Goal: Check status: Check status

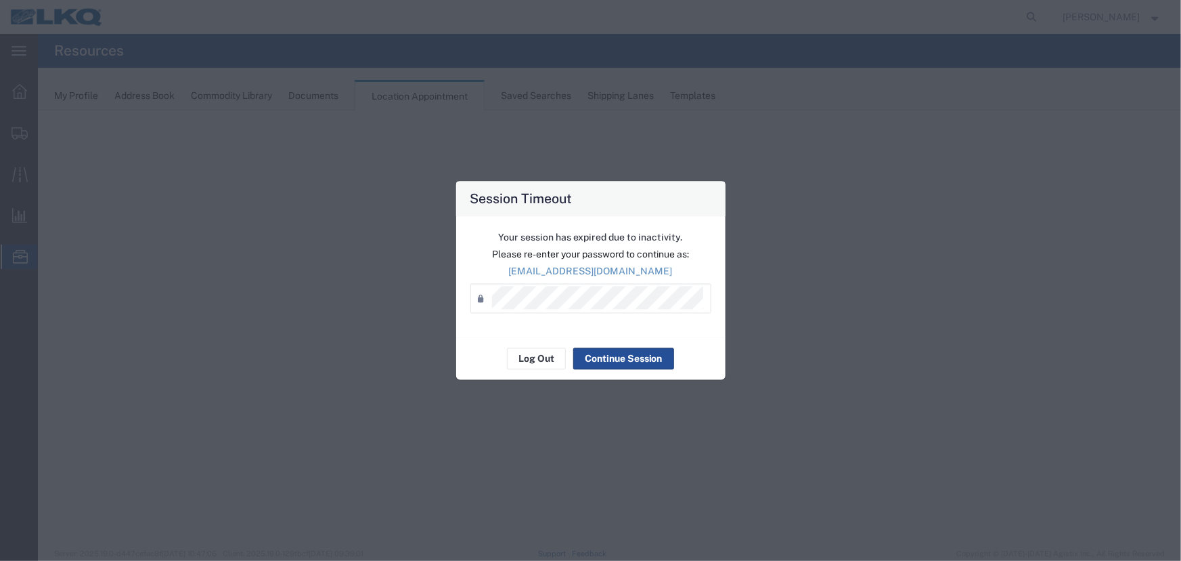
select select "27634"
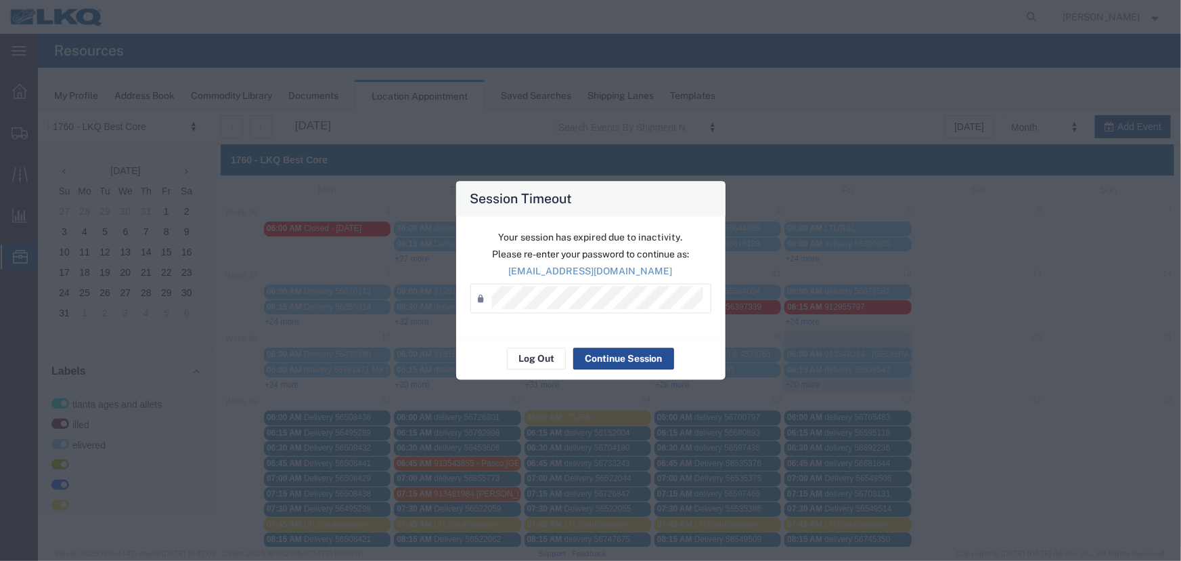
scroll to position [237, 0]
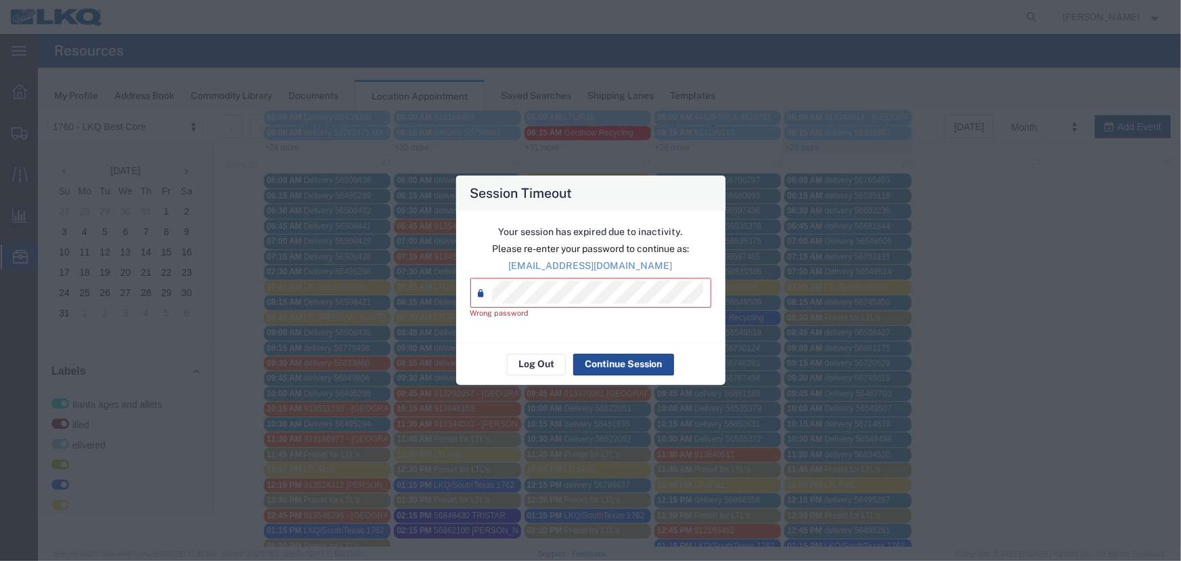
click at [420, 295] on div "Session Timeout Your session has expired due to inactivity. Please re-enter you…" at bounding box center [590, 280] width 1181 height 561
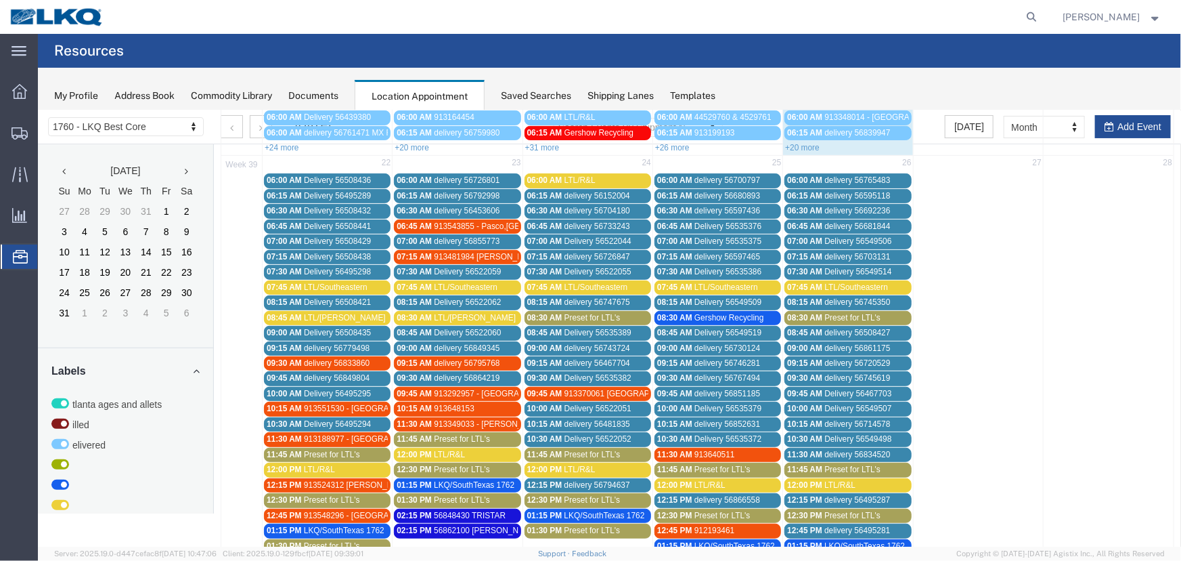
click at [536, 91] on div "Saved Searches" at bounding box center [536, 96] width 70 height 14
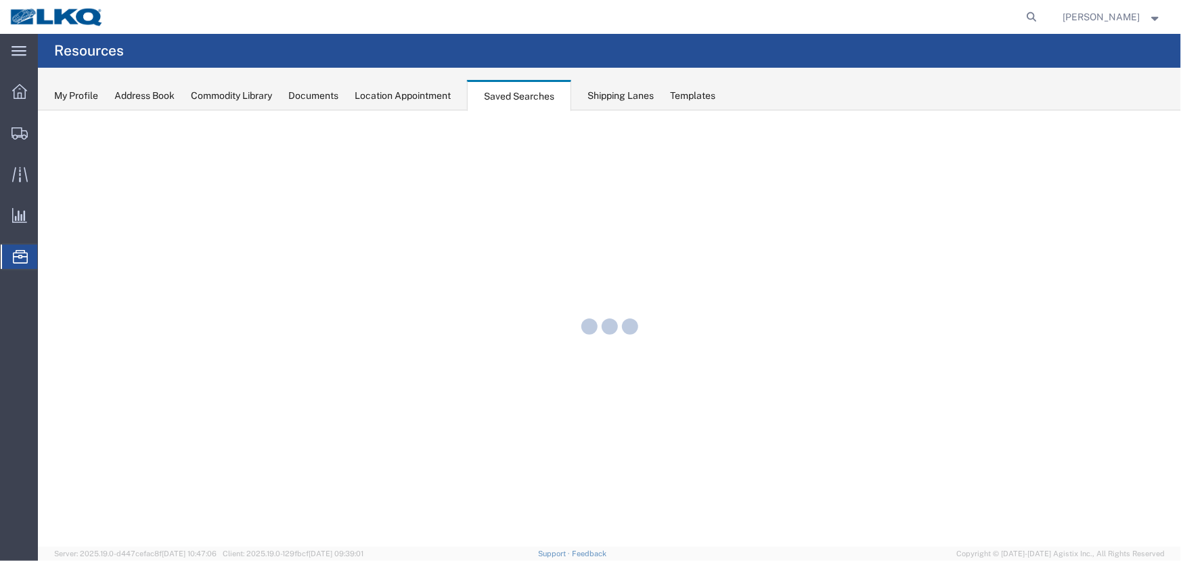
click at [424, 94] on div "Location Appointment" at bounding box center [403, 96] width 96 height 14
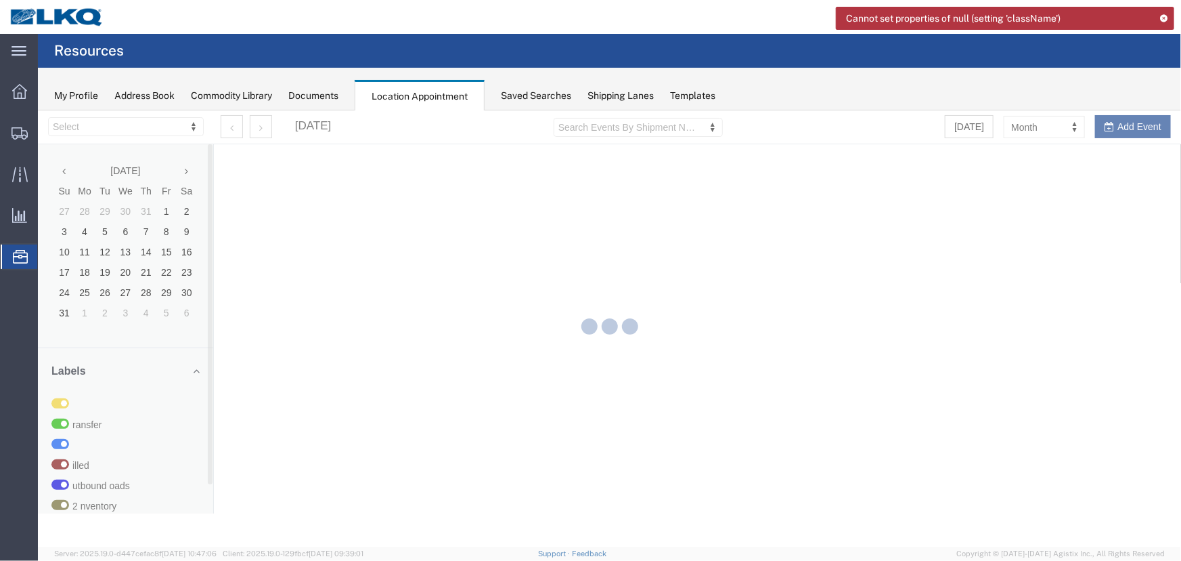
select select "27634"
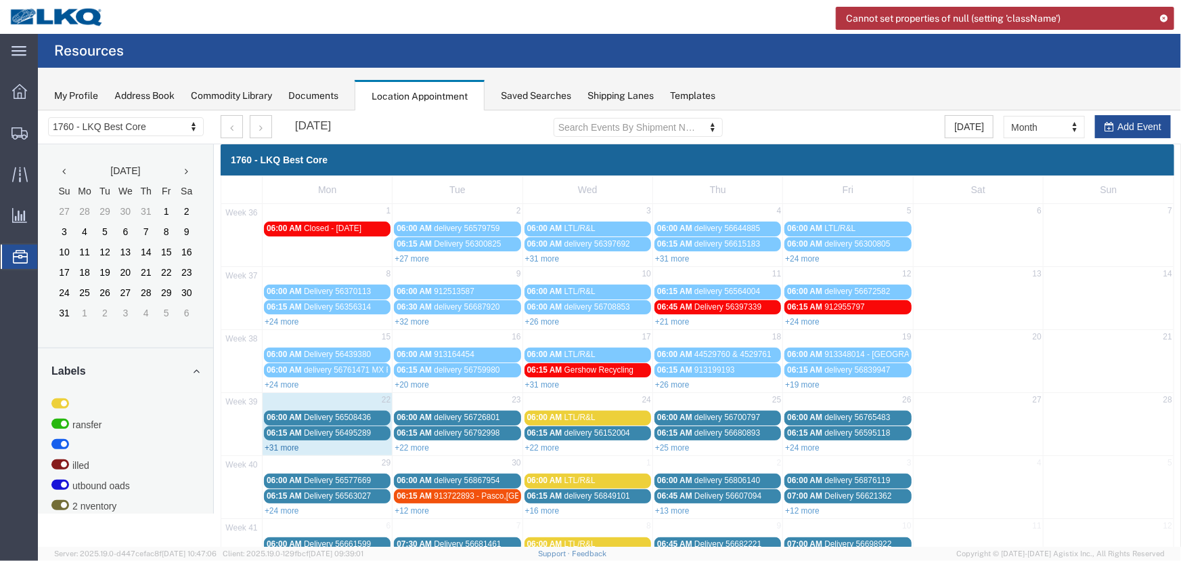
click at [292, 446] on link "+31 more" at bounding box center [281, 446] width 35 height 9
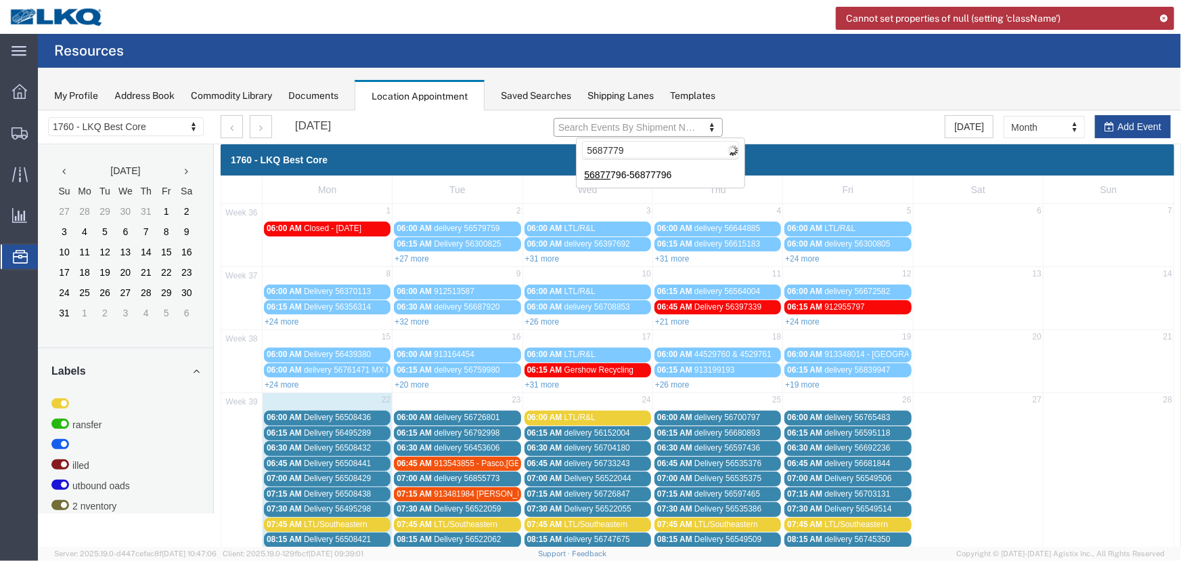
type input "56877796"
type input "56877796-56877796"
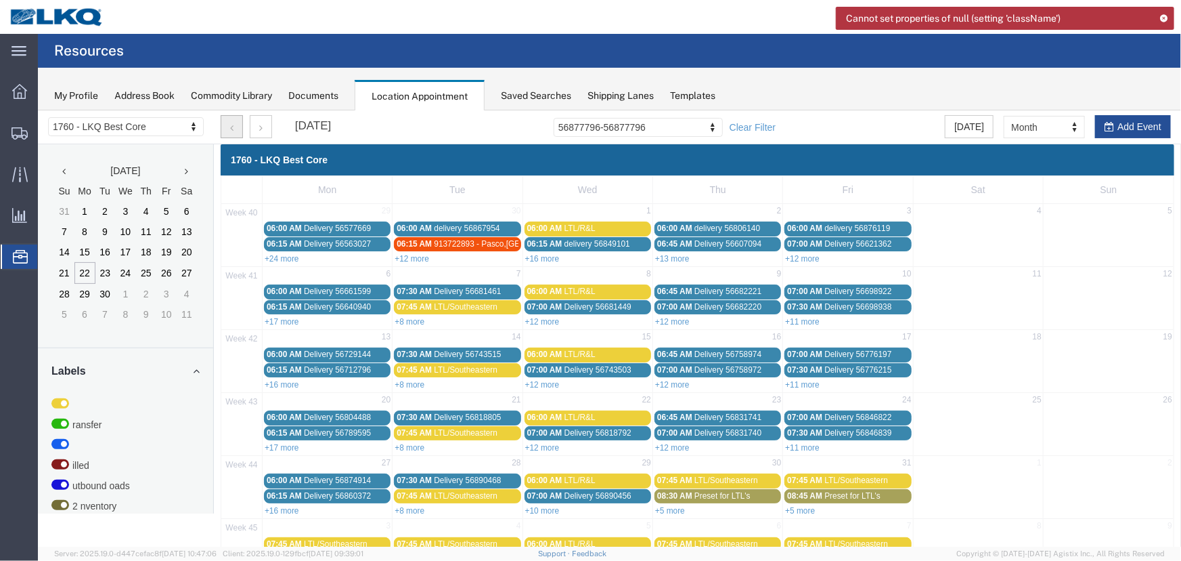
click at [236, 131] on button "button" at bounding box center [231, 125] width 22 height 23
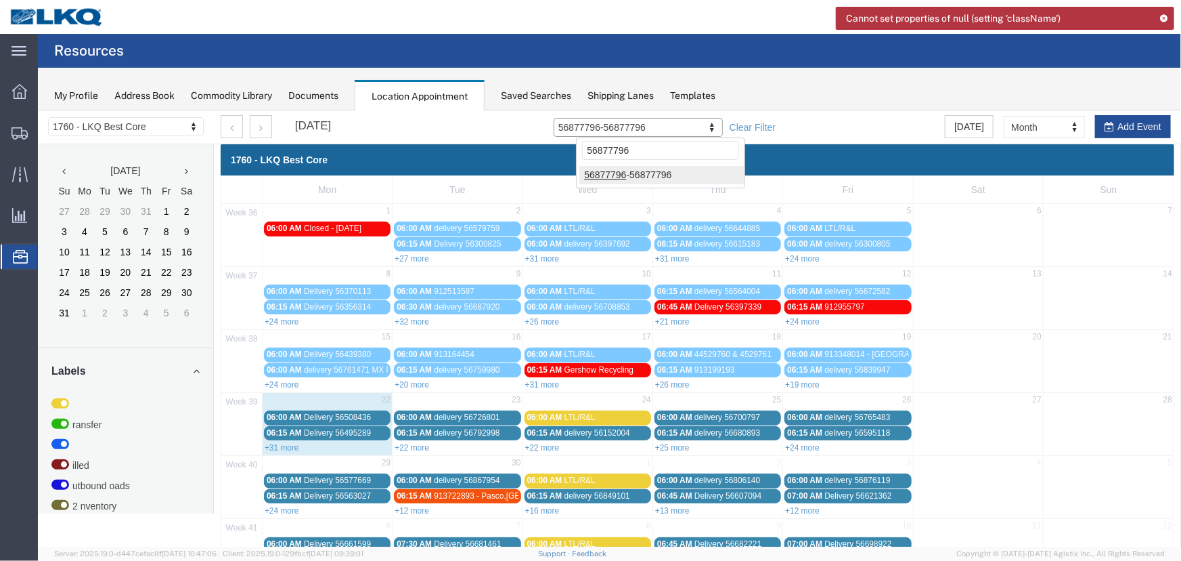
type input "56877796"
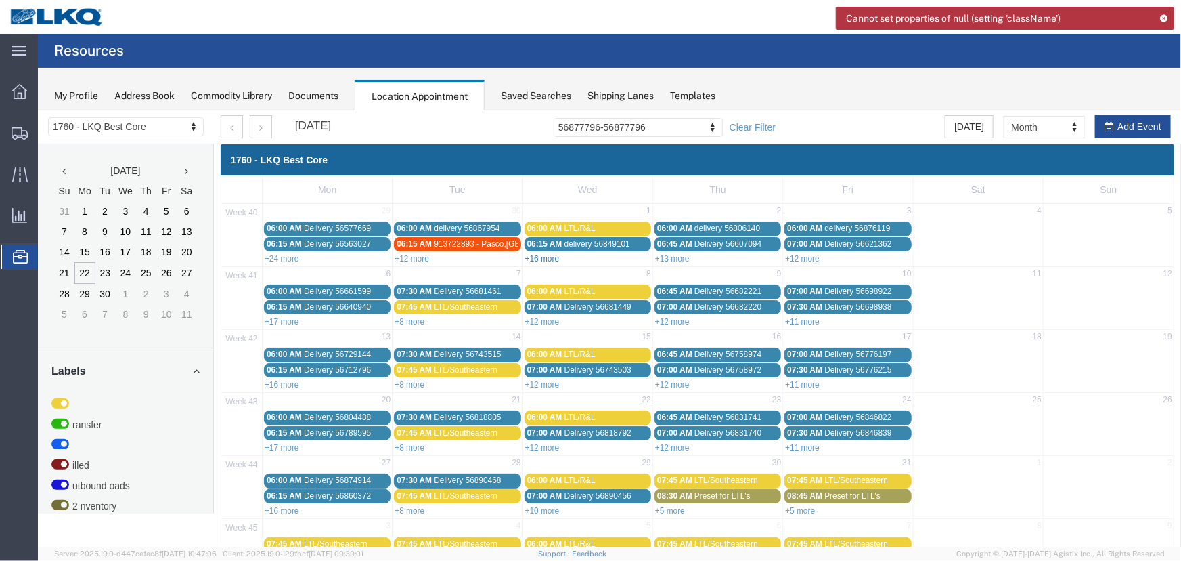
click at [536, 259] on link "+16 more" at bounding box center [542, 257] width 35 height 9
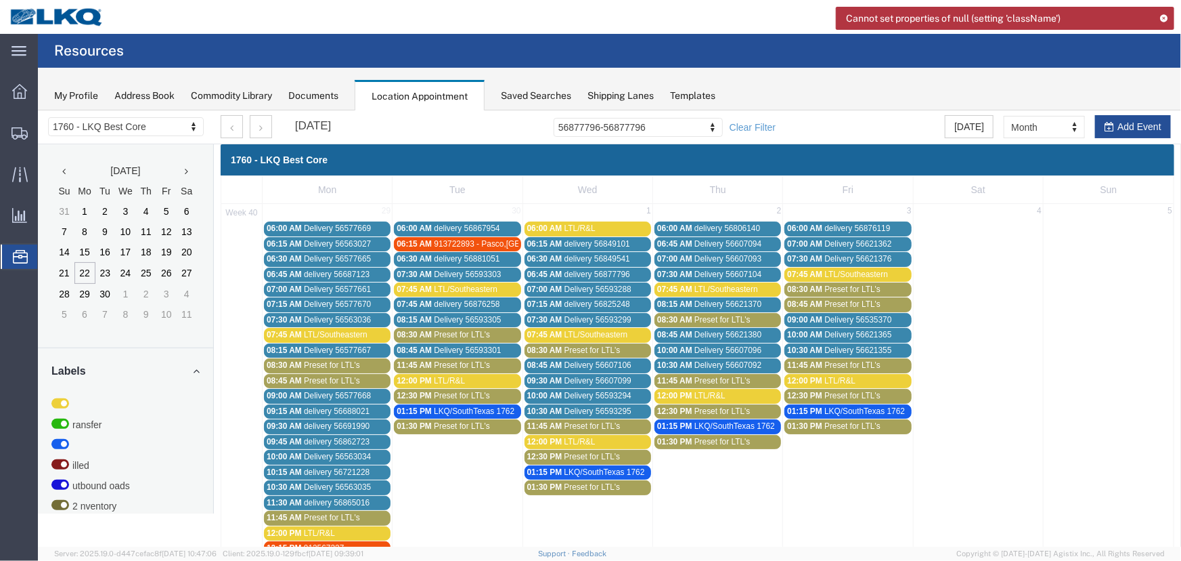
click at [629, 274] on div "06:45 AM delivery 56877796" at bounding box center [587, 274] width 121 height 10
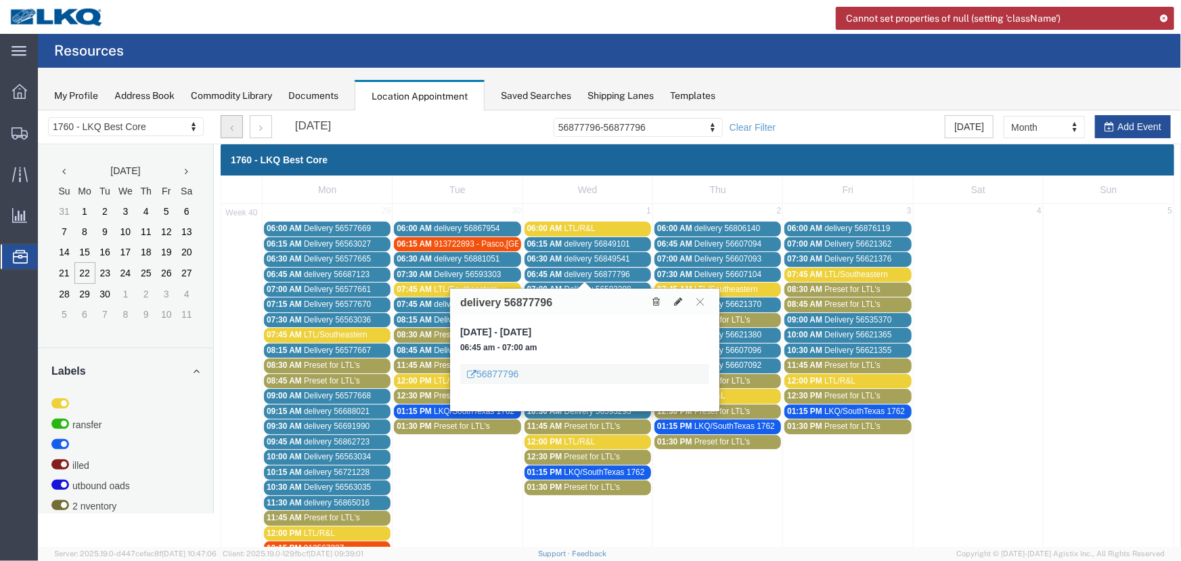
click at [227, 126] on button "button" at bounding box center [231, 125] width 22 height 23
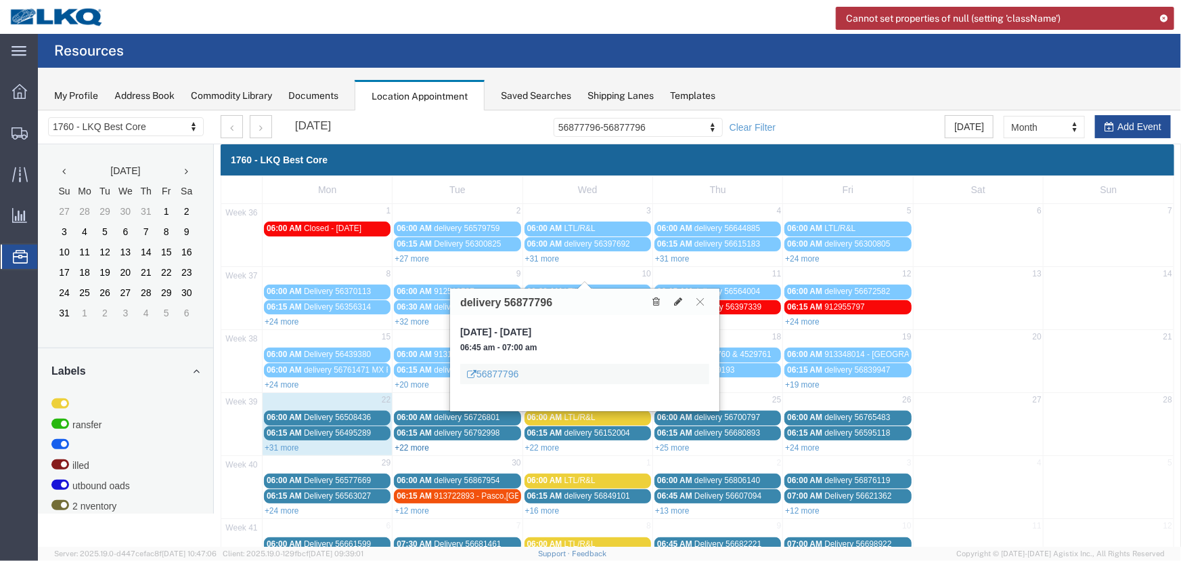
click at [403, 446] on link "+22 more" at bounding box center [411, 446] width 35 height 9
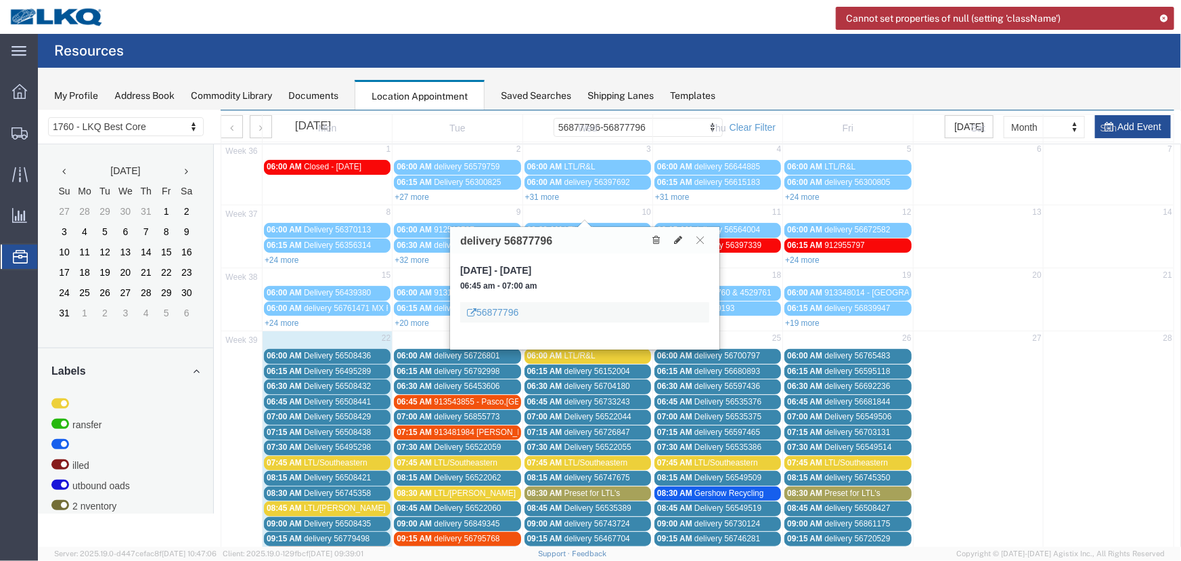
scroll to position [61, 0]
click at [677, 236] on icon at bounding box center [678, 239] width 8 height 9
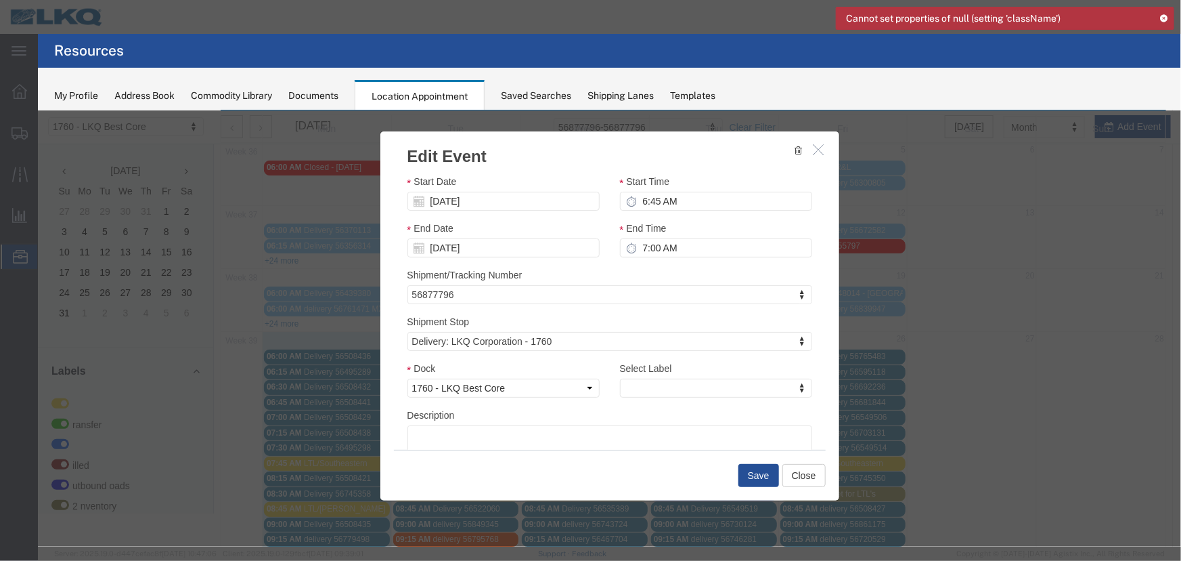
scroll to position [0, 0]
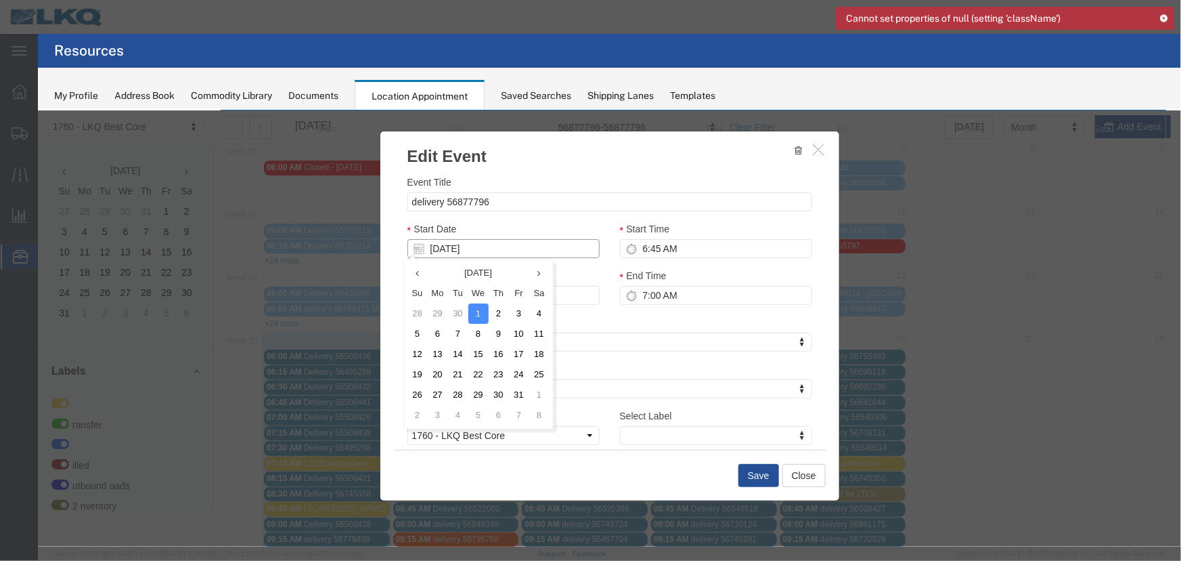
click at [489, 243] on input "[DATE]" at bounding box center [503, 247] width 192 height 19
click at [416, 274] on icon at bounding box center [416, 272] width 3 height 9
click at [458, 369] on td "23" at bounding box center [458, 374] width 20 height 20
type input "[DATE]"
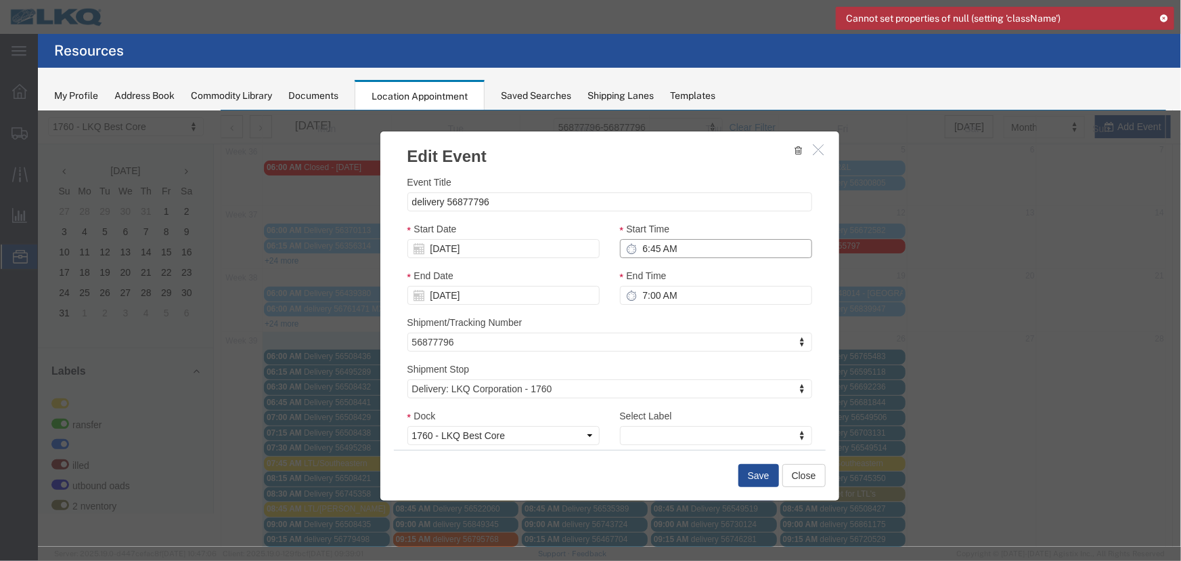
click at [675, 248] on input "6:45 AM" at bounding box center [715, 247] width 192 height 19
type input "10:45 AM"
type input "11:45 AM"
type input "10:00 AM"
type input "11:00 AM"
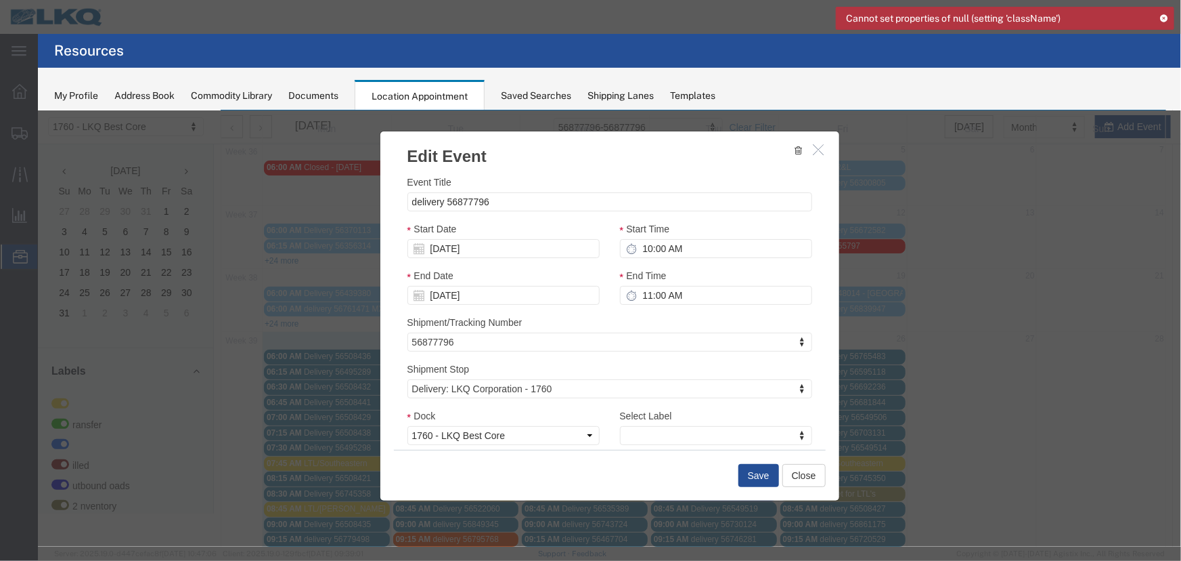
click at [695, 365] on div "Shipment Stop Delivery: LKQ Corporation - 1760 Shipment Stop Shipment Stop Pick…" at bounding box center [609, 379] width 405 height 37
click at [749, 471] on button "Save" at bounding box center [758, 474] width 41 height 23
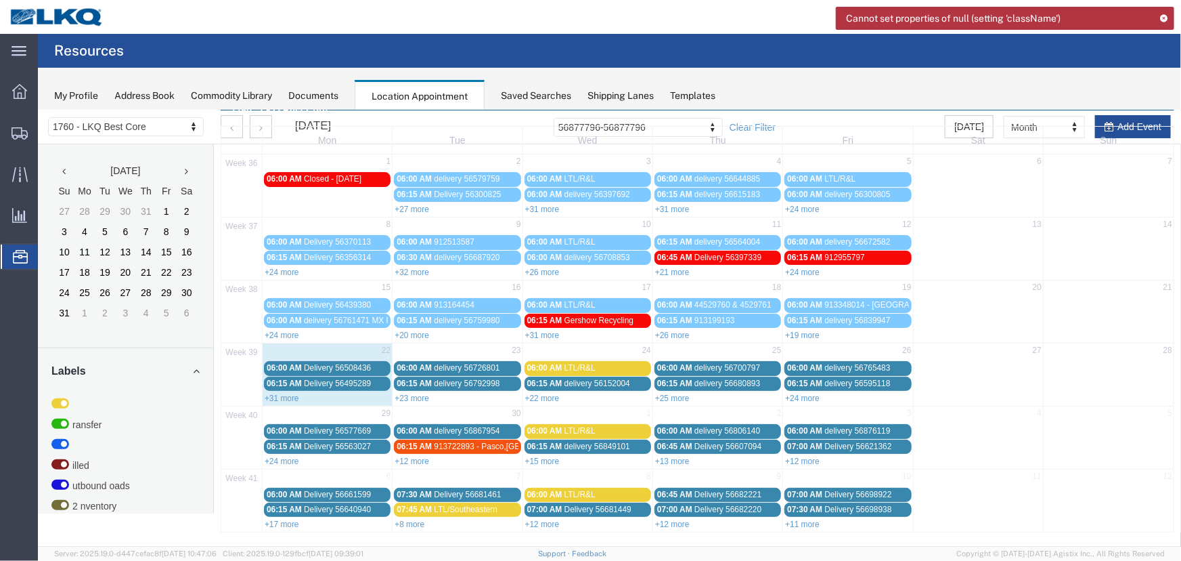
scroll to position [46, 0]
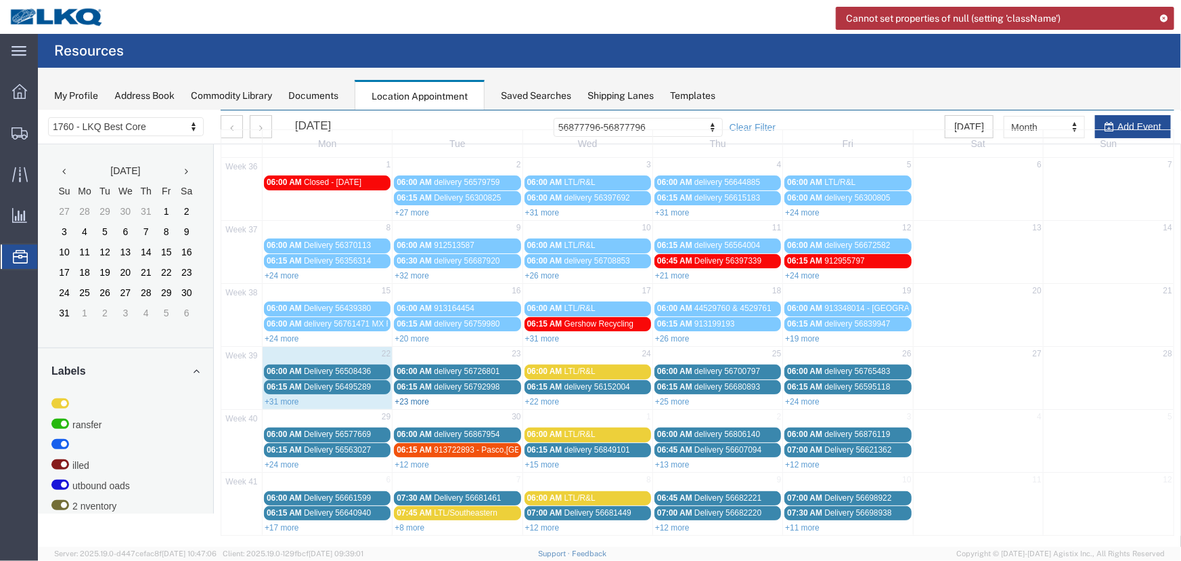
click at [407, 397] on link "+23 more" at bounding box center [411, 400] width 35 height 9
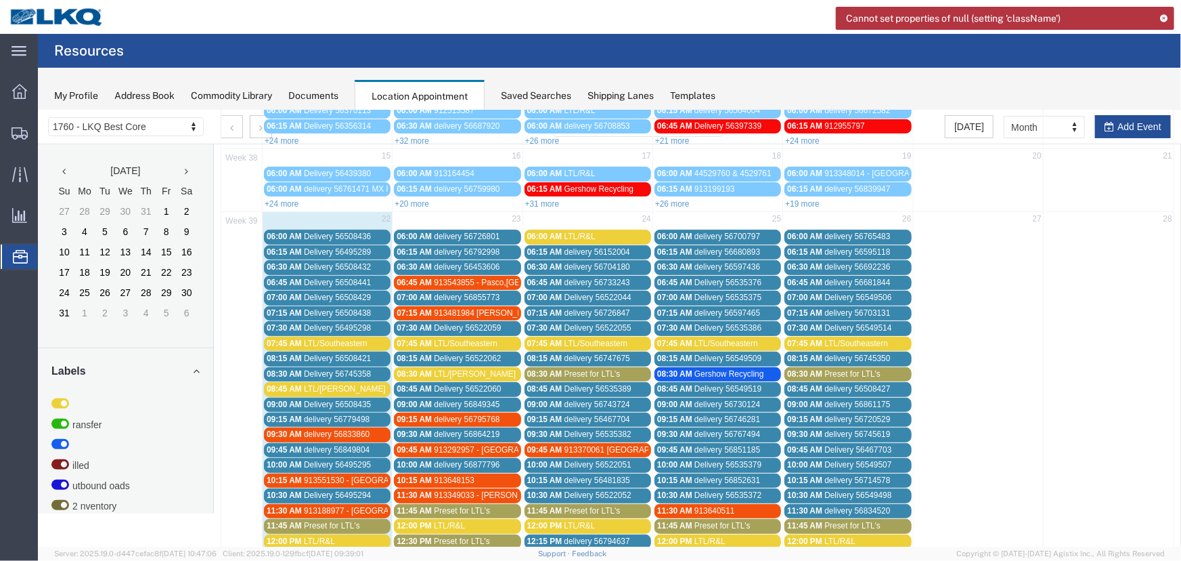
scroll to position [184, 0]
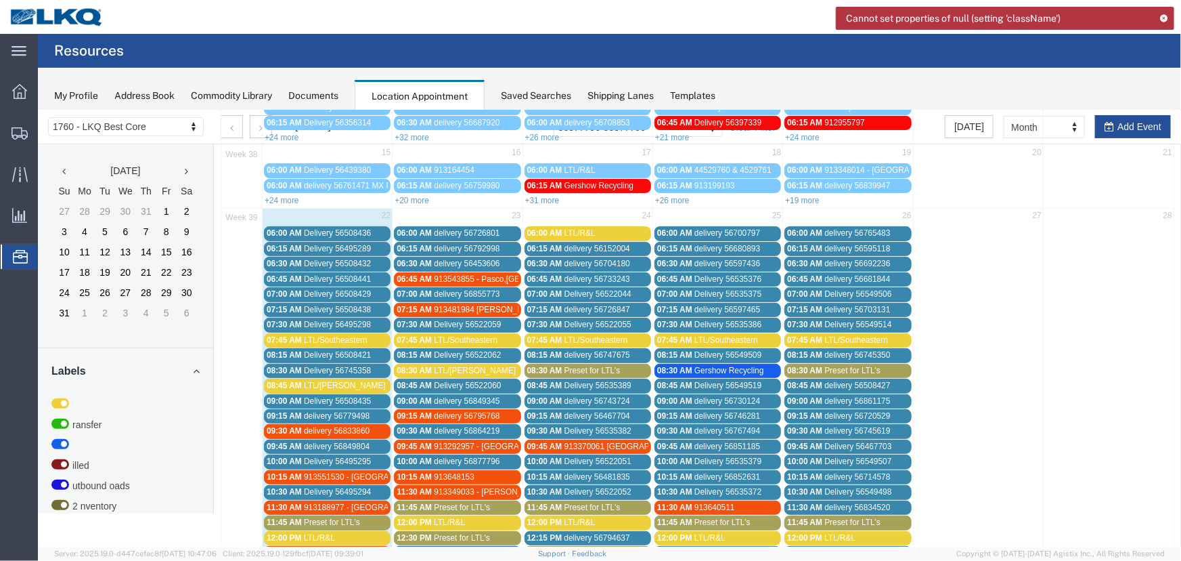
click at [501, 460] on div "10:00 AM delivery 56877796" at bounding box center [456, 461] width 121 height 10
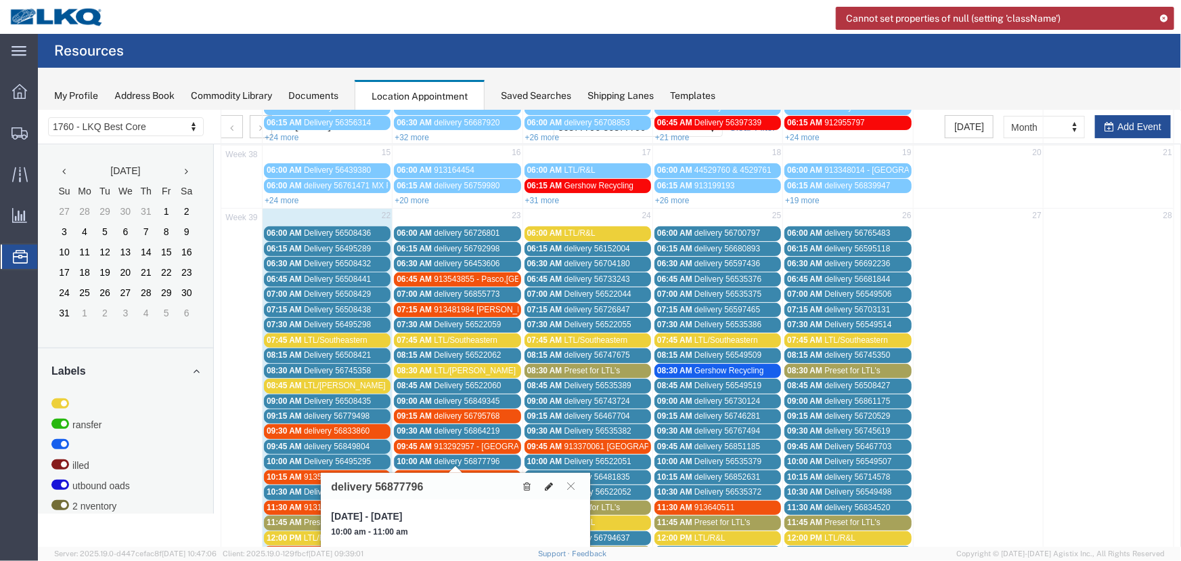
click at [548, 483] on icon at bounding box center [548, 485] width 8 height 9
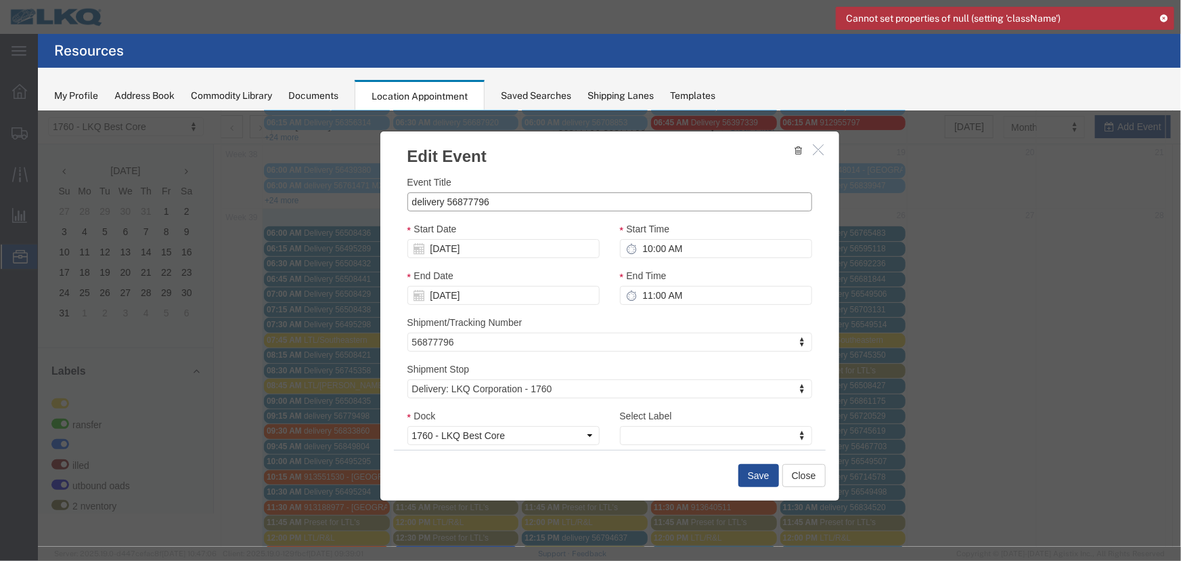
drag, startPoint x: 438, startPoint y: 201, endPoint x: 344, endPoint y: 202, distance: 94.1
click at [351, 202] on div "Edit Event Event Title delivery 56877796 Start Date [DATE] Start Time 10:00 AM …" at bounding box center [608, 328] width 1143 height 436
type input "VEGE MEX - 56877796"
click at [643, 378] on div "Shipment Stop Delivery: LKQ Corporation - 1760 Shipment Stop Shipment Stop Pick…" at bounding box center [609, 379] width 405 height 37
click at [754, 469] on button "Save" at bounding box center [758, 474] width 41 height 23
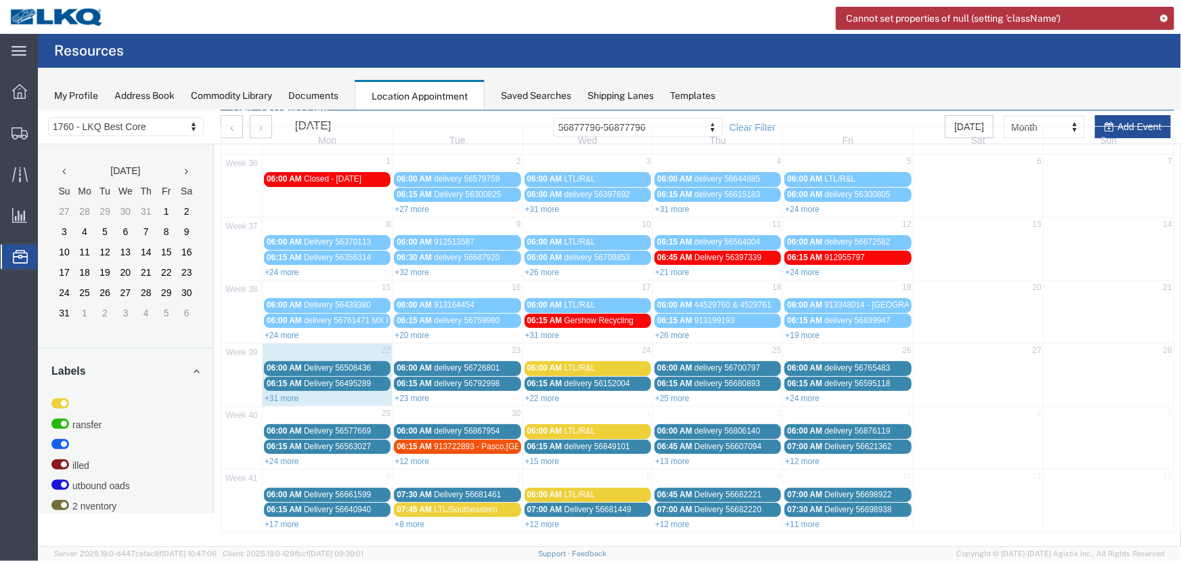
scroll to position [0, 0]
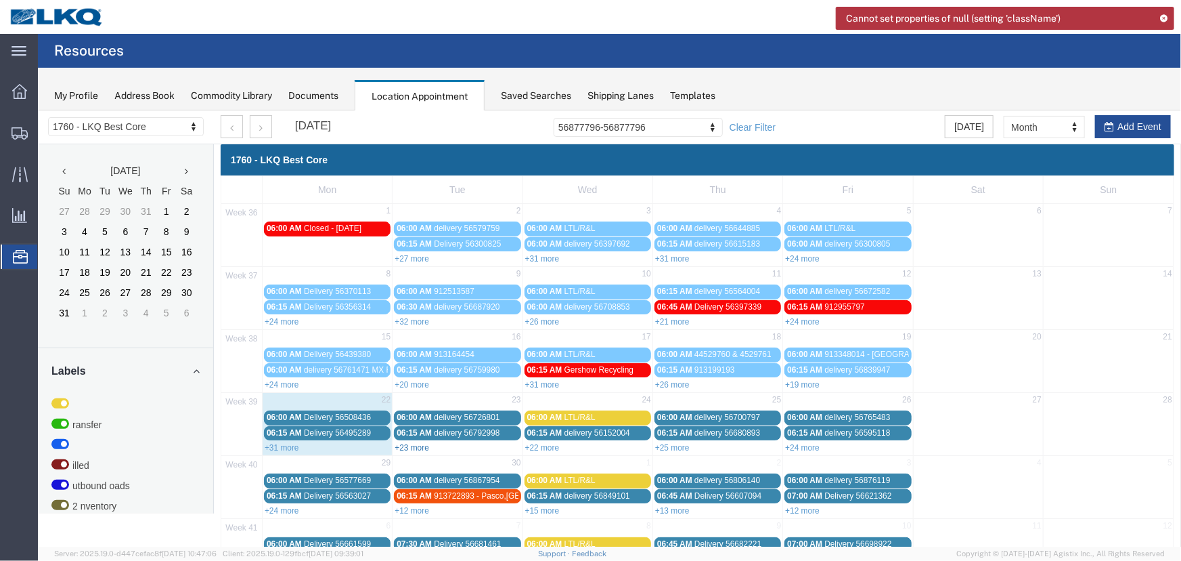
click at [417, 444] on link "+23 more" at bounding box center [411, 446] width 35 height 9
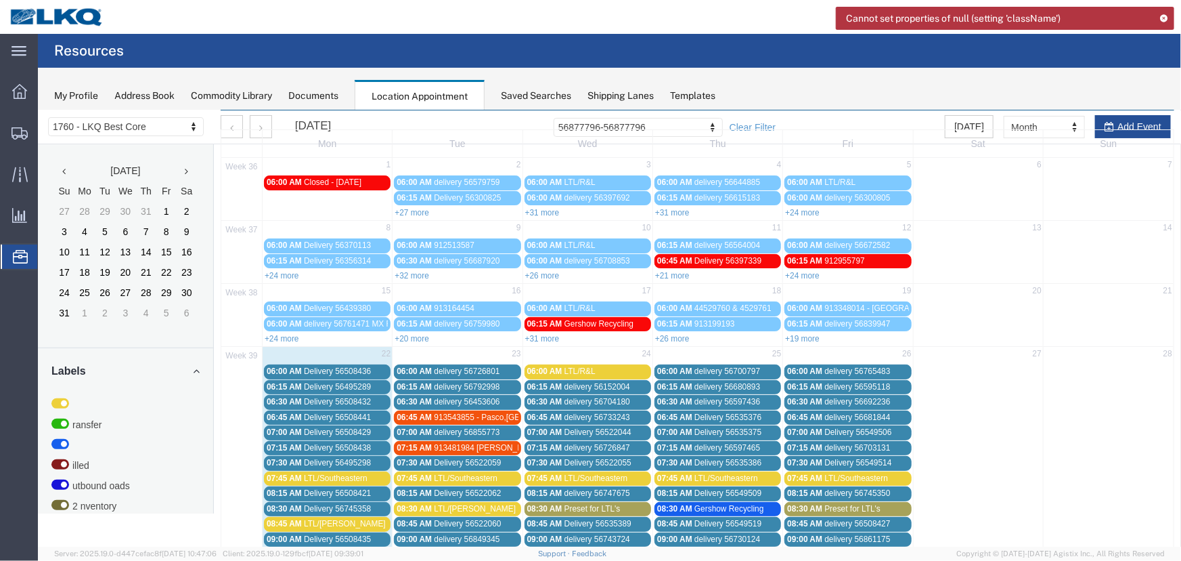
scroll to position [292, 0]
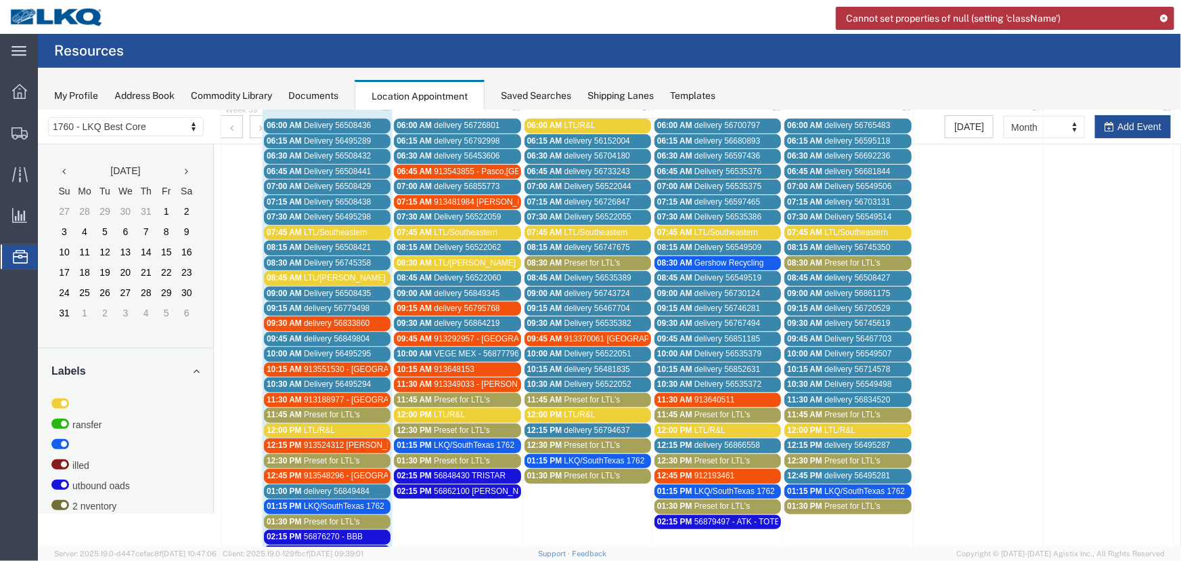
click at [463, 394] on span "Preset for LTL's" at bounding box center [461, 398] width 56 height 9
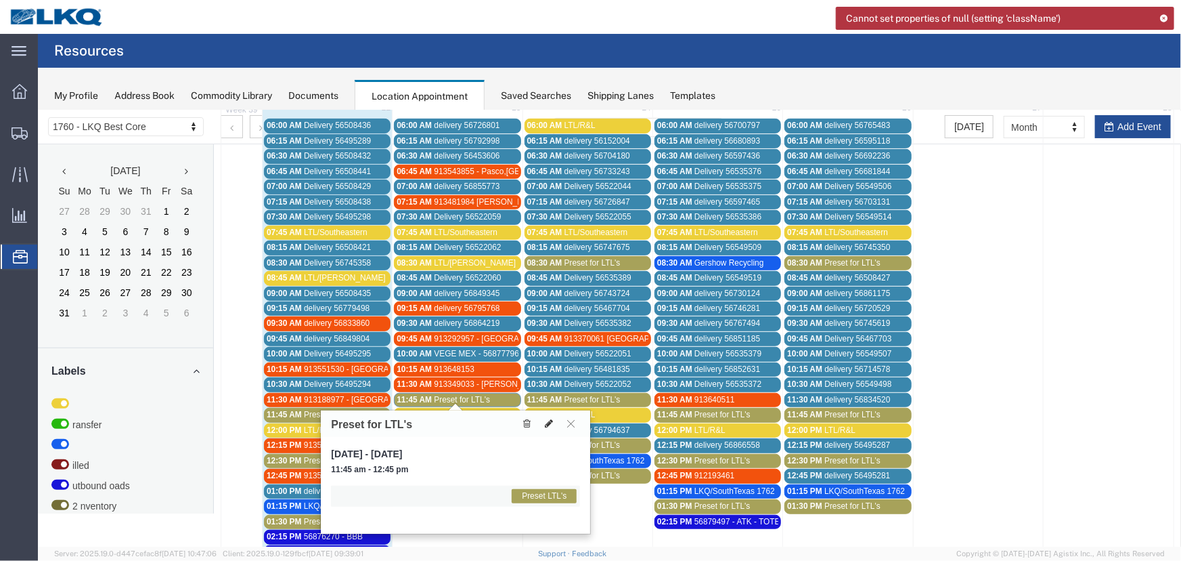
click at [548, 420] on icon at bounding box center [548, 422] width 8 height 9
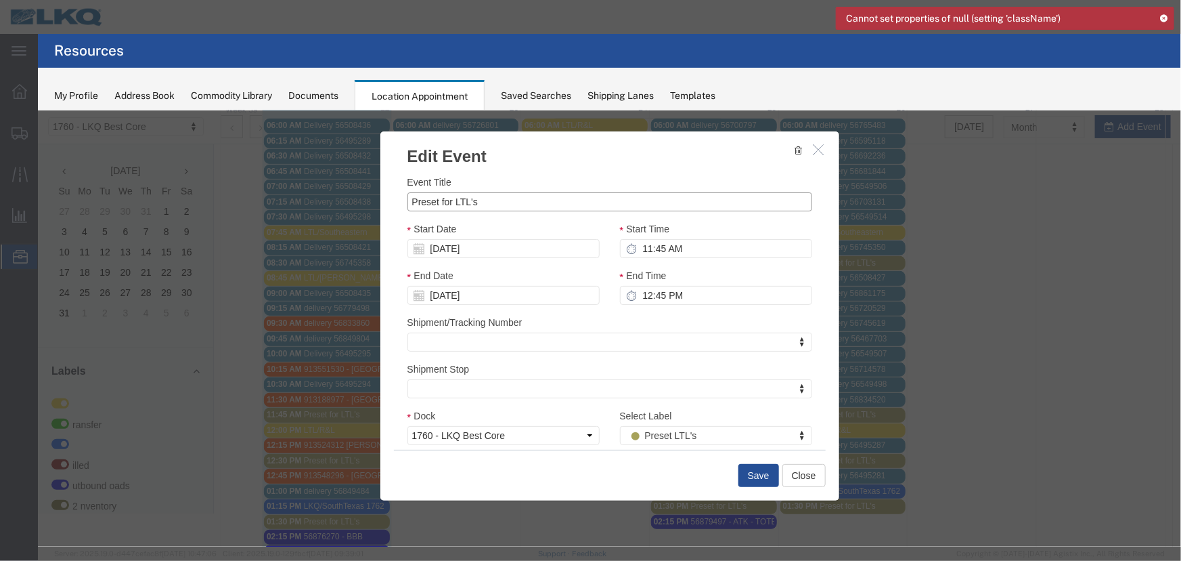
drag, startPoint x: 522, startPoint y: 200, endPoint x: 263, endPoint y: 197, distance: 258.6
click at [266, 197] on div "Edit Event Event Title Preset for LTL's Start Date [DATE] Start Time 11:45 AM E…" at bounding box center [608, 328] width 1143 height 436
type input "LTL/[PERSON_NAME]"
click at [1163, 18] on icon at bounding box center [1164, 17] width 9 height 7
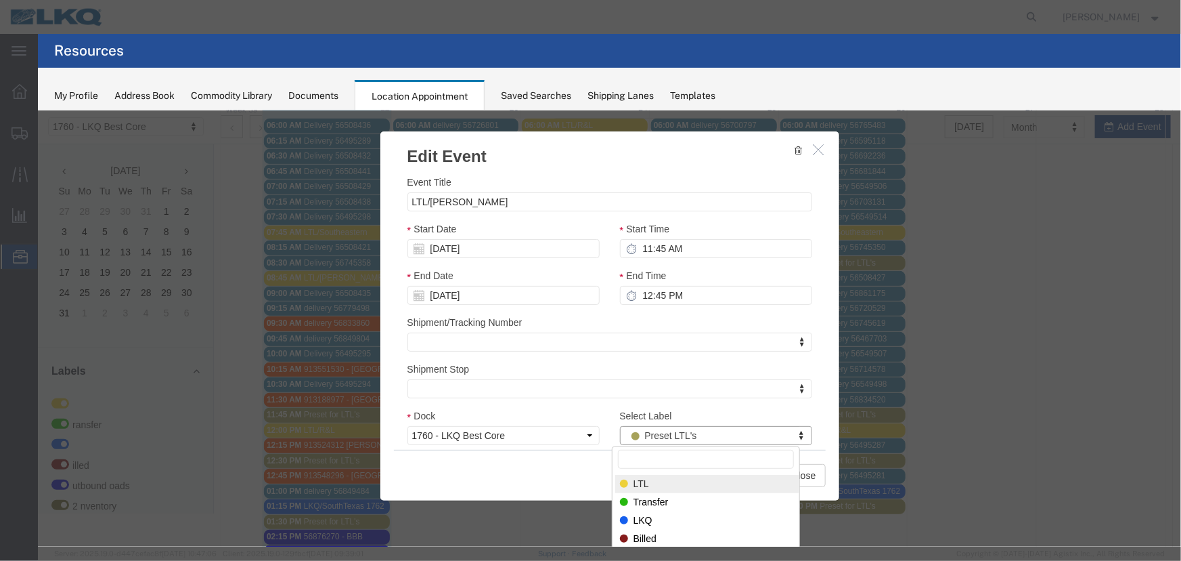
select select "25"
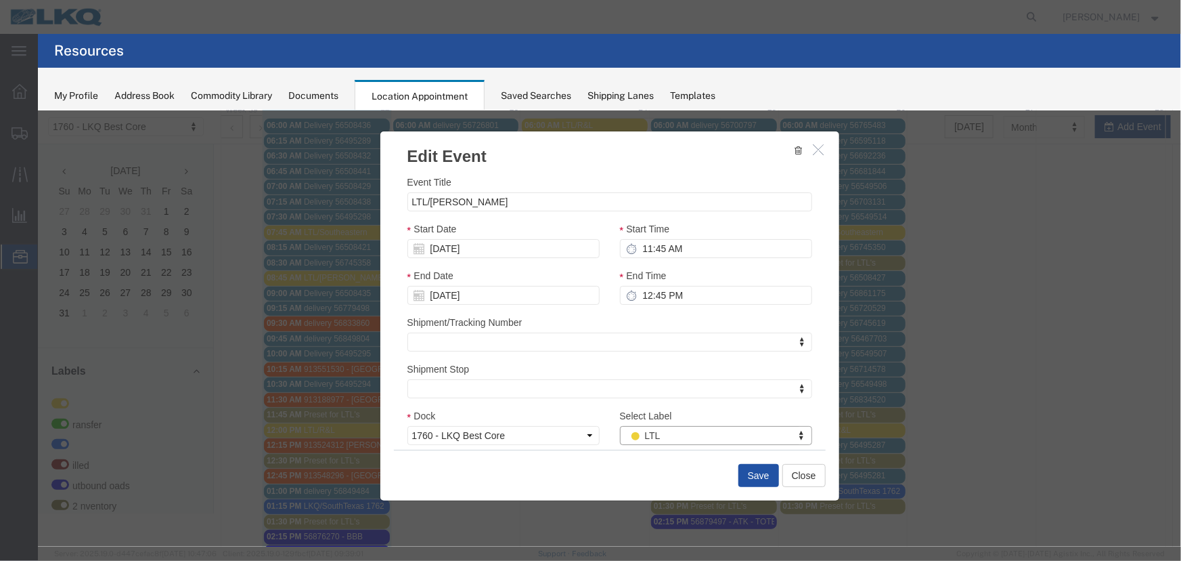
click at [758, 481] on button "Save" at bounding box center [758, 474] width 41 height 23
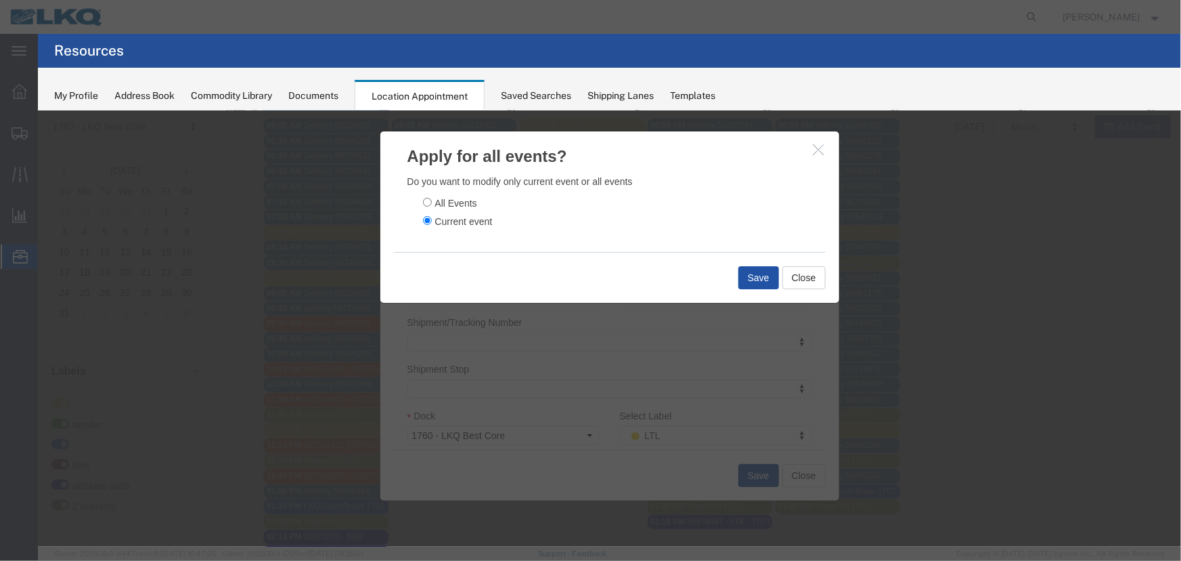
click at [754, 271] on button "Save" at bounding box center [758, 276] width 41 height 23
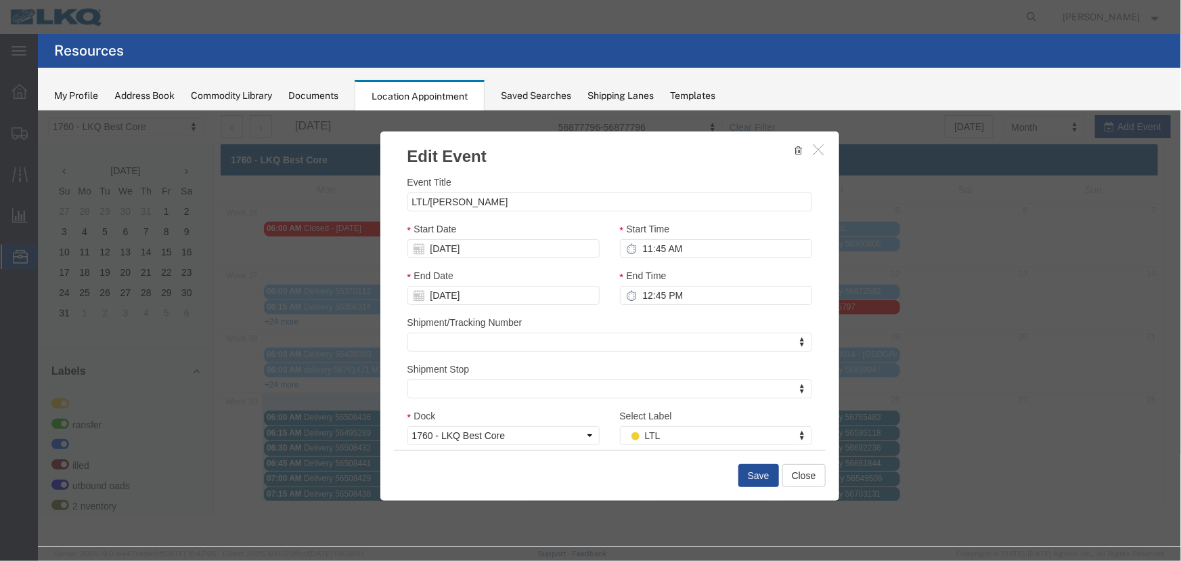
scroll to position [0, 0]
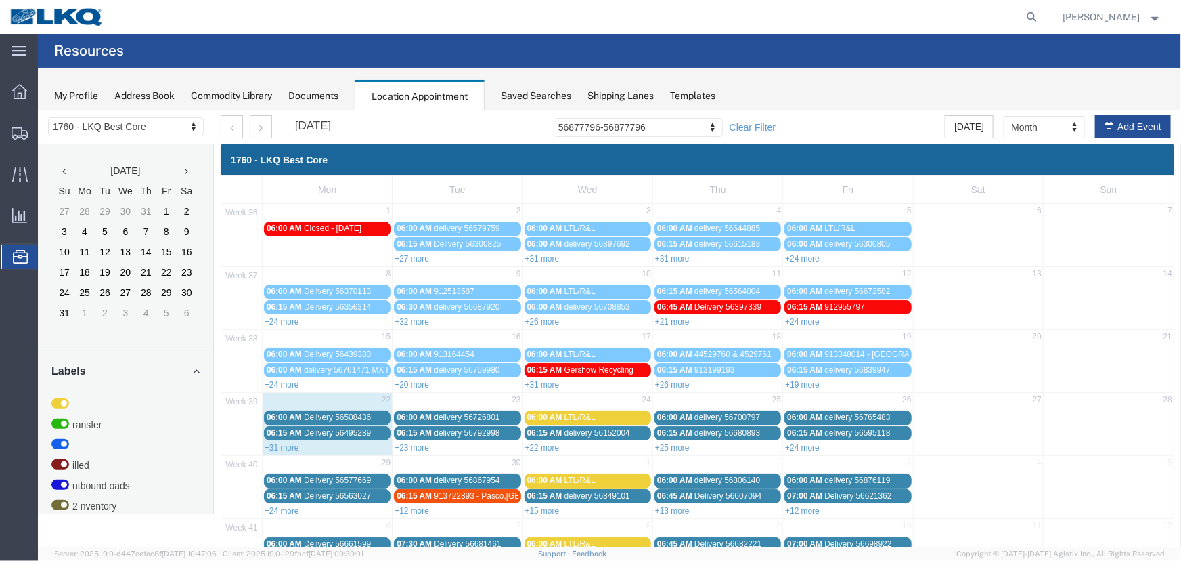
drag, startPoint x: 270, startPoint y: 443, endPoint x: 285, endPoint y: 438, distance: 15.6
click at [270, 443] on link "+31 more" at bounding box center [281, 446] width 35 height 9
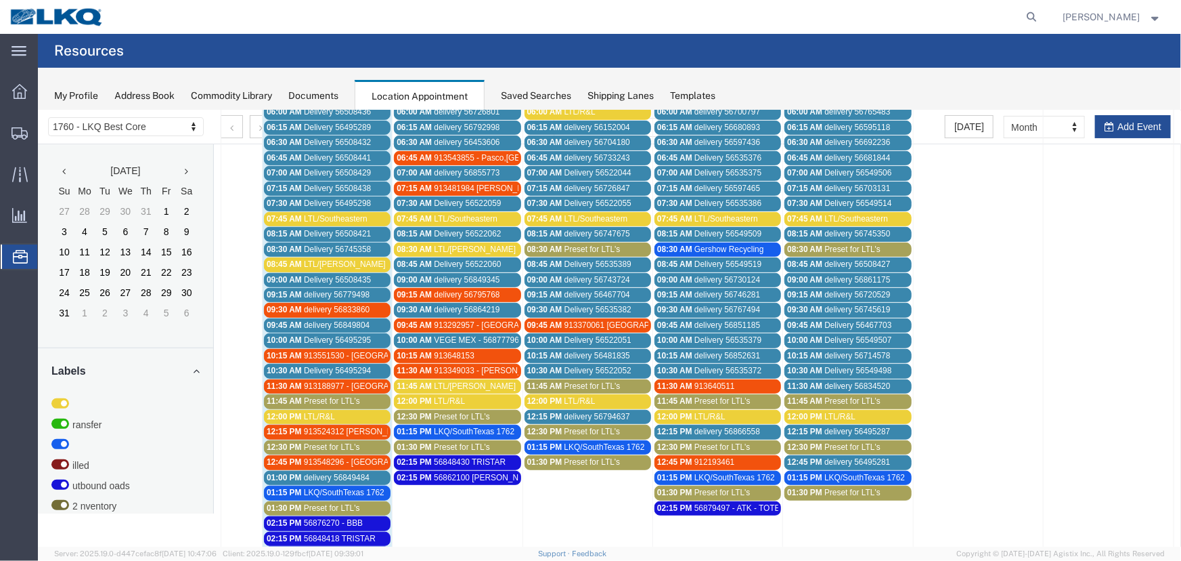
scroll to position [292, 0]
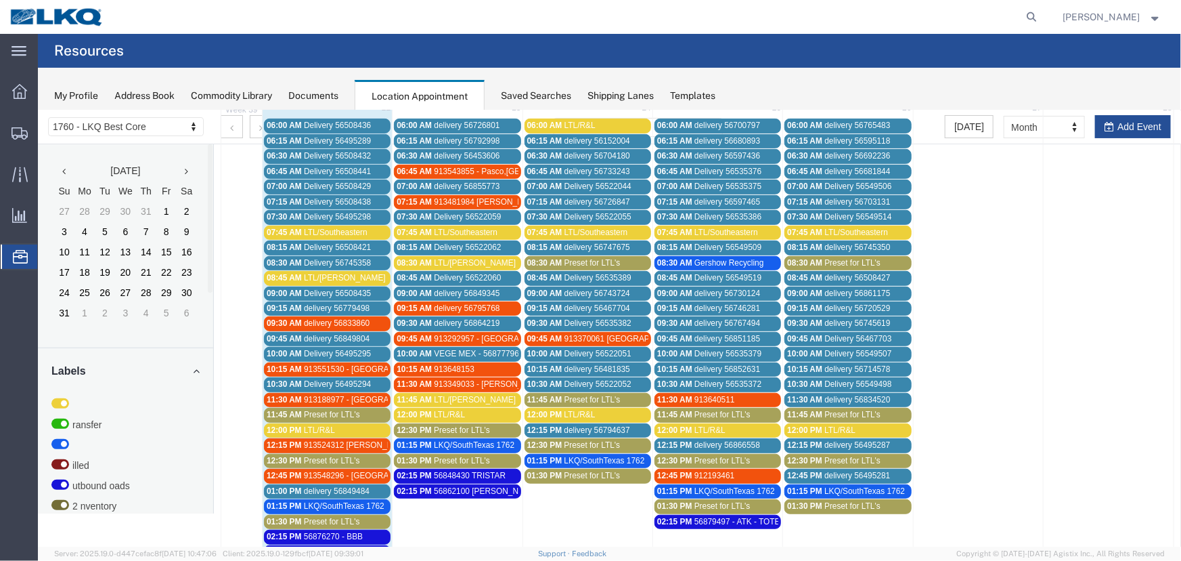
click at [292, 456] on span "12:30 PM" at bounding box center [283, 459] width 35 height 9
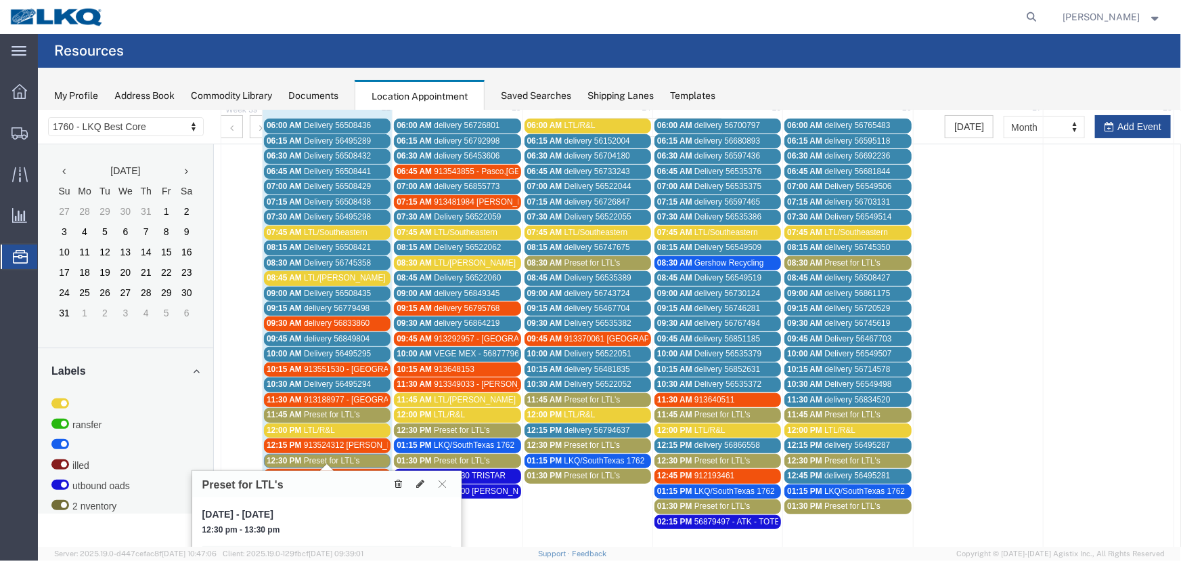
click at [399, 476] on button at bounding box center [398, 483] width 18 height 14
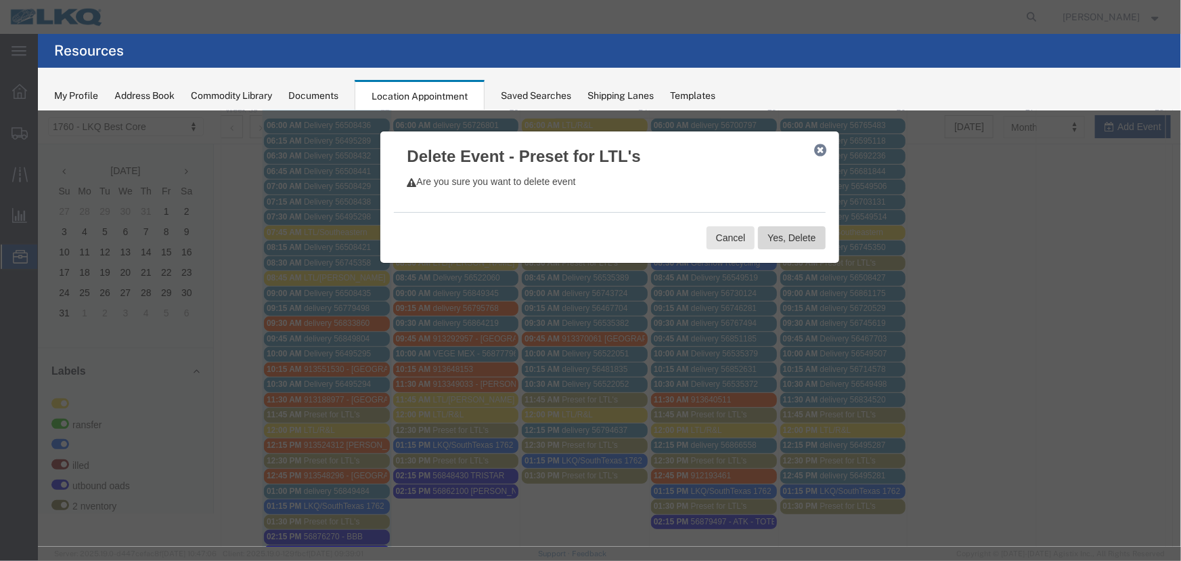
click at [775, 234] on button "Yes, Delete" at bounding box center [791, 236] width 67 height 23
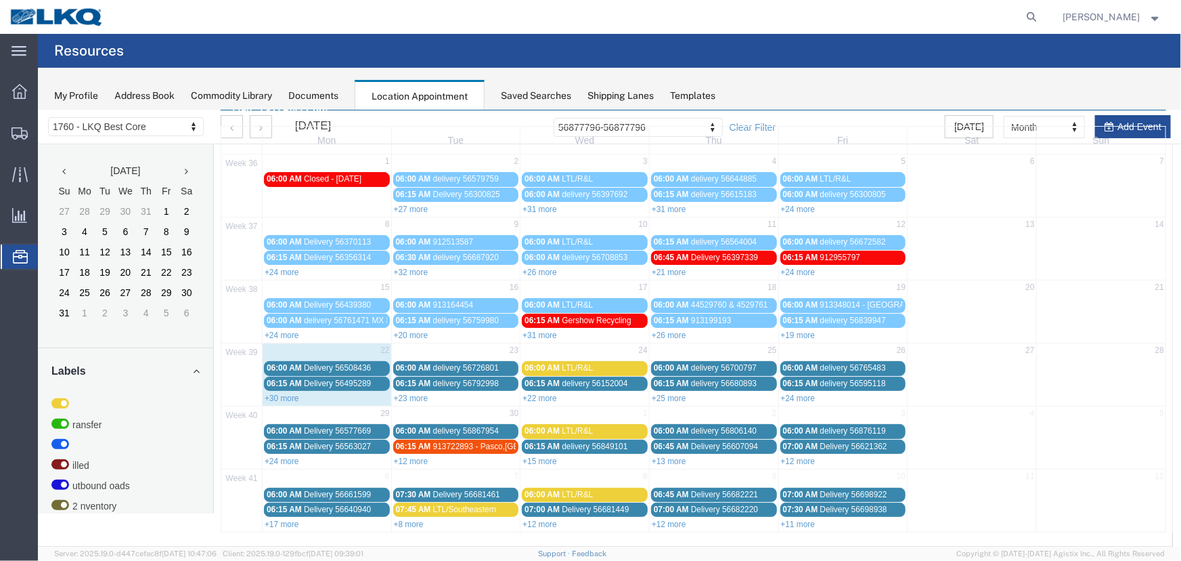
scroll to position [46, 0]
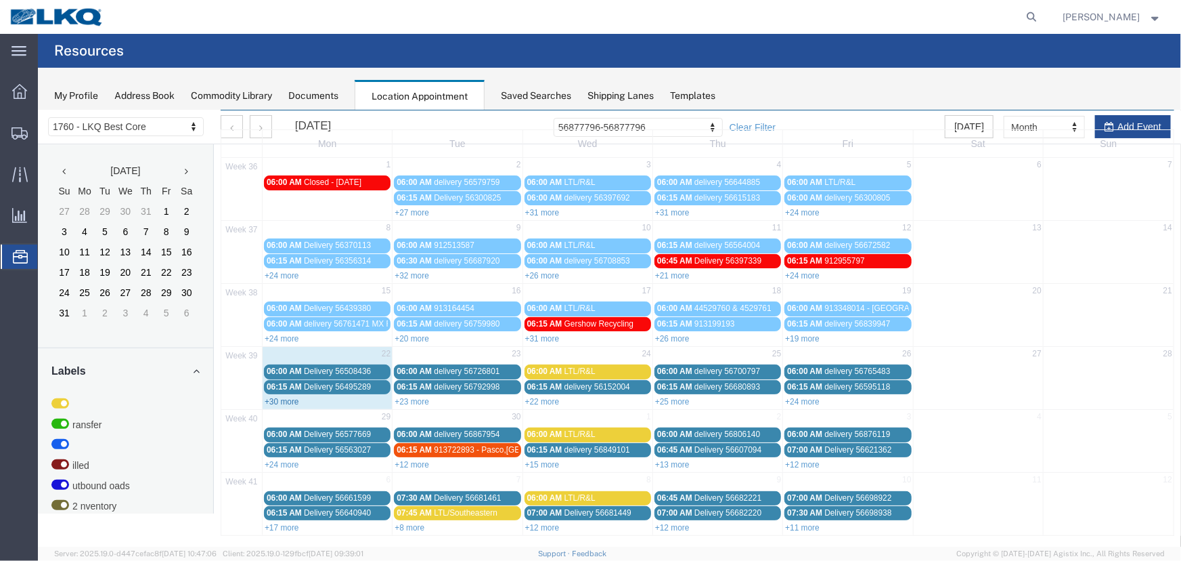
click at [282, 399] on link "+30 more" at bounding box center [281, 400] width 35 height 9
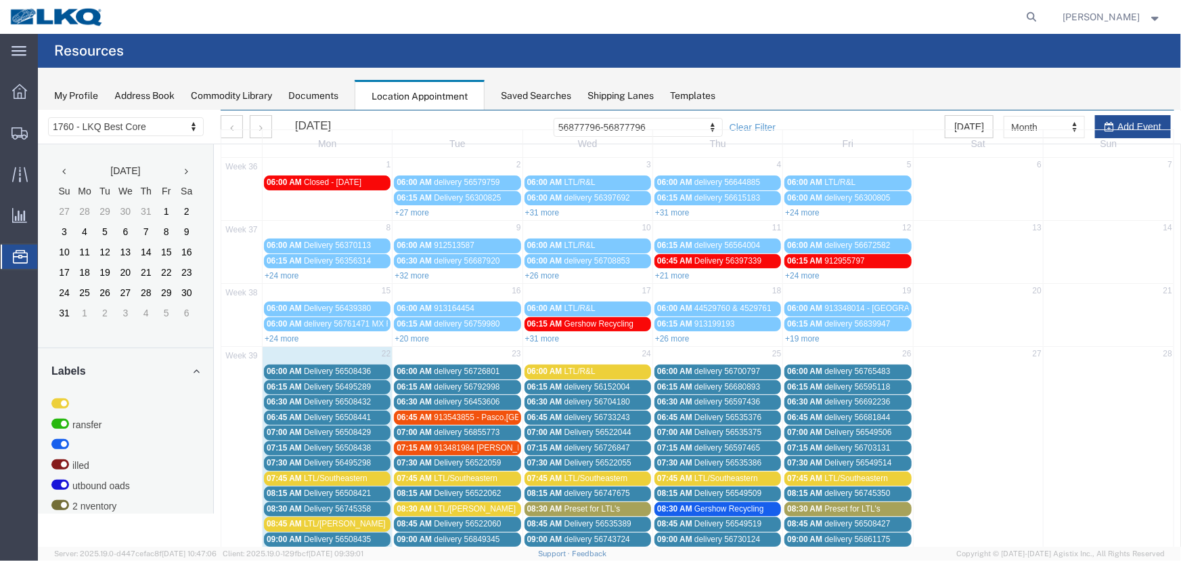
scroll to position [353, 0]
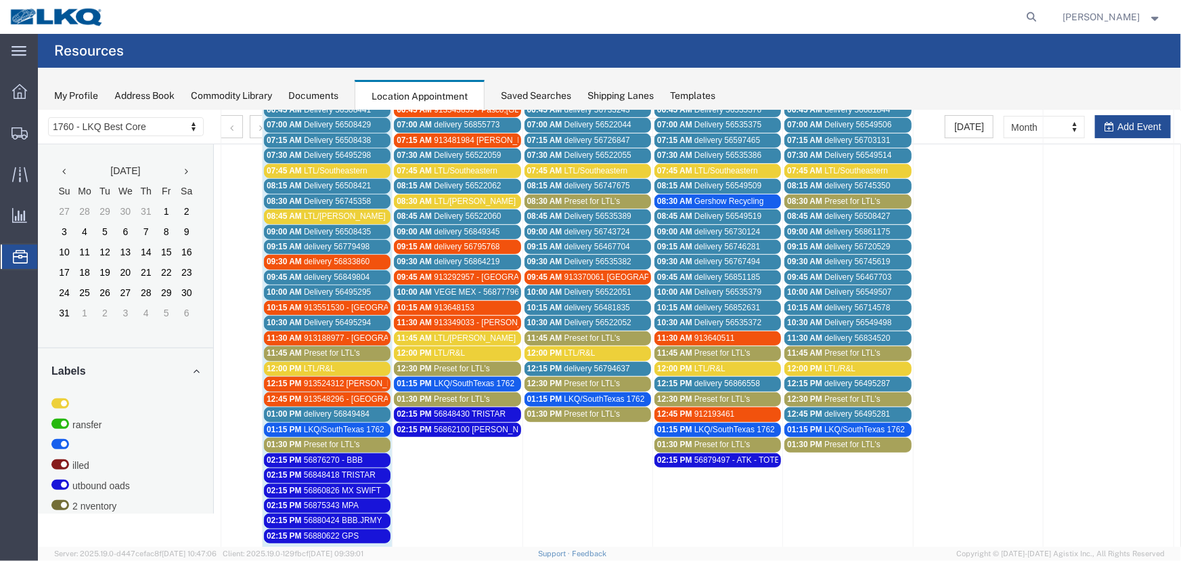
click at [314, 348] on span "Preset for LTL's" at bounding box center [331, 351] width 56 height 9
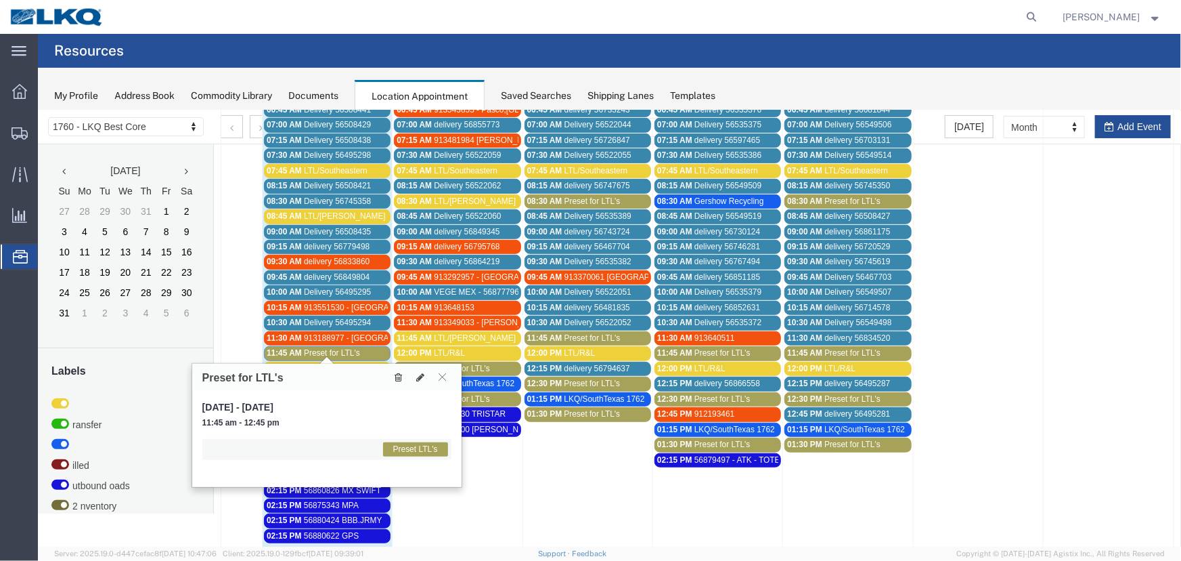
click at [392, 376] on button at bounding box center [398, 376] width 18 height 14
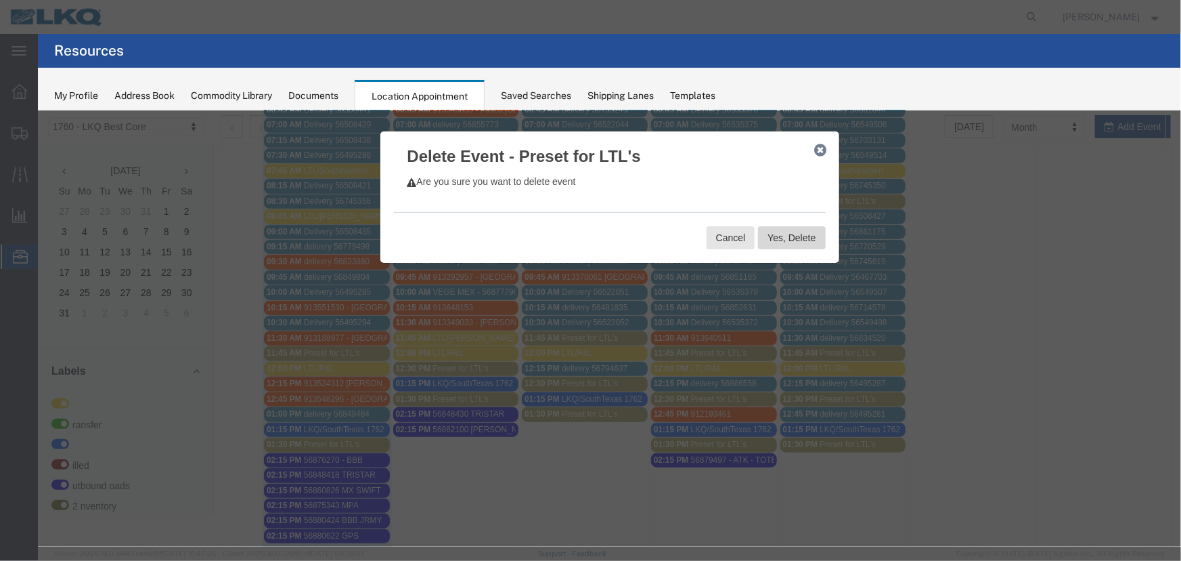
click at [798, 232] on button "Yes, Delete" at bounding box center [791, 236] width 67 height 23
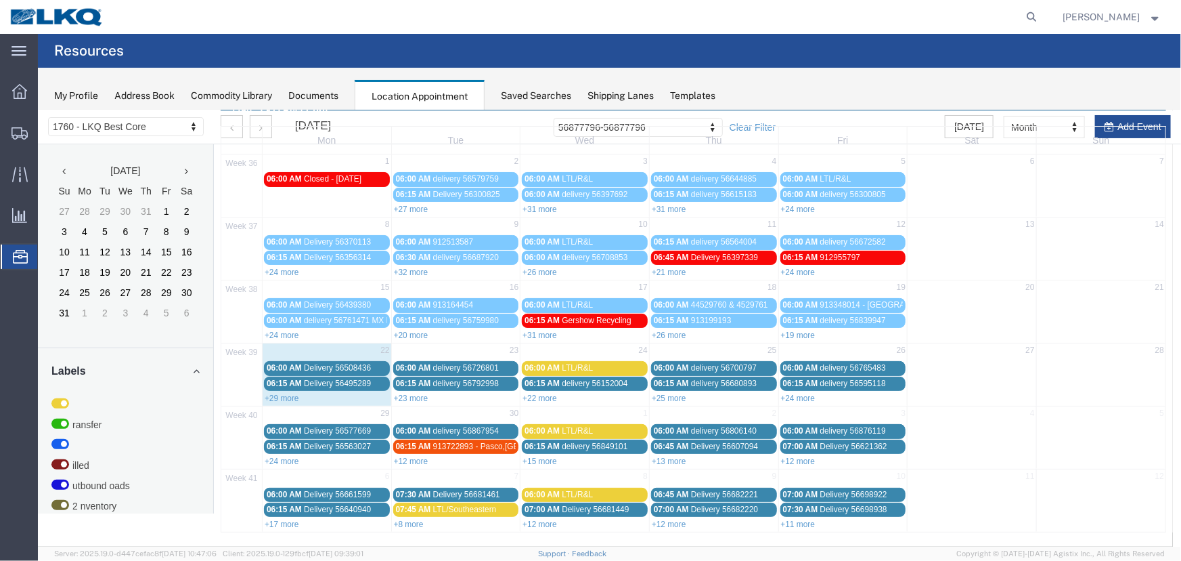
scroll to position [46, 0]
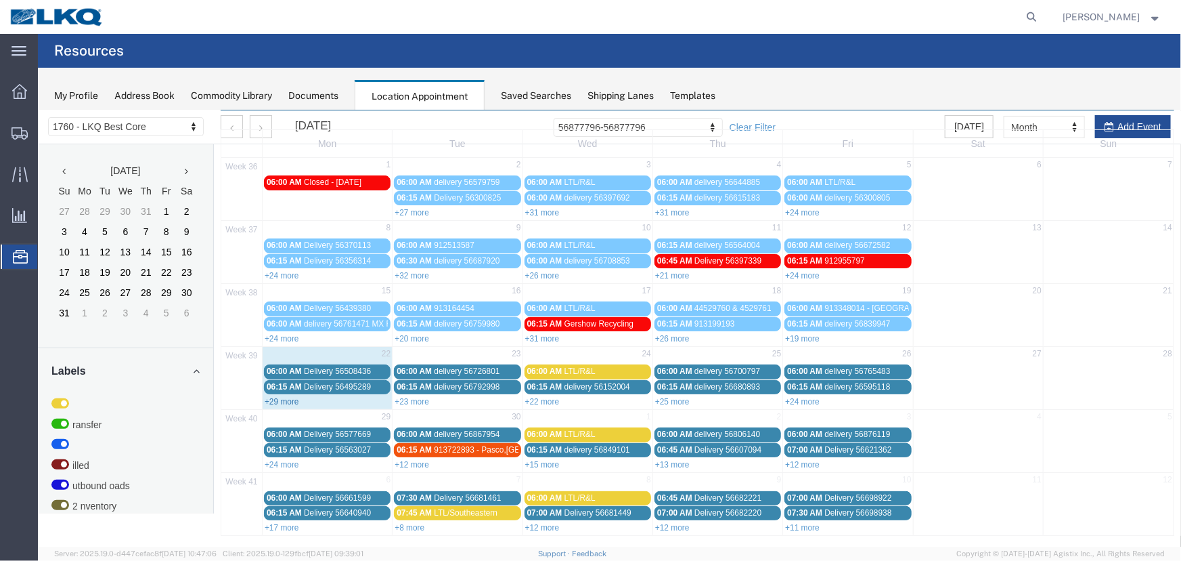
click at [276, 399] on link "+29 more" at bounding box center [281, 400] width 35 height 9
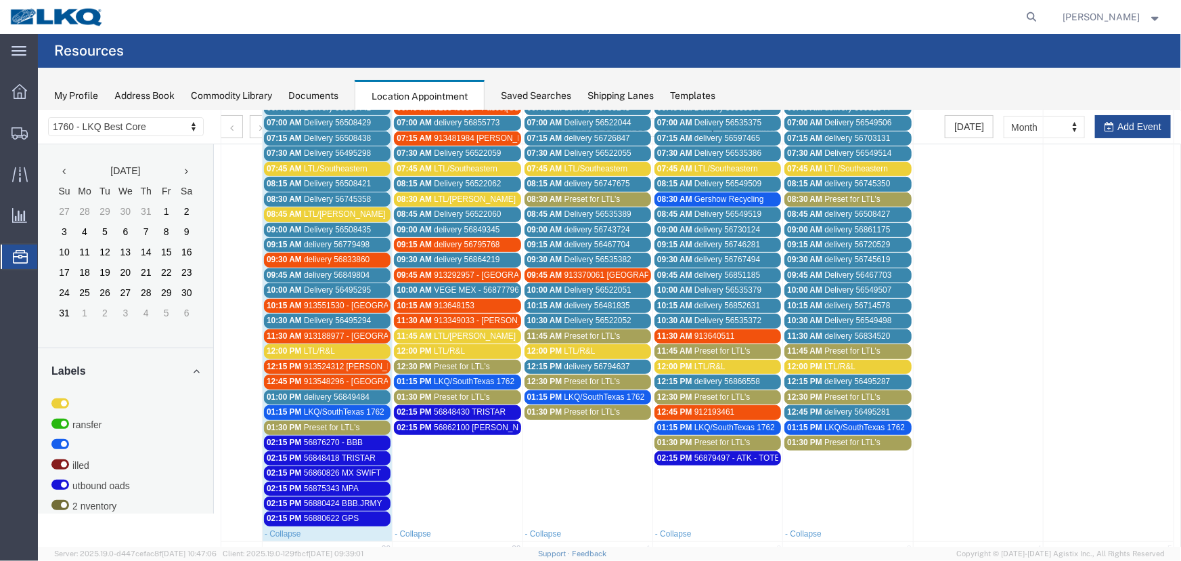
scroll to position [415, 0]
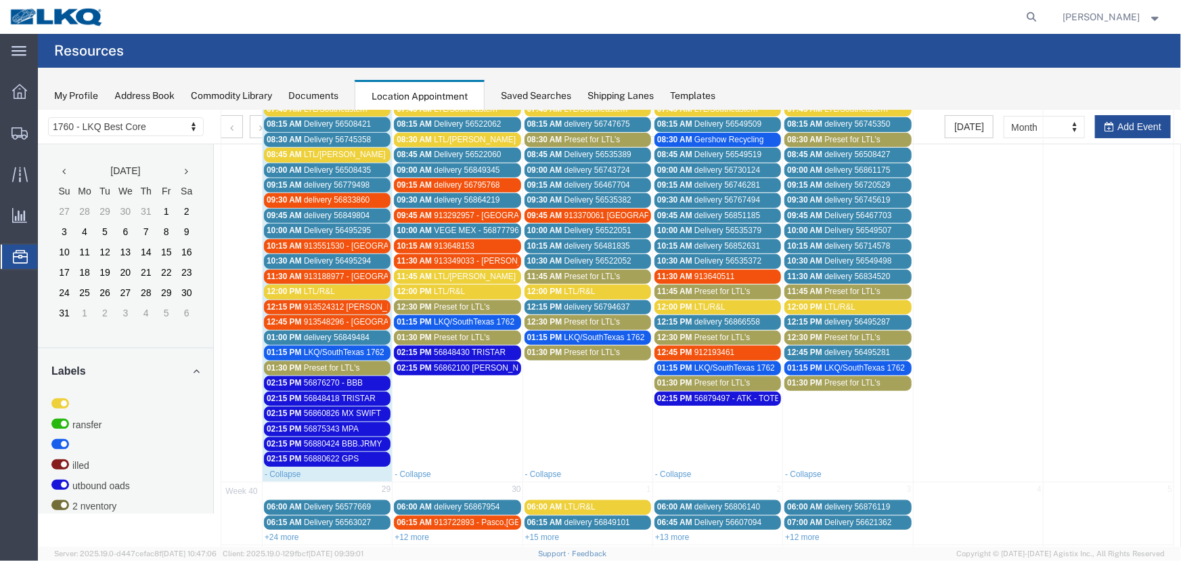
click at [329, 364] on span "Preset for LTL's" at bounding box center [331, 366] width 56 height 9
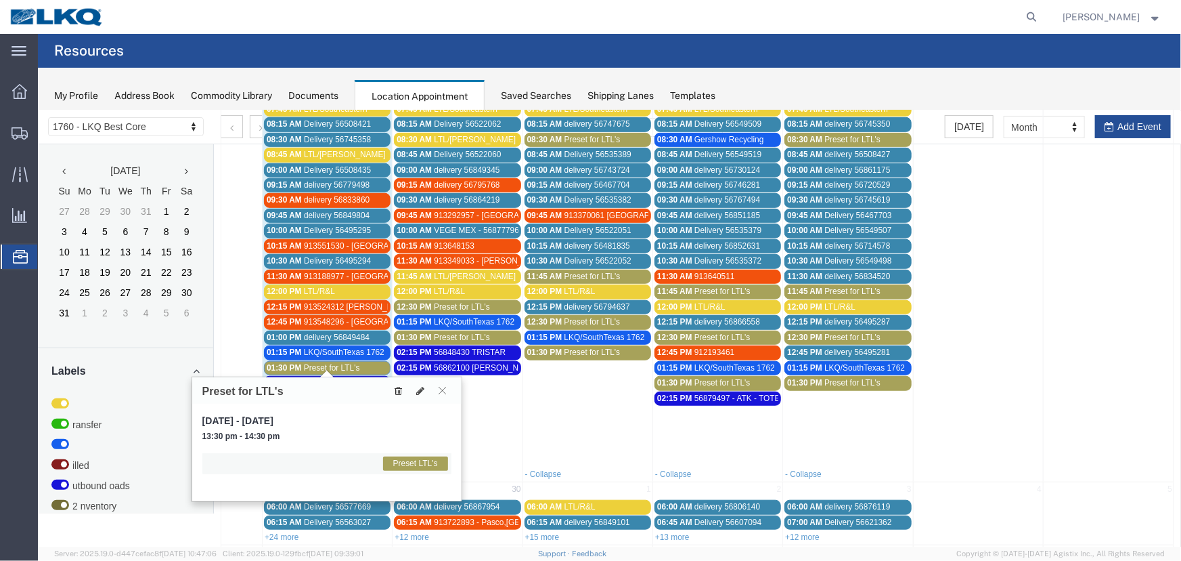
click at [397, 389] on icon at bounding box center [397, 389] width 7 height 9
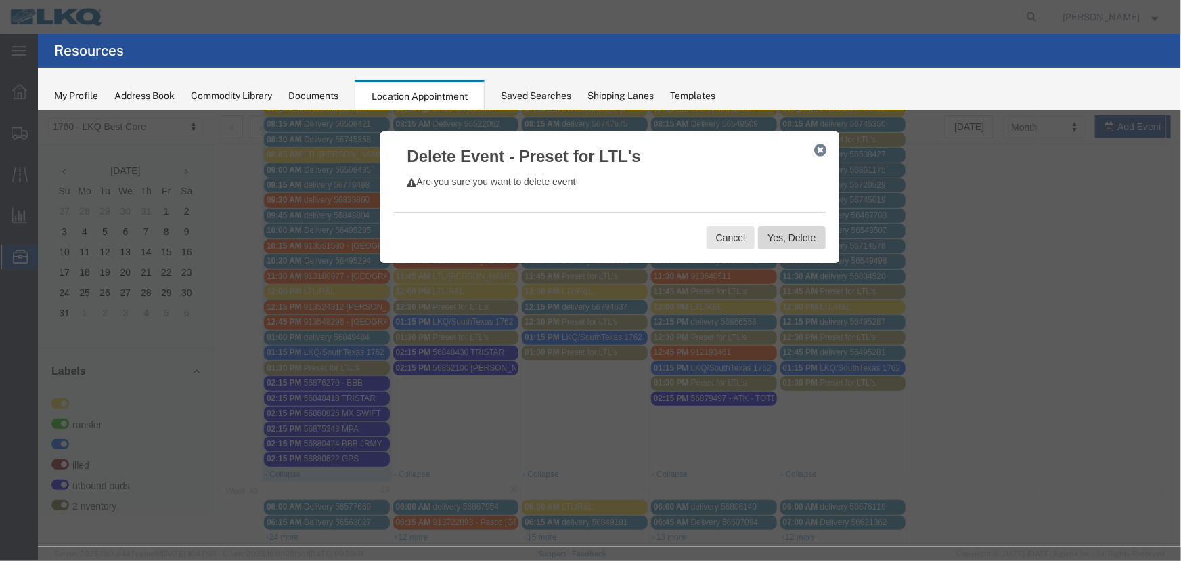
click at [782, 237] on button "Yes, Delete" at bounding box center [791, 236] width 67 height 23
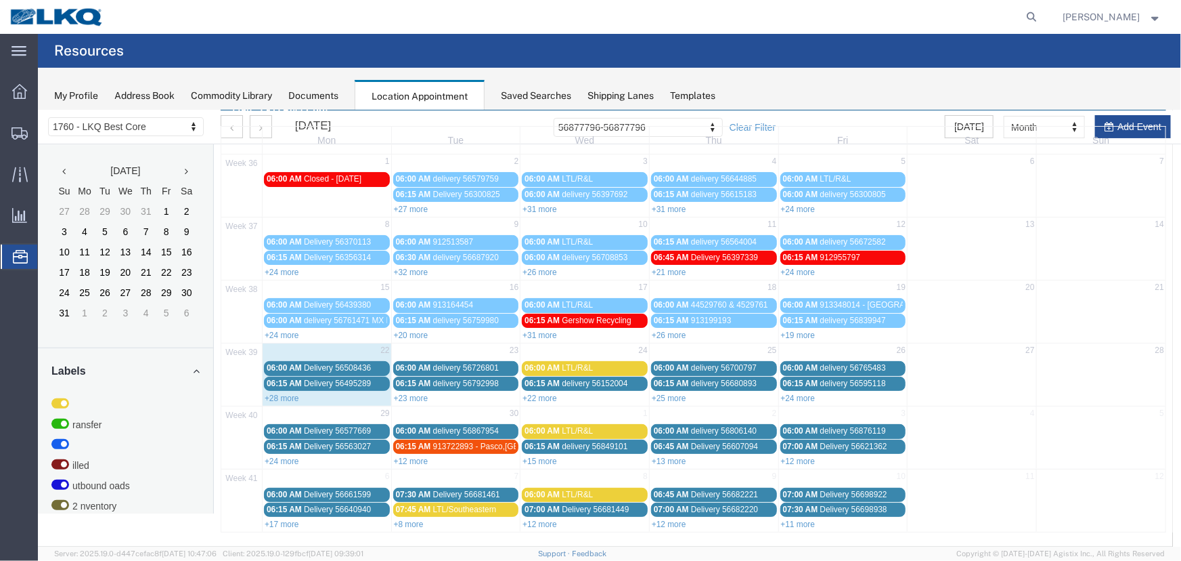
scroll to position [46, 0]
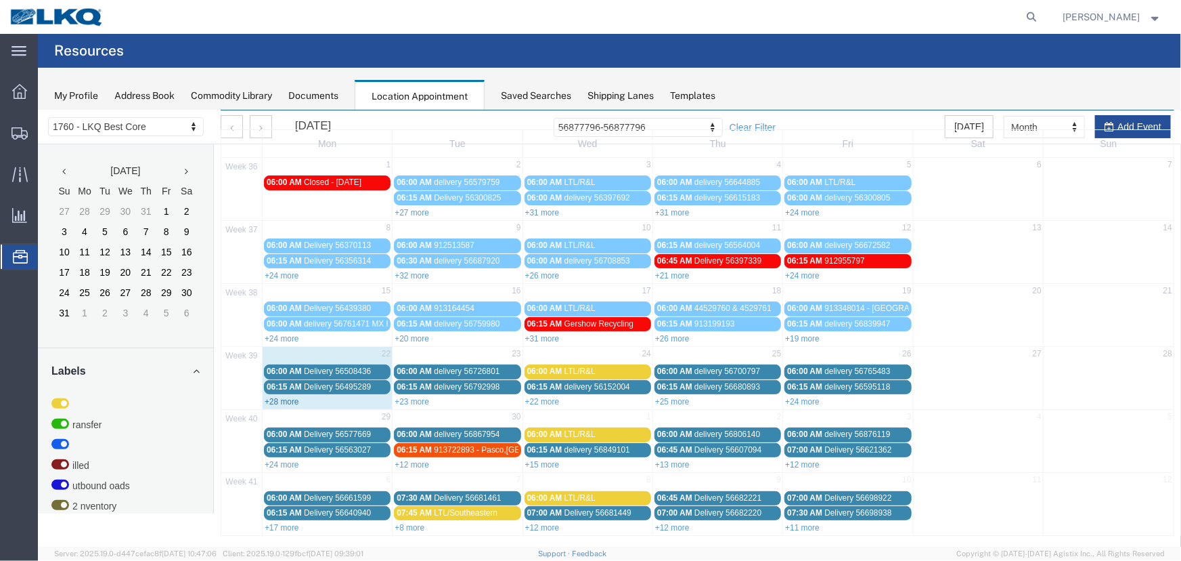
click at [290, 397] on link "+28 more" at bounding box center [281, 400] width 35 height 9
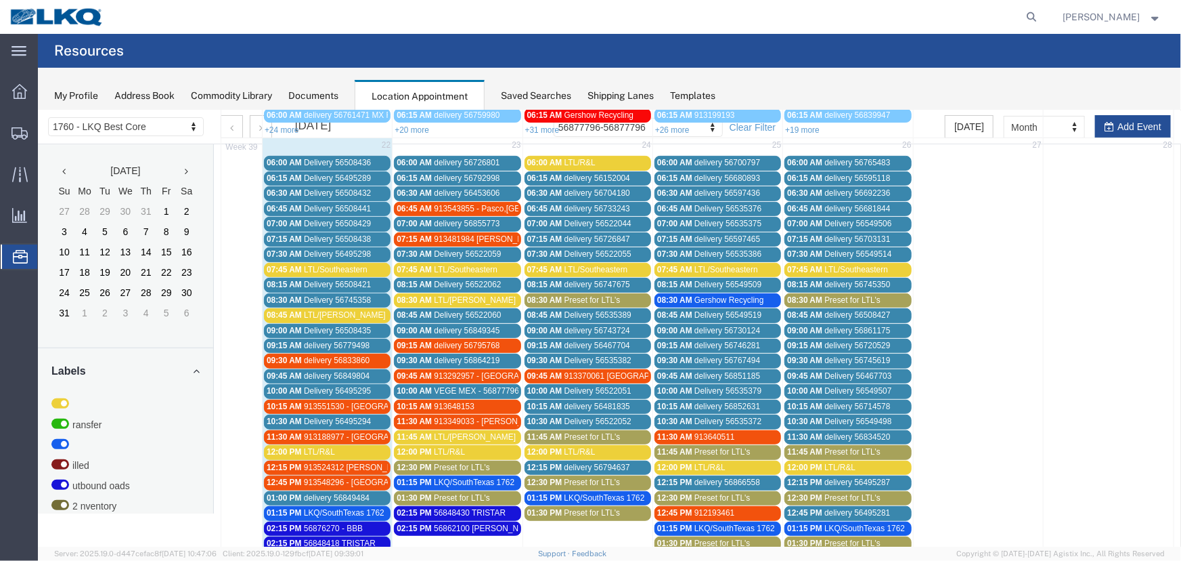
scroll to position [292, 0]
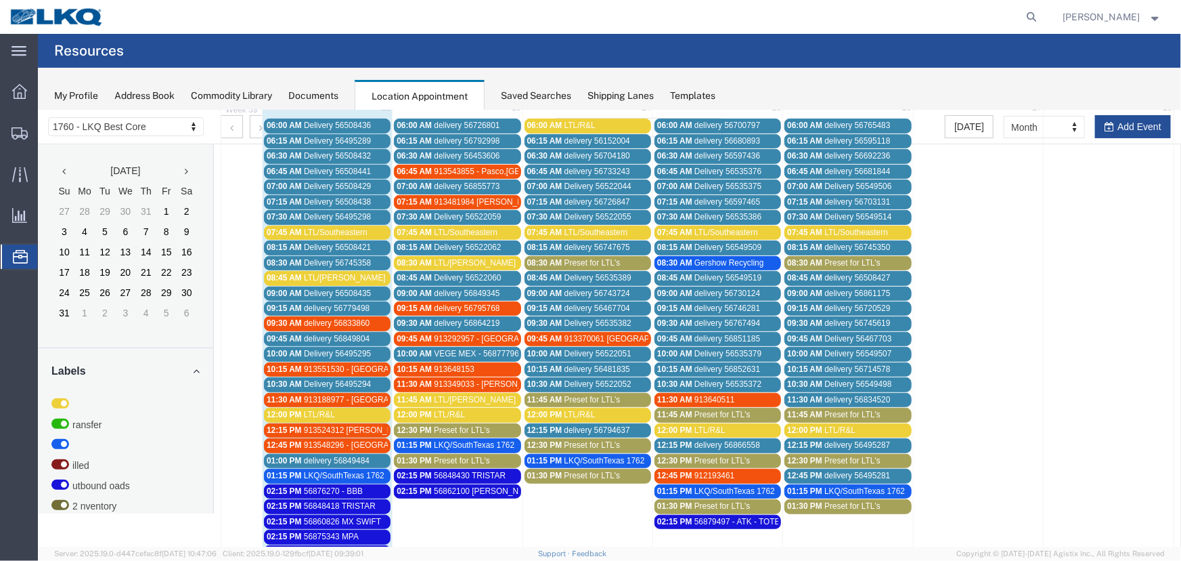
click at [447, 426] on span "Preset for LTL's" at bounding box center [461, 428] width 56 height 9
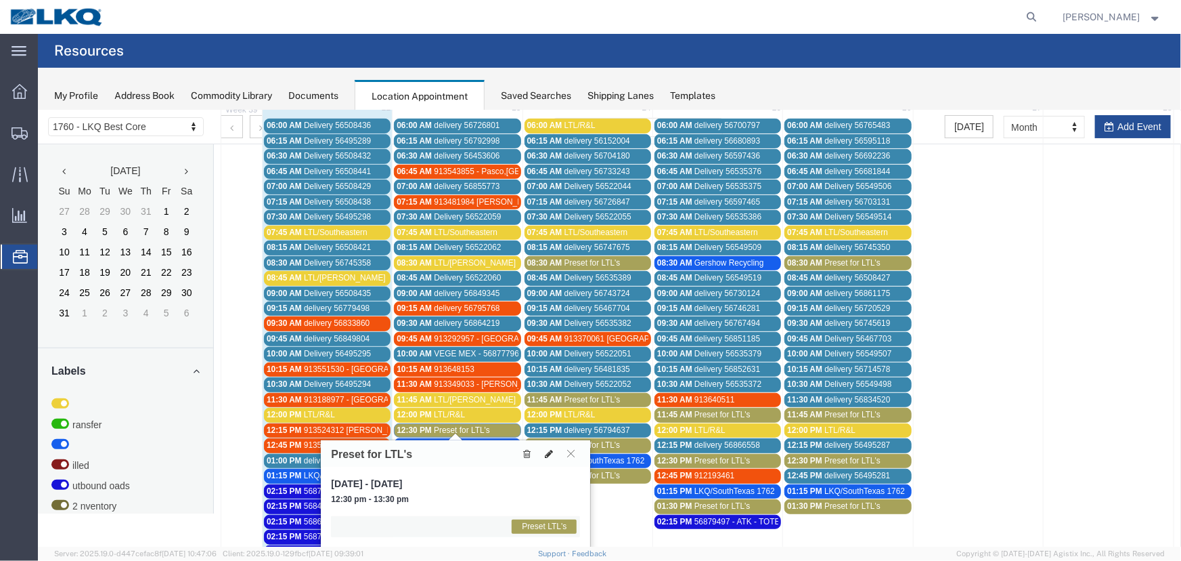
click at [546, 453] on icon at bounding box center [548, 452] width 8 height 9
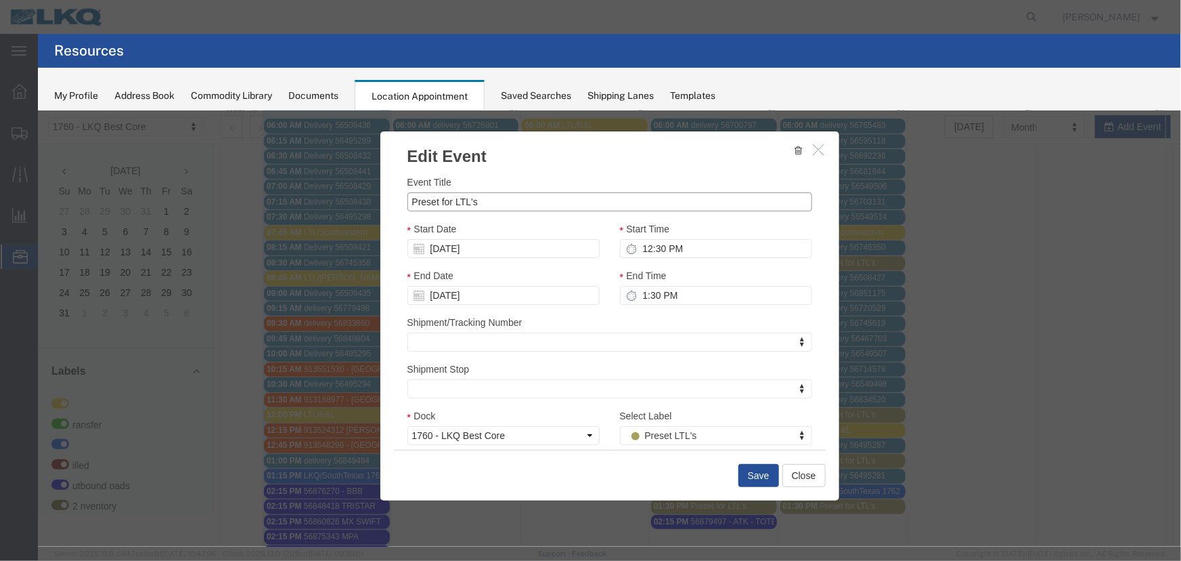
click at [471, 192] on input "Preset for LTL's" at bounding box center [609, 201] width 405 height 19
drag, startPoint x: 387, startPoint y: 202, endPoint x: 357, endPoint y: 205, distance: 29.9
click at [358, 203] on div "Edit Event Event Title Preset for LTL's Start Date [DATE] Start Time 12:30 PM E…" at bounding box center [608, 328] width 1143 height 436
type input "LTL/XPO"
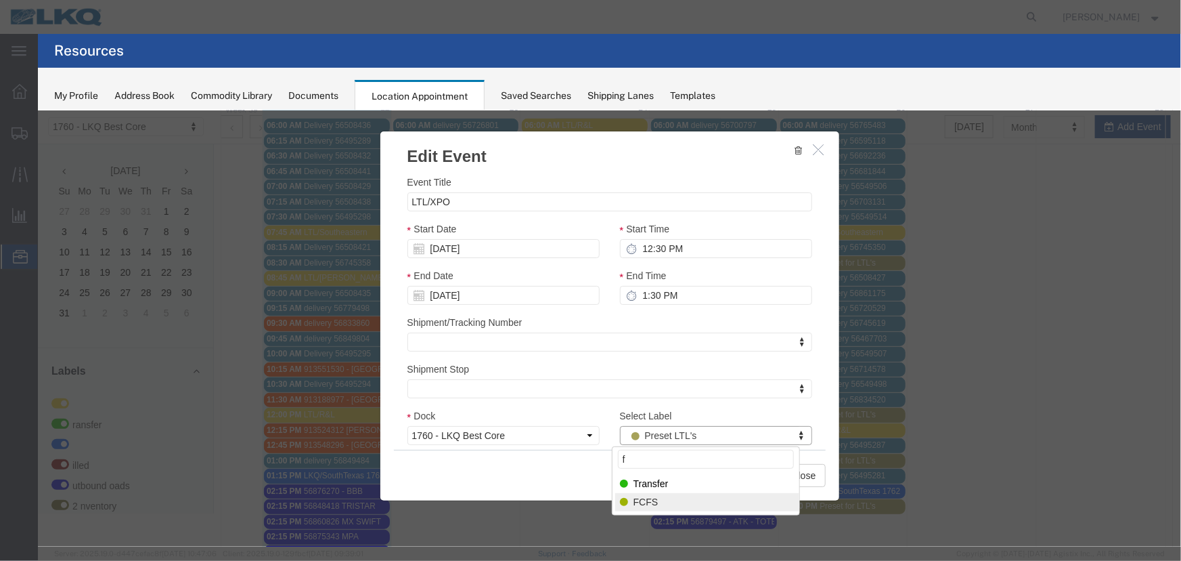
type input "f"
drag, startPoint x: 646, startPoint y: 500, endPoint x: 657, endPoint y: 500, distance: 10.8
select select "180"
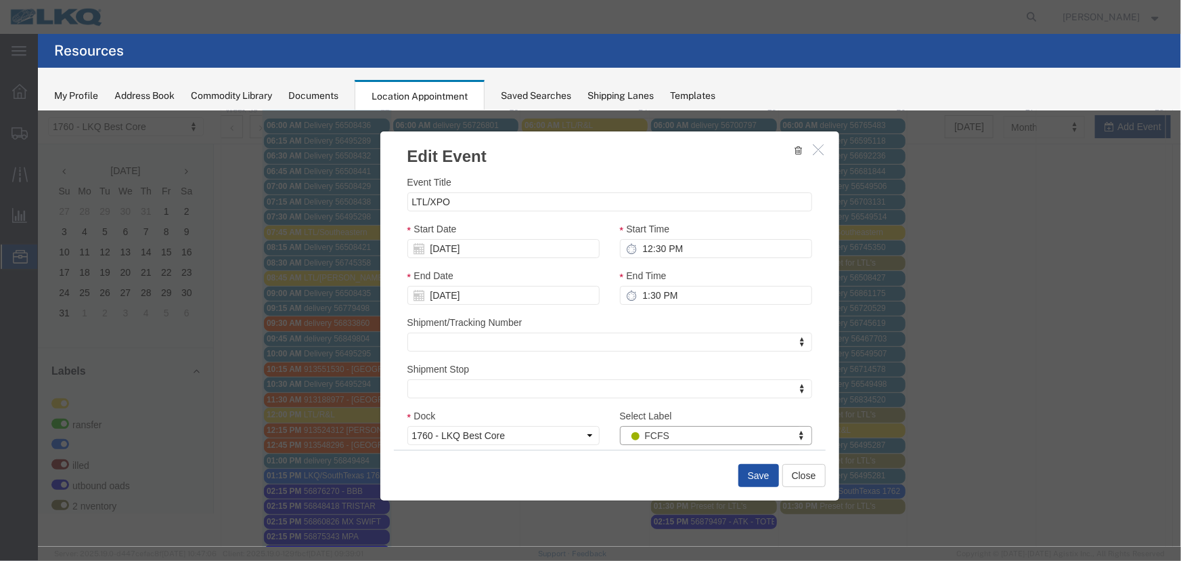
click at [751, 473] on button "Save" at bounding box center [758, 474] width 41 height 23
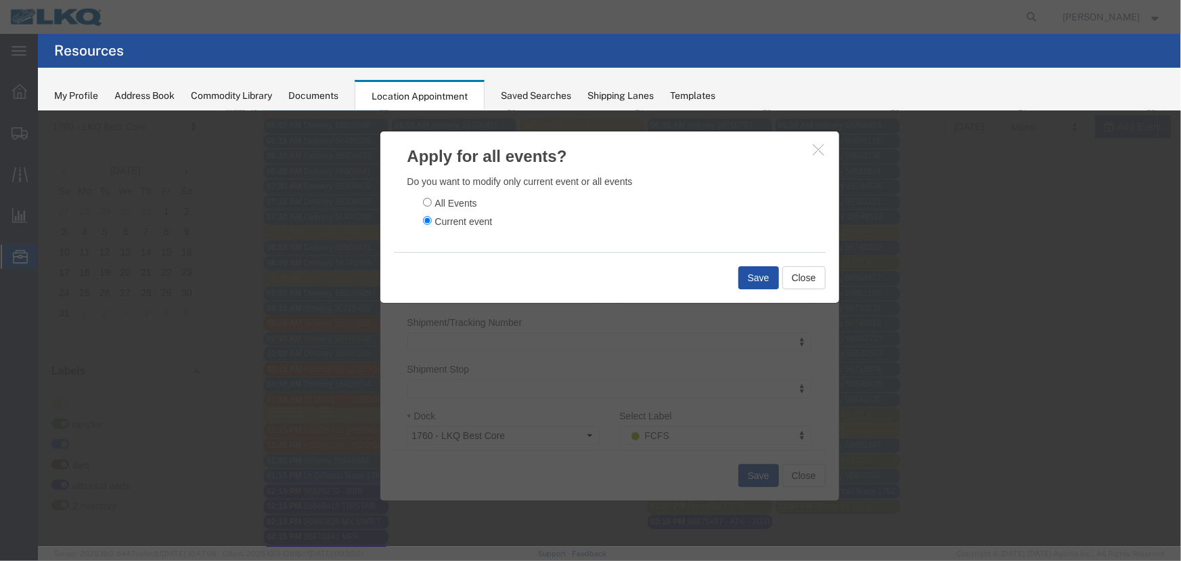
click at [760, 270] on button "Save" at bounding box center [758, 276] width 41 height 23
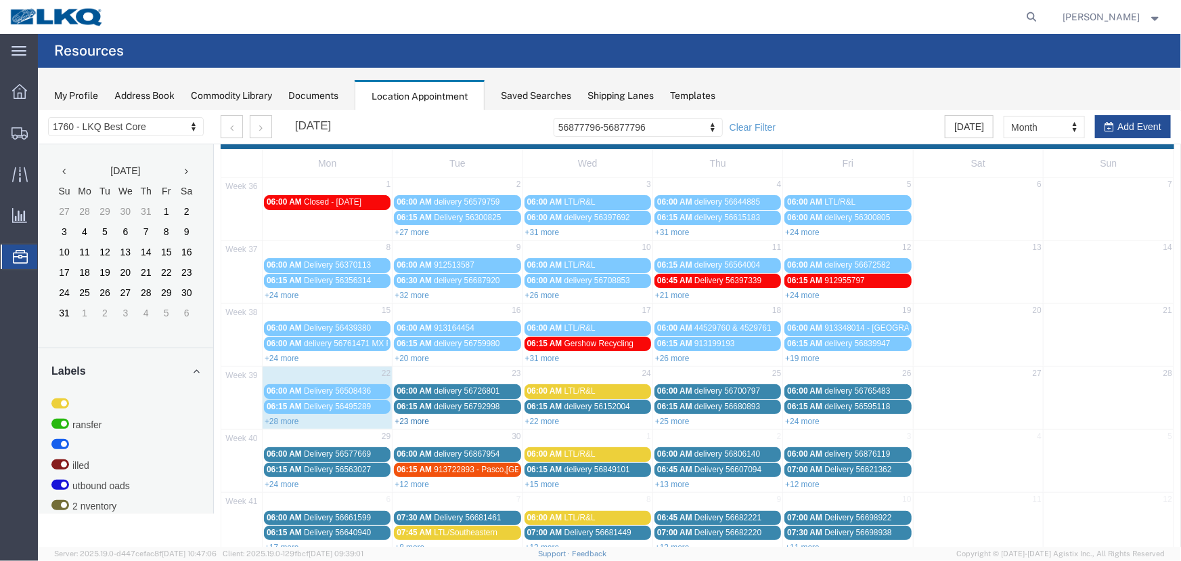
scroll to position [46, 0]
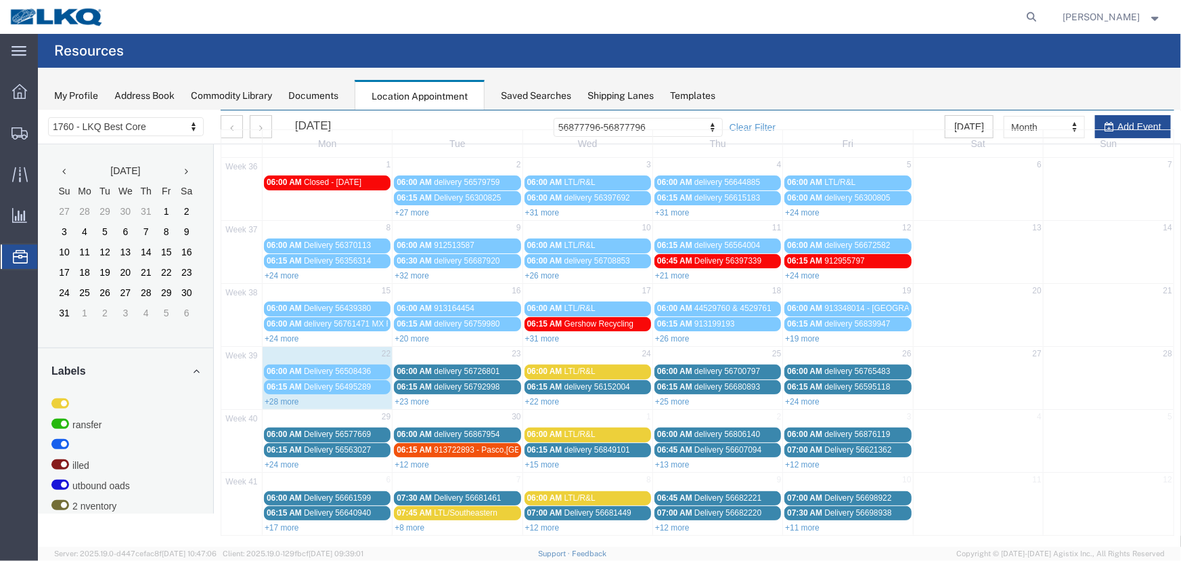
click at [408, 522] on link "+8 more" at bounding box center [409, 526] width 30 height 9
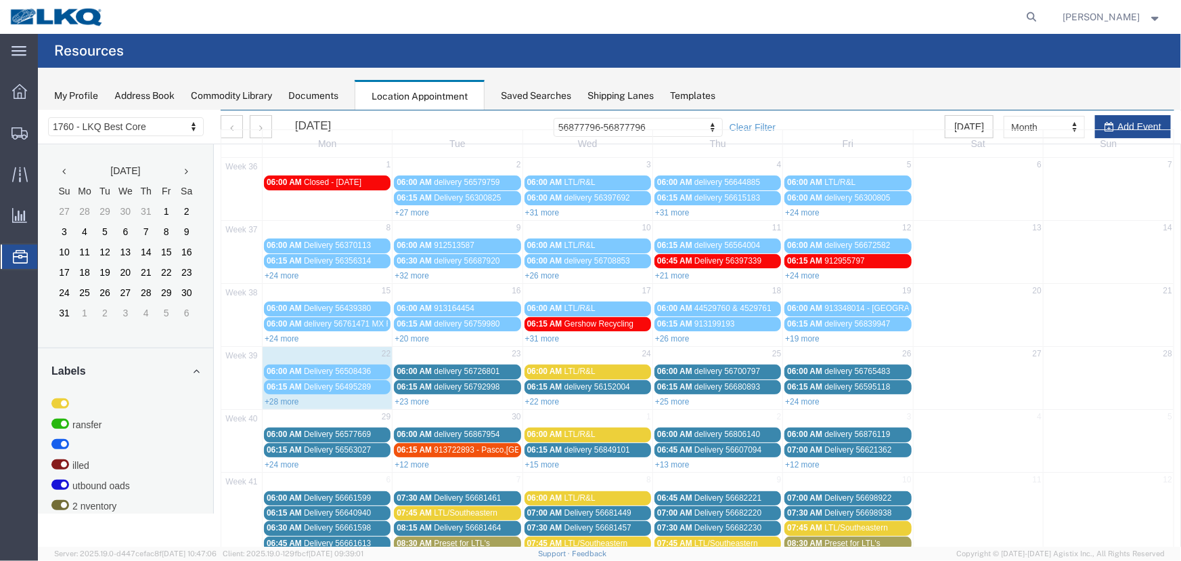
scroll to position [292, 0]
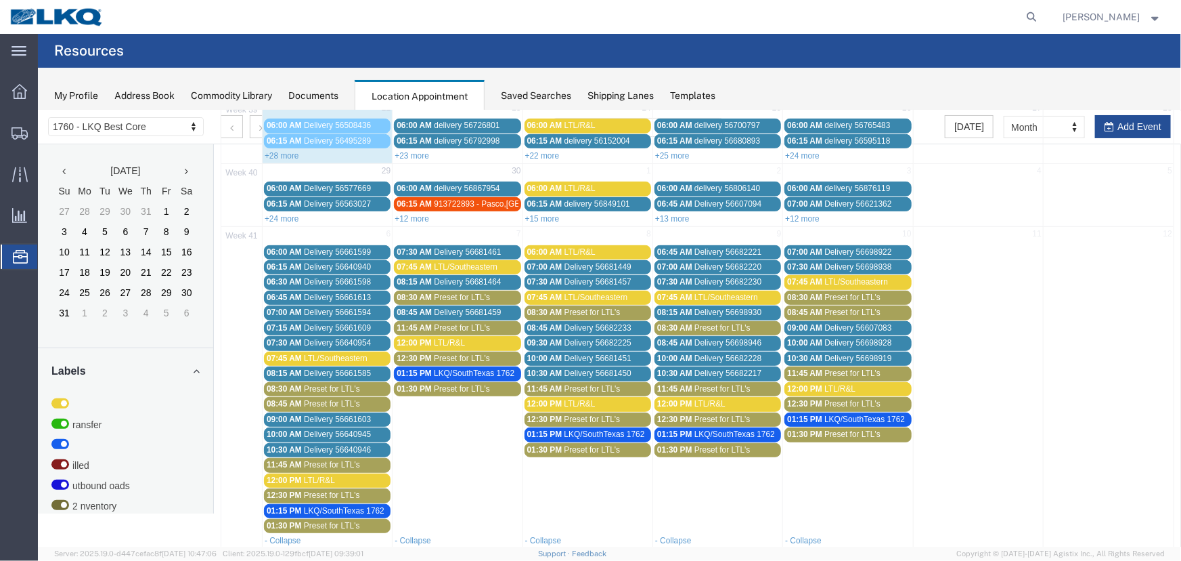
click at [554, 198] on div "06:15 AM delivery 56849101" at bounding box center [587, 203] width 121 height 10
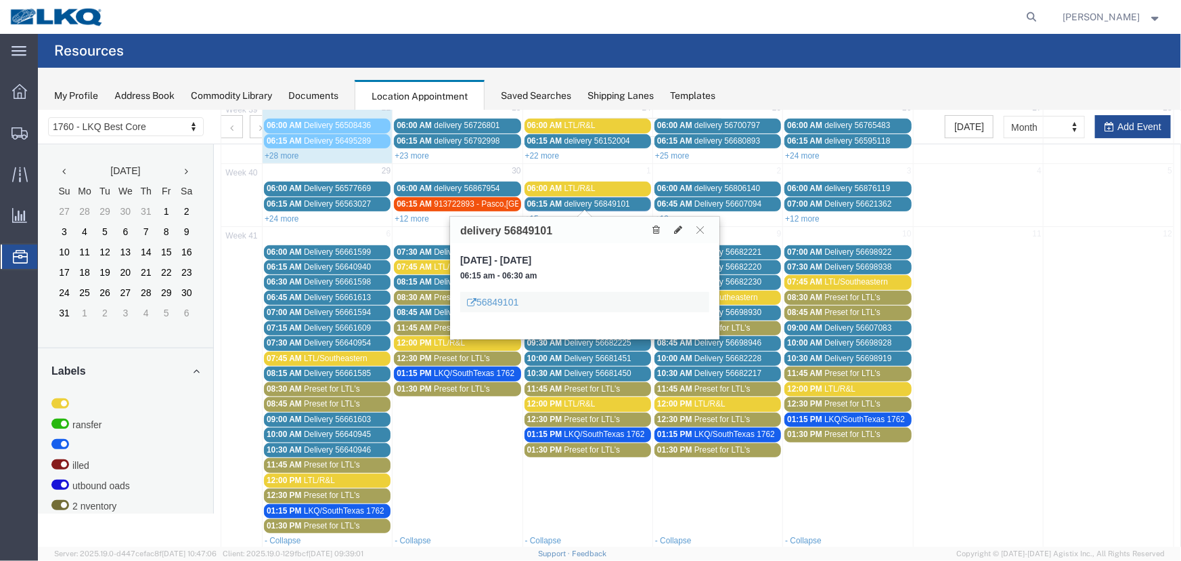
click at [553, 202] on span "06:15 AM" at bounding box center [544, 202] width 35 height 9
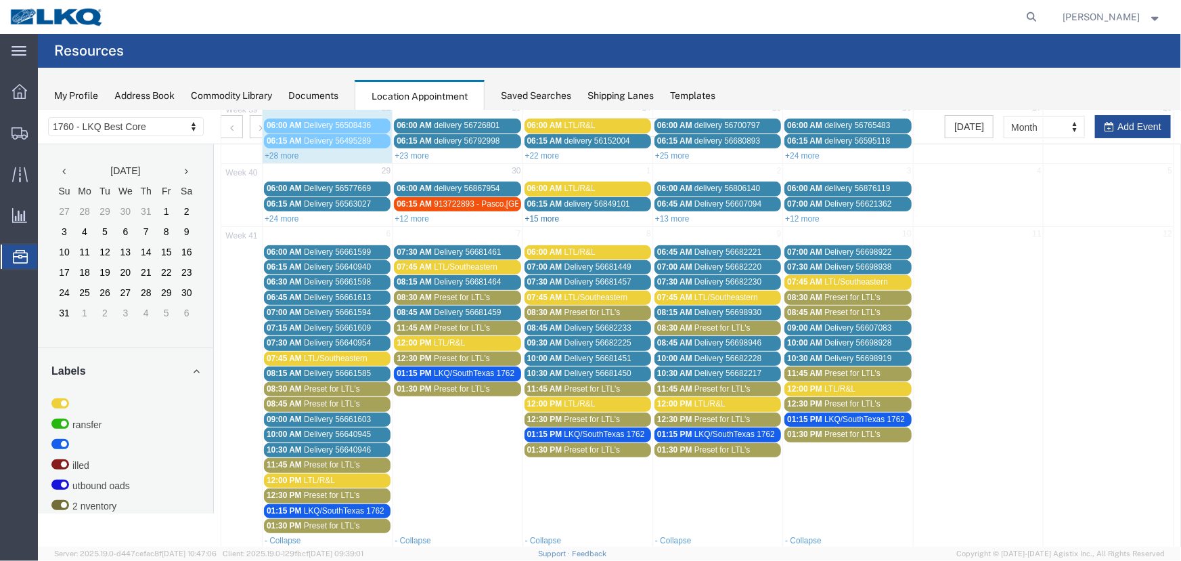
click at [547, 217] on link "+15 more" at bounding box center [542, 217] width 35 height 9
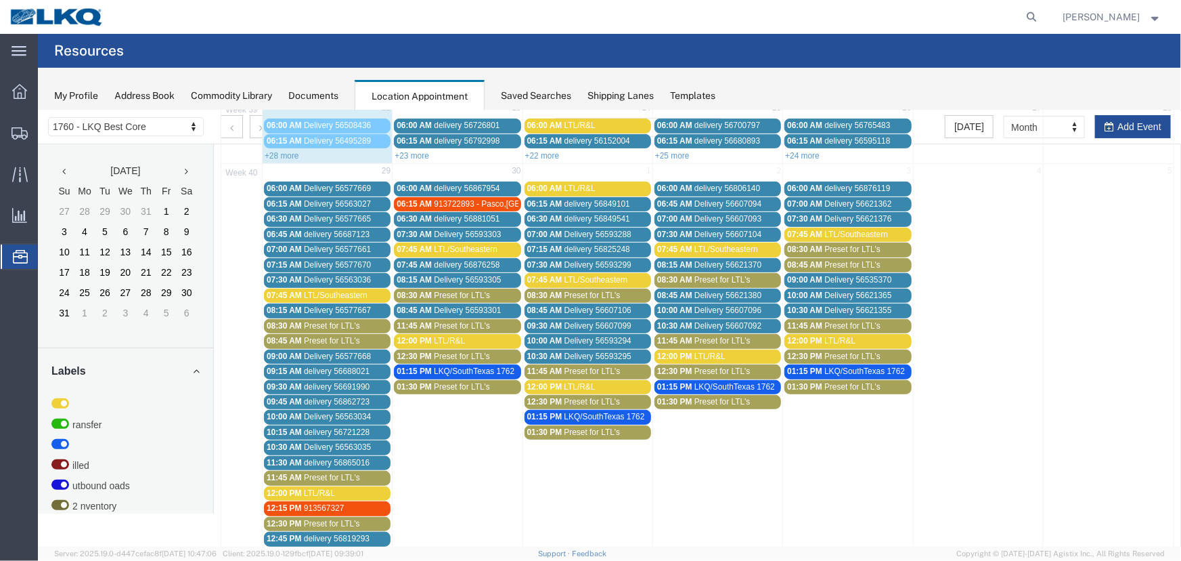
scroll to position [415, 0]
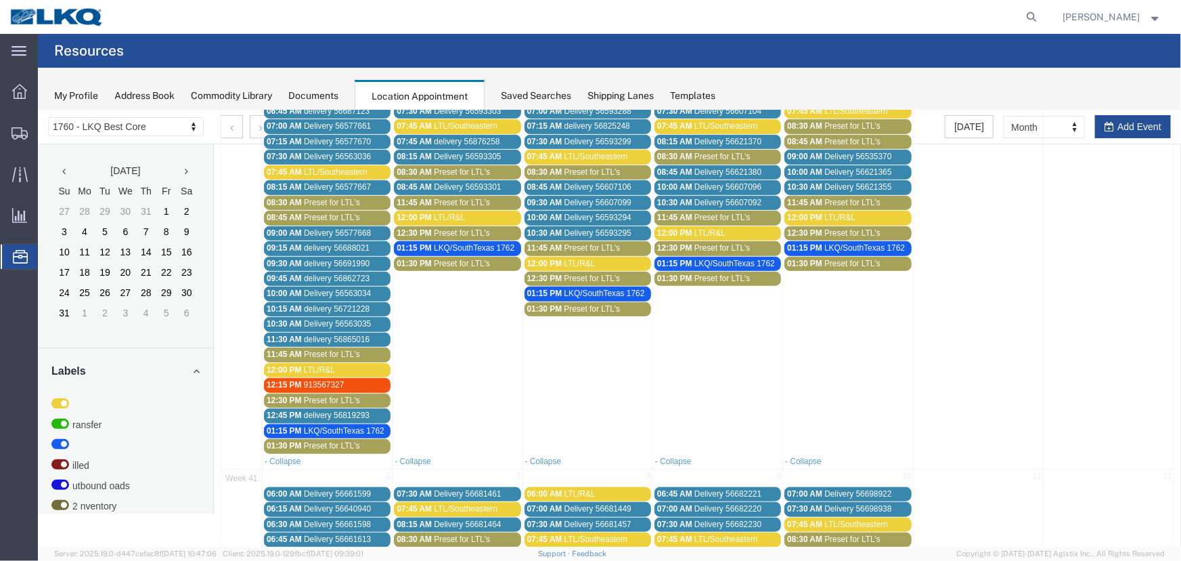
click at [556, 309] on link "01:30 PM Preset for LTL's" at bounding box center [587, 308] width 127 height 14
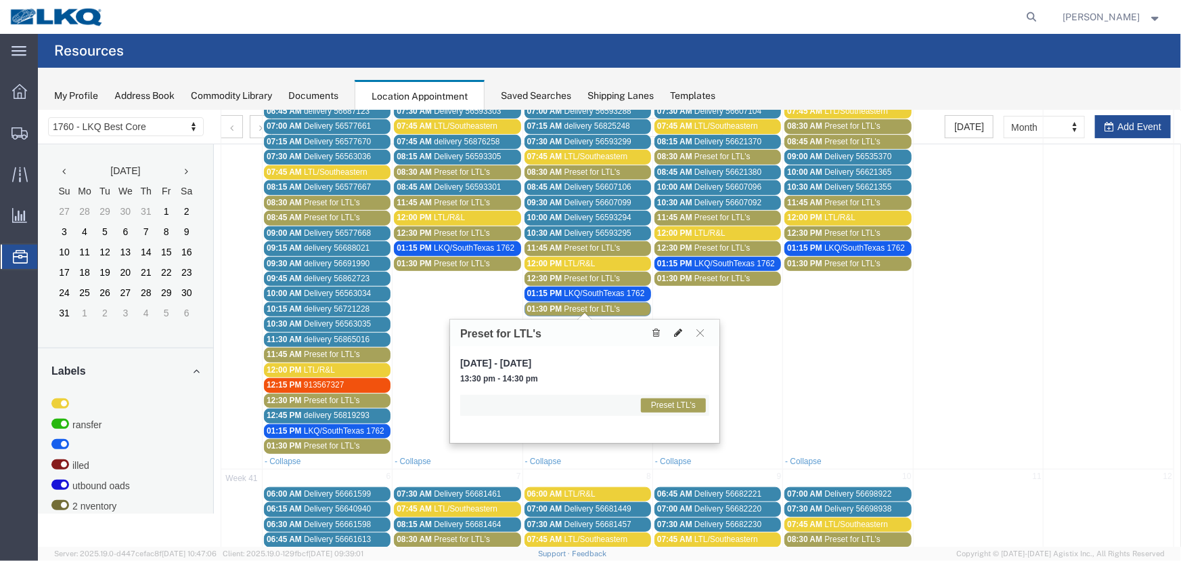
click at [678, 329] on icon at bounding box center [678, 331] width 8 height 9
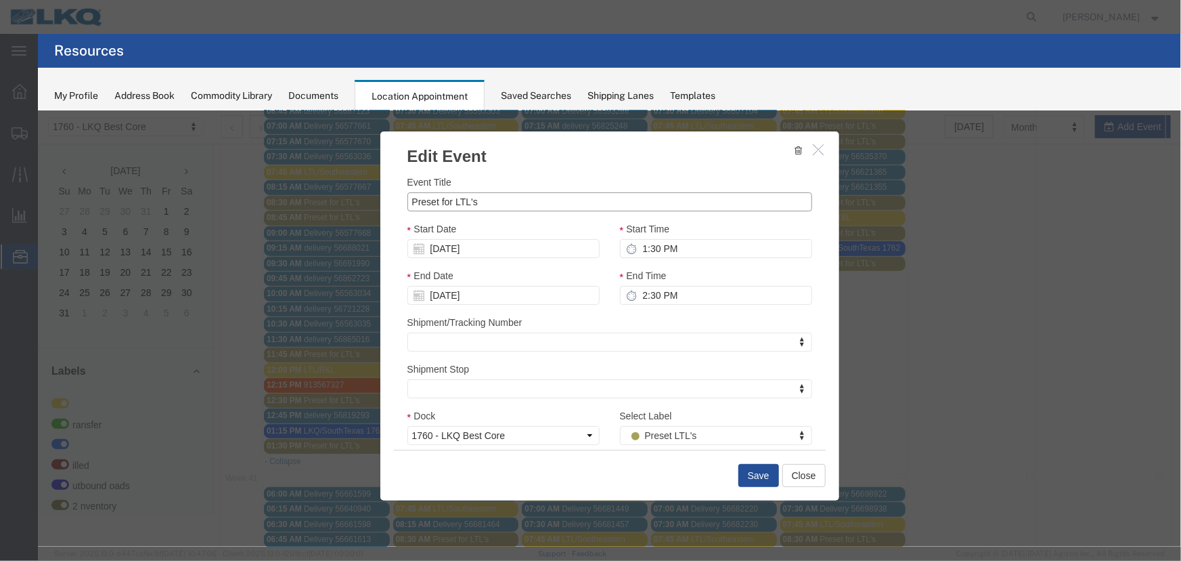
drag, startPoint x: 498, startPoint y: 206, endPoint x: 324, endPoint y: 206, distance: 173.3
click at [324, 206] on div "Edit Event Event Title Preset for LTL's Start Date [DATE] Start Time 1:30 PM En…" at bounding box center [608, 328] width 1143 height 436
type input "LTL/XPO"
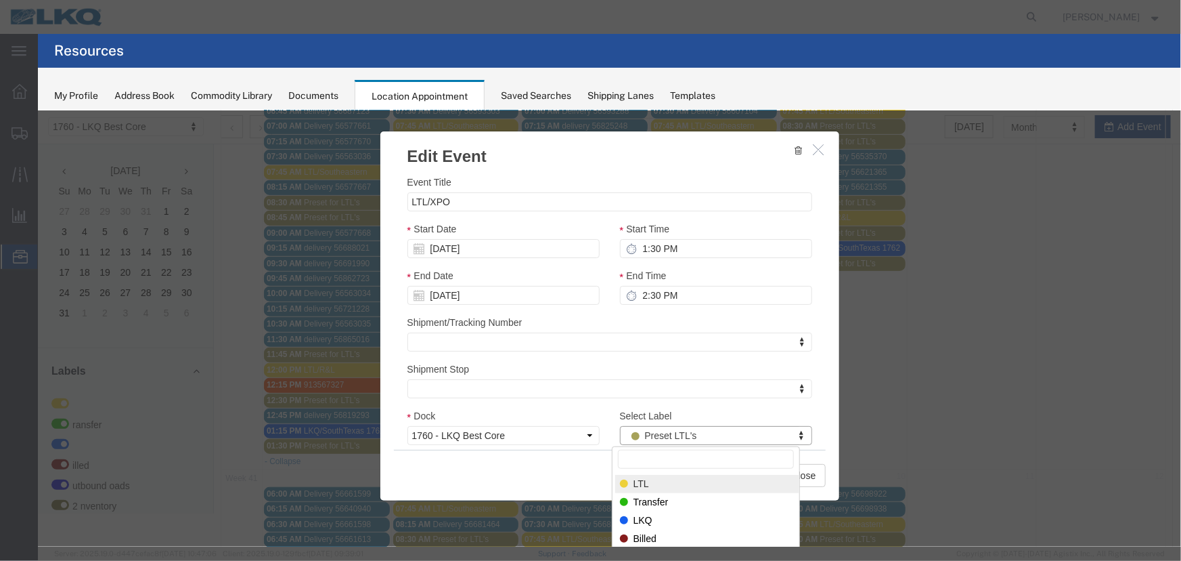
select select "25"
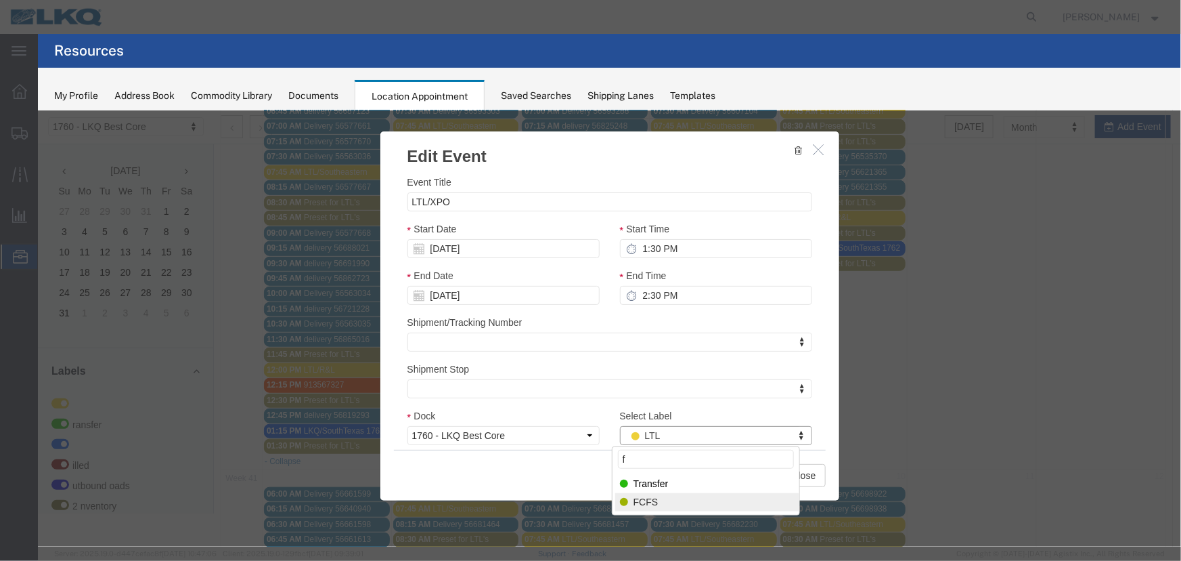
type input "f"
select select "180"
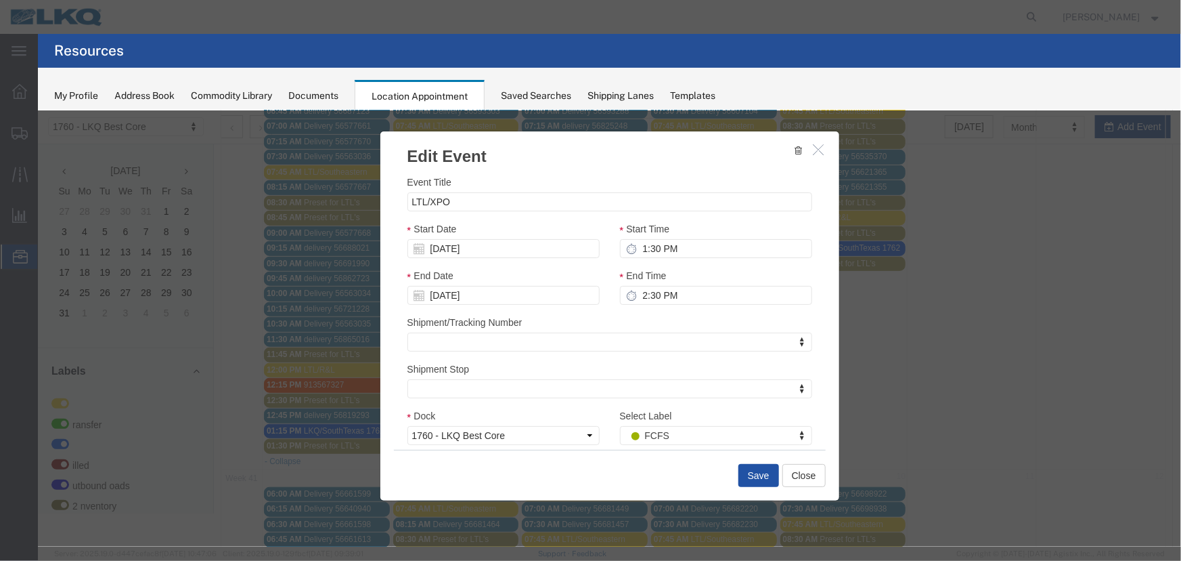
click at [762, 479] on button "Save" at bounding box center [758, 474] width 41 height 23
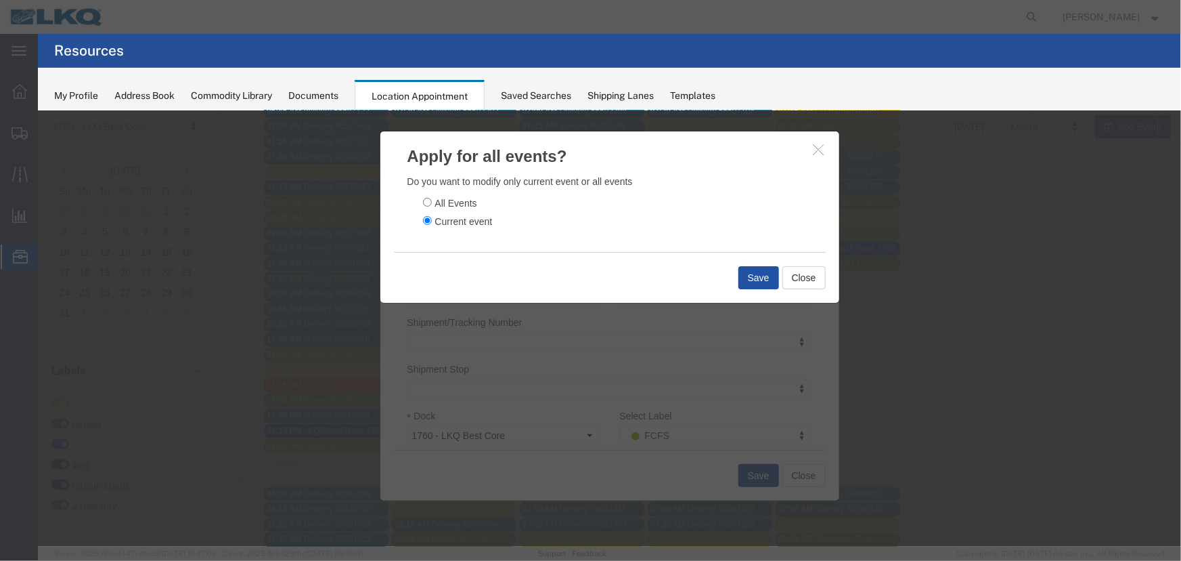
drag, startPoint x: 744, startPoint y: 276, endPoint x: 729, endPoint y: 277, distance: 15.0
click at [744, 276] on button "Save" at bounding box center [758, 276] width 41 height 23
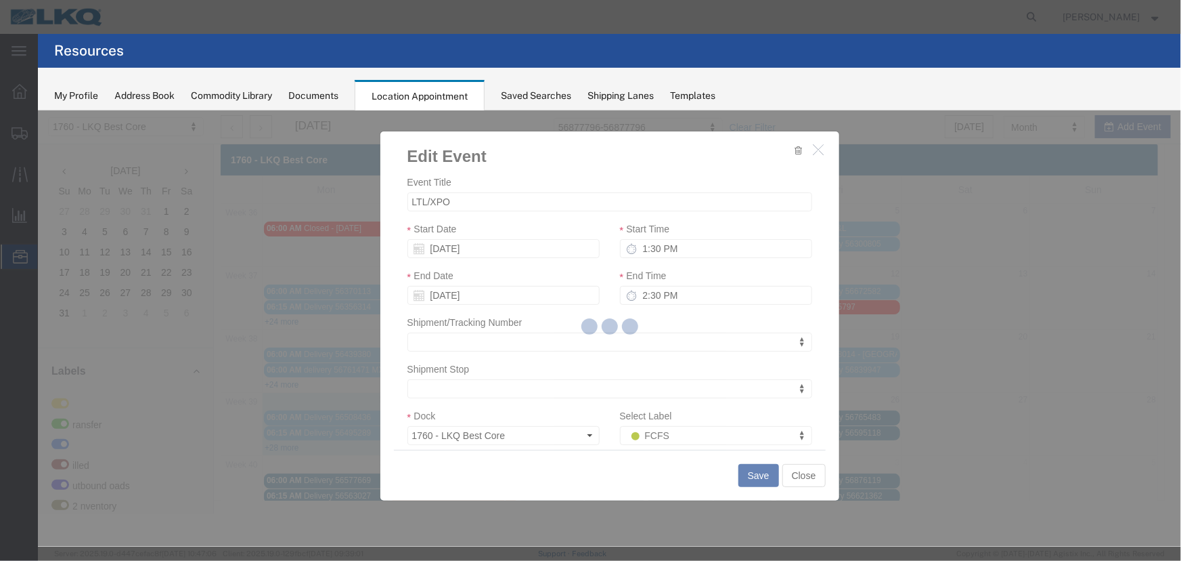
scroll to position [0, 0]
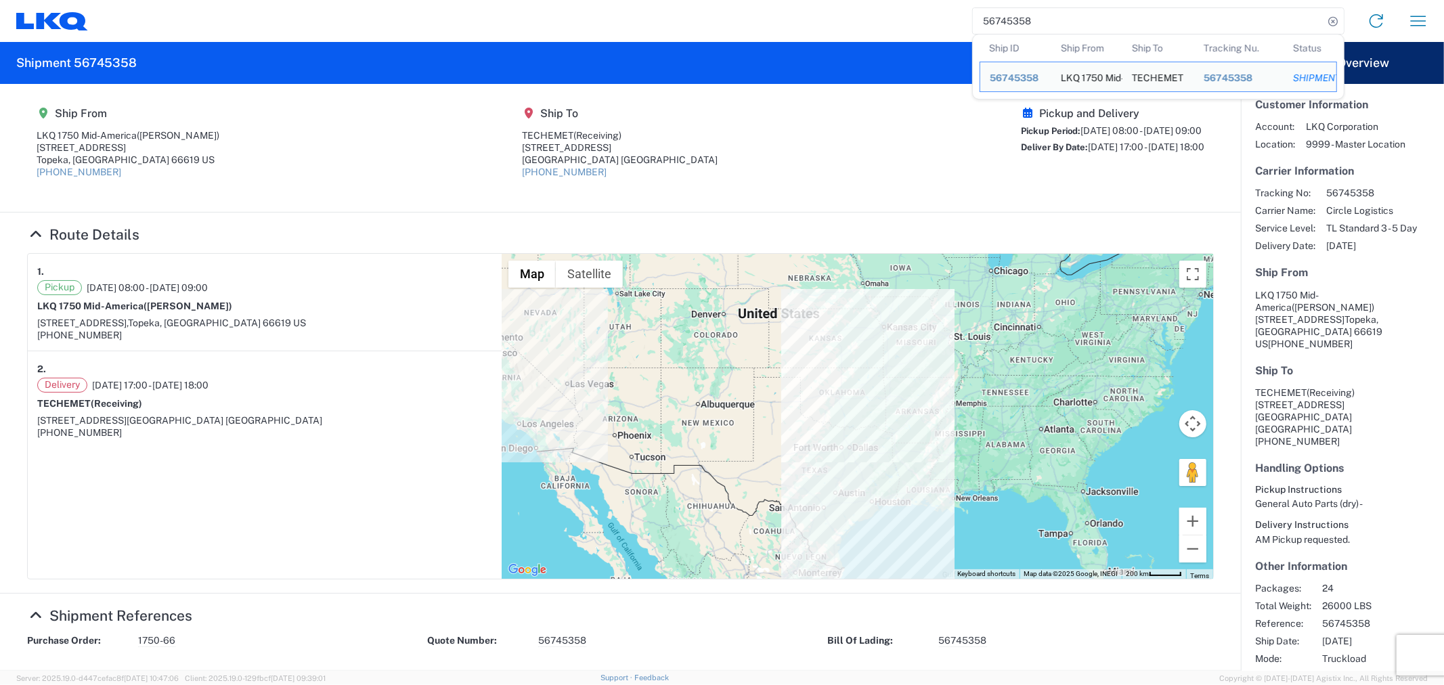
click at [1071, 17] on input "56745358" at bounding box center [1148, 21] width 351 height 26
drag, startPoint x: 1034, startPoint y: 19, endPoint x: 916, endPoint y: 20, distance: 118.5
click at [916, 19] on div "56745358 Ship ID Ship From Ship To Tracking Nu. Status Ship ID 56745358 Ship Fr…" at bounding box center [763, 21] width 1351 height 32
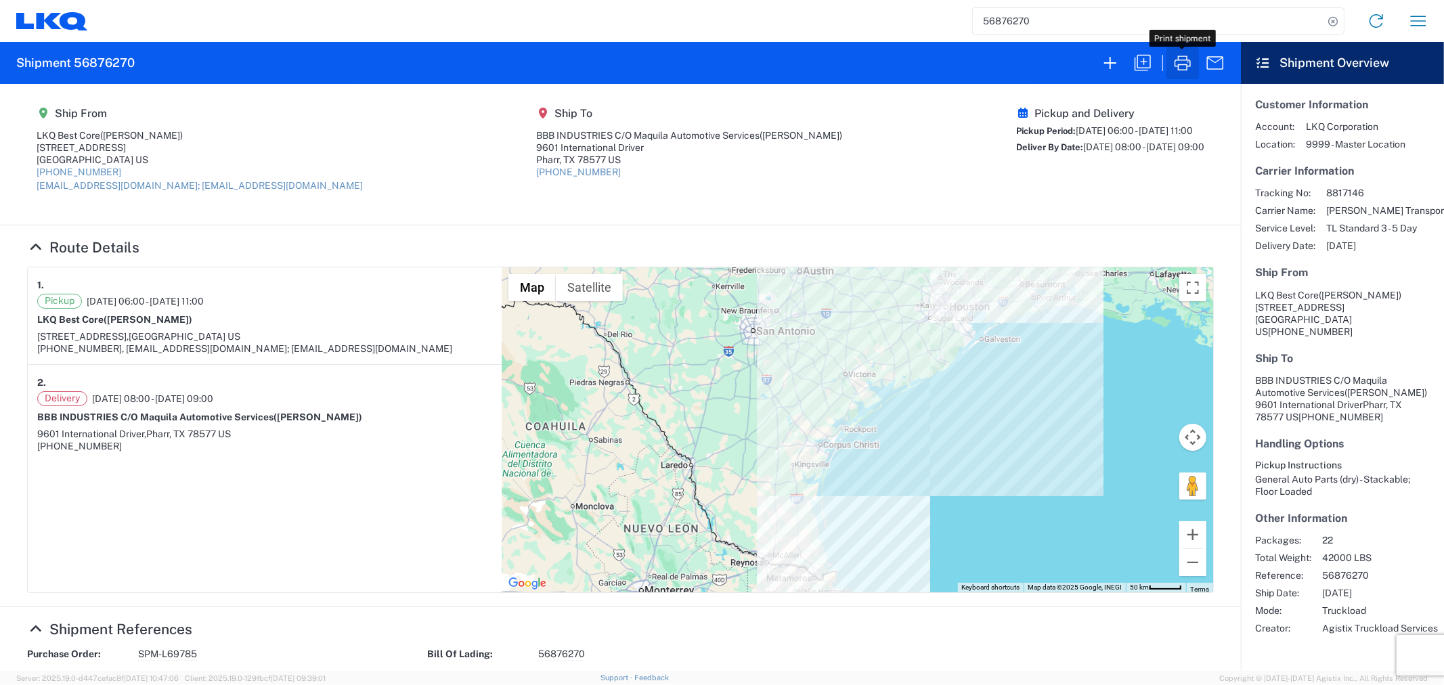
click at [1179, 65] on icon "button" at bounding box center [1183, 63] width 16 height 15
click at [1051, 16] on input "56876270" at bounding box center [1148, 21] width 351 height 26
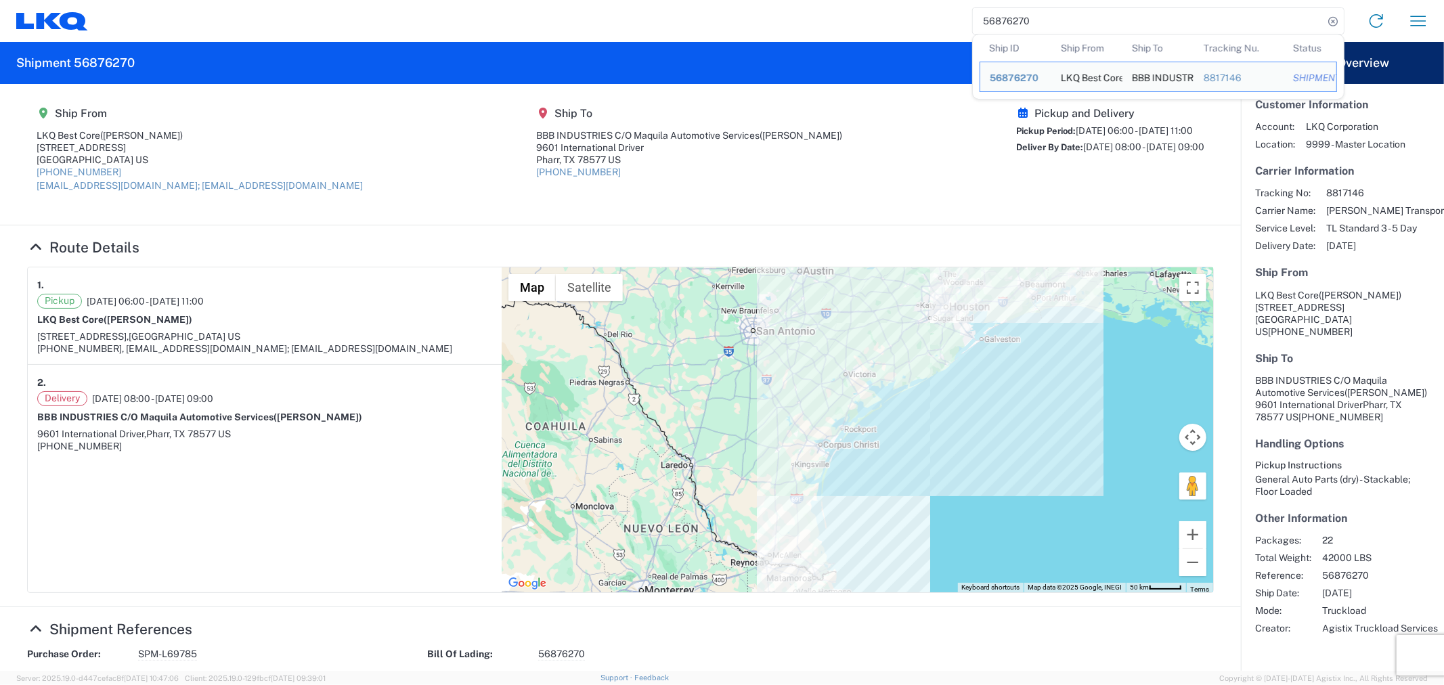
drag, startPoint x: 1050, startPoint y: 17, endPoint x: 948, endPoint y: 25, distance: 101.9
click at [948, 24] on div "56876270 Ship ID Ship From Ship To Tracking Nu. Status Ship ID 56876270 Ship Fr…" at bounding box center [763, 21] width 1351 height 32
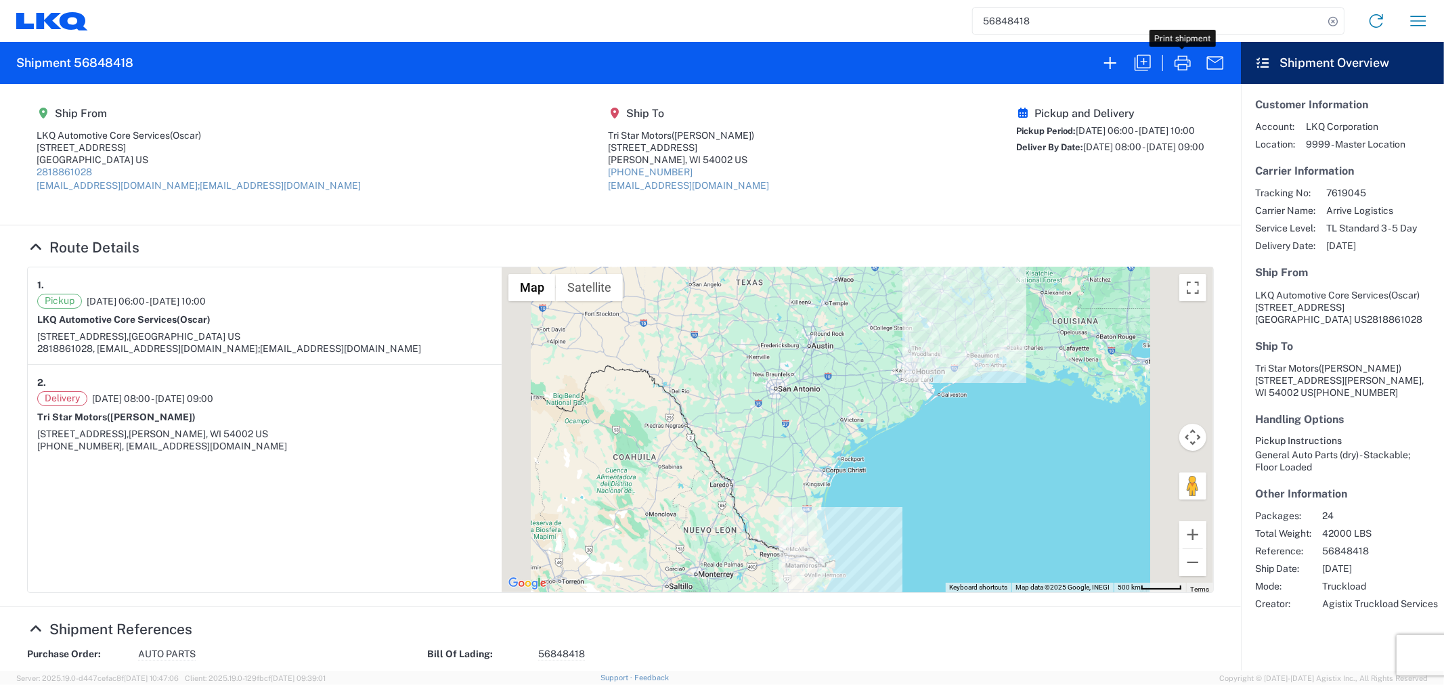
click at [1190, 66] on icon "button" at bounding box center [1183, 63] width 22 height 22
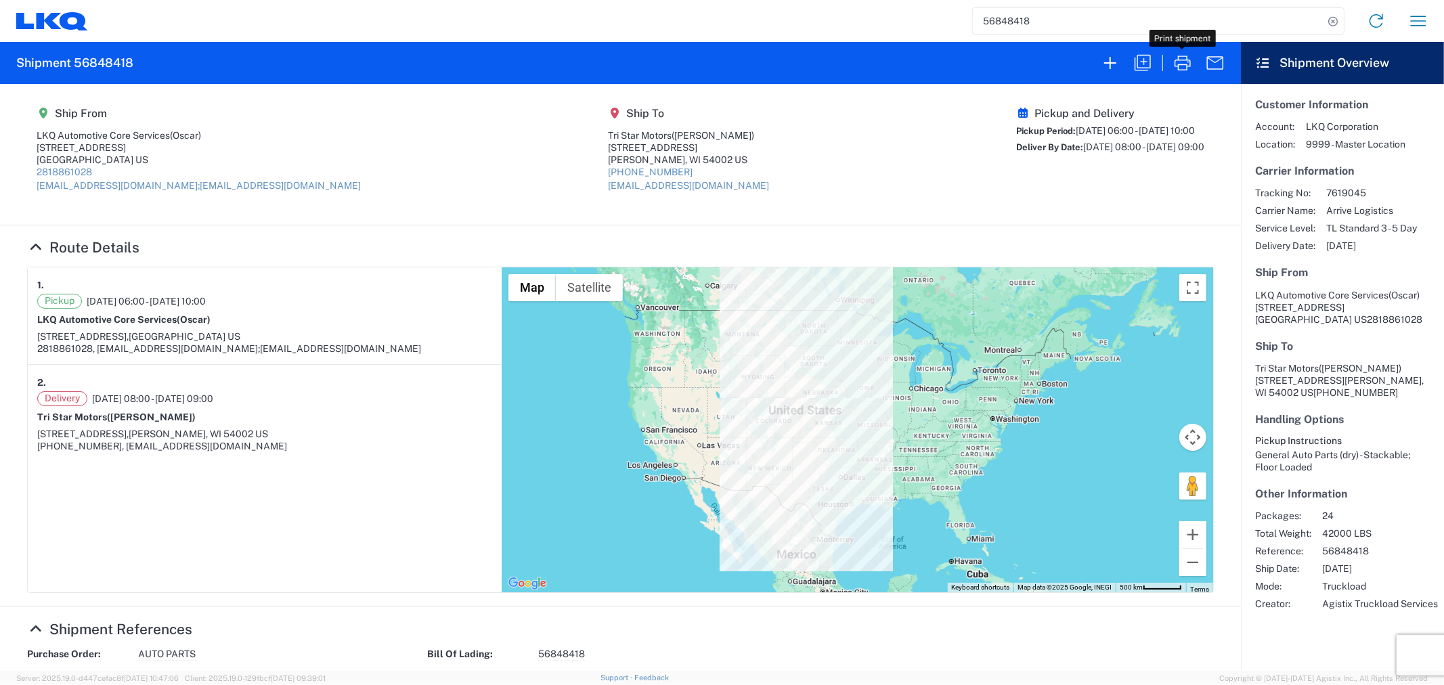
click at [1047, 32] on input "56848418" at bounding box center [1148, 21] width 351 height 26
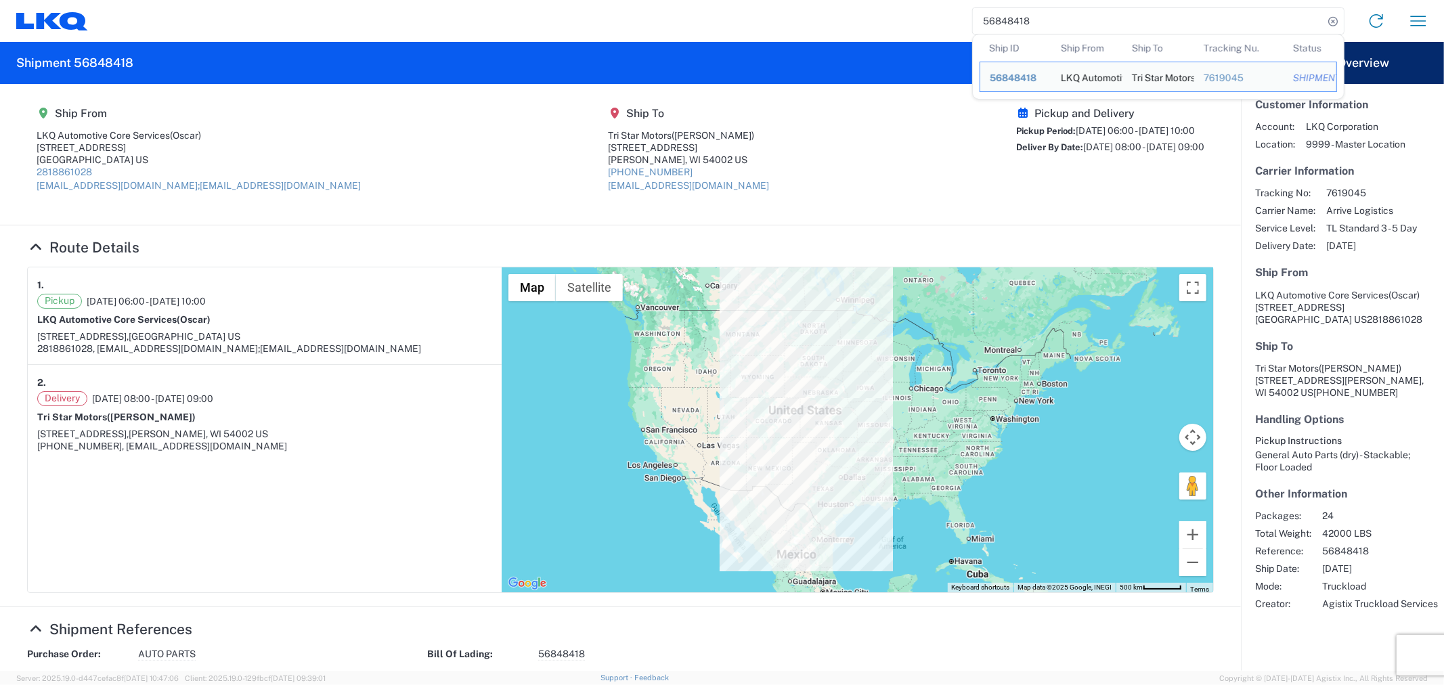
click at [925, 26] on div "56848418 Ship ID Ship From Ship To Tracking Nu. Status Ship ID 56848418 Ship Fr…" at bounding box center [763, 21] width 1351 height 32
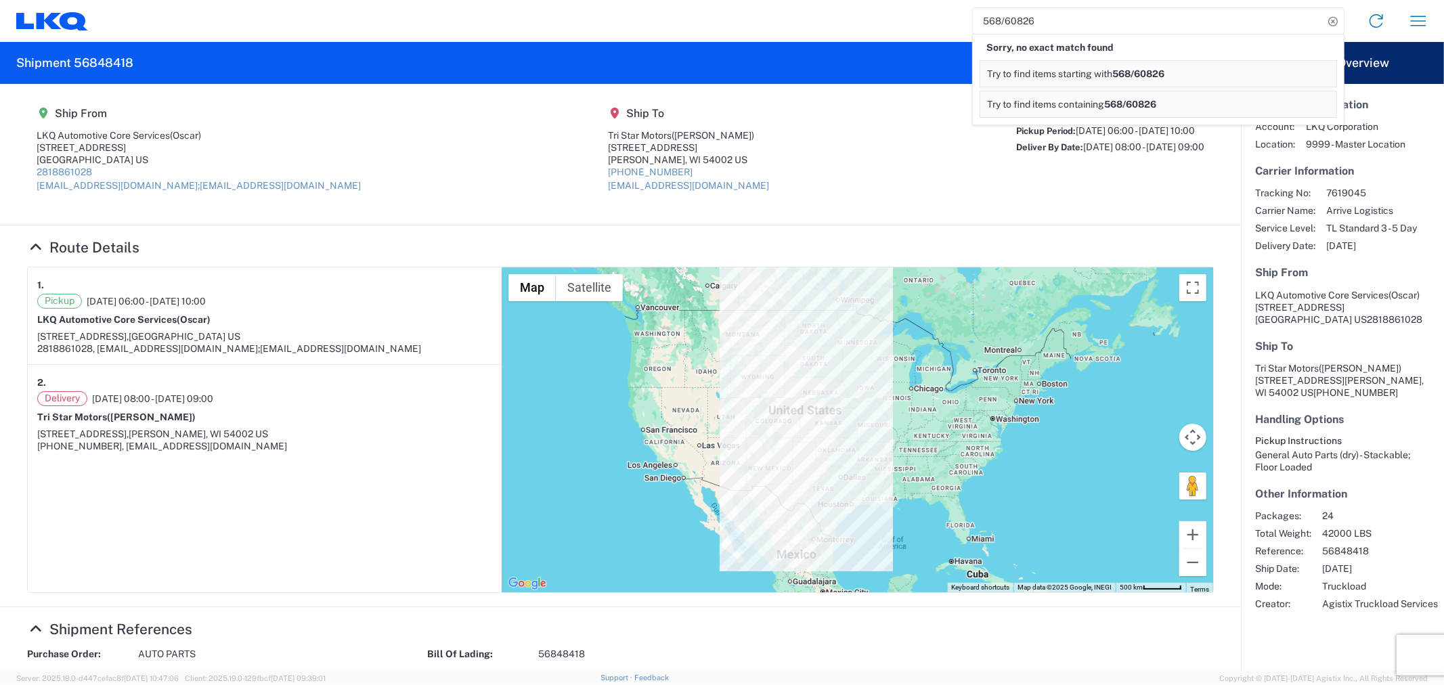
click at [1009, 22] on input "568/60826" at bounding box center [1148, 21] width 351 height 26
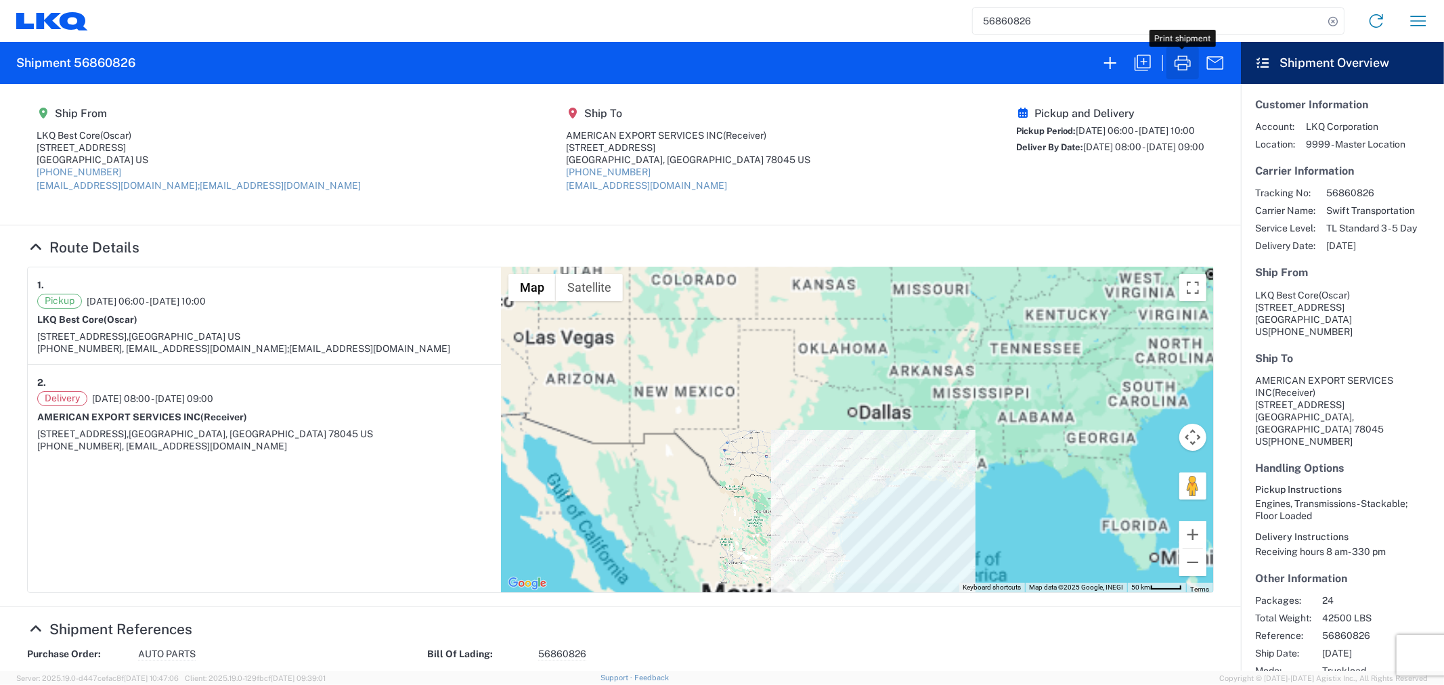
click at [1185, 66] on icon "button" at bounding box center [1183, 63] width 22 height 22
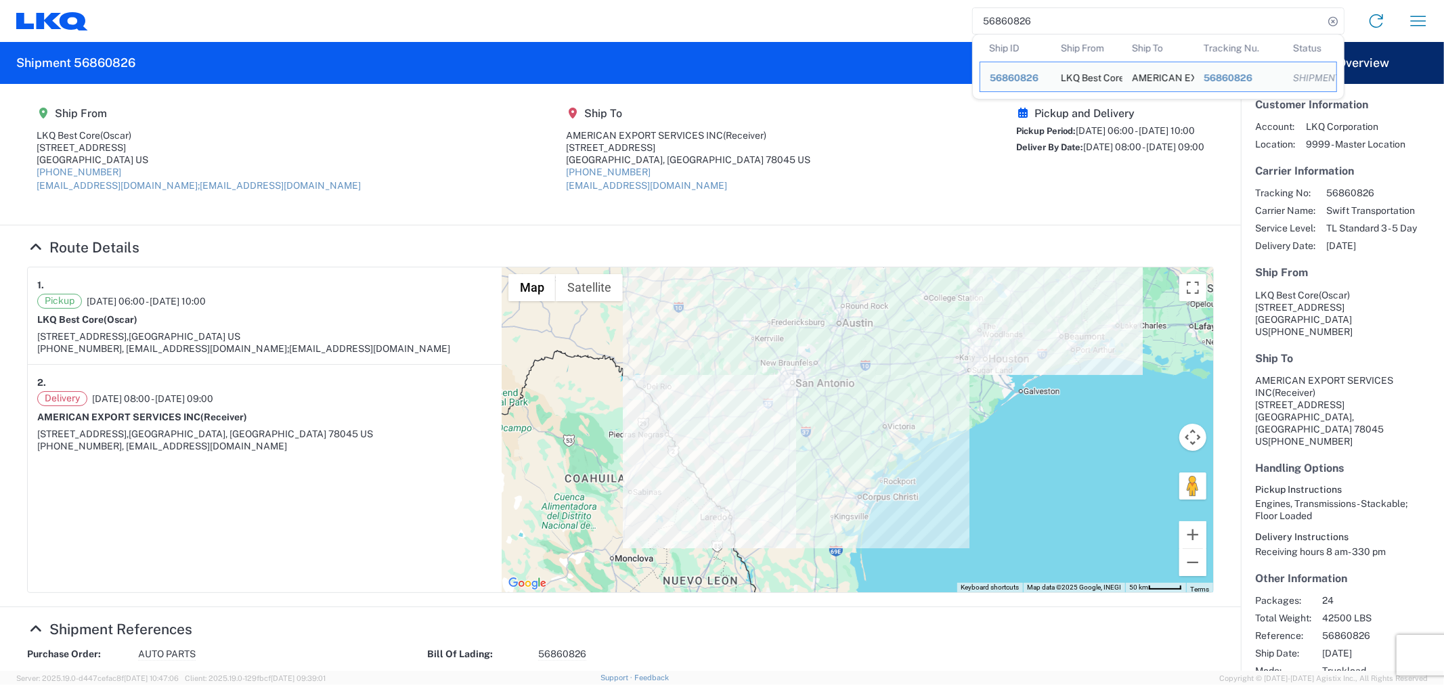
drag, startPoint x: 1039, startPoint y: 21, endPoint x: 928, endPoint y: 22, distance: 110.4
click at [928, 22] on div "56860826 Ship ID Ship From Ship To Tracking Nu. Status Ship ID 56860826 Ship Fr…" at bounding box center [763, 21] width 1351 height 32
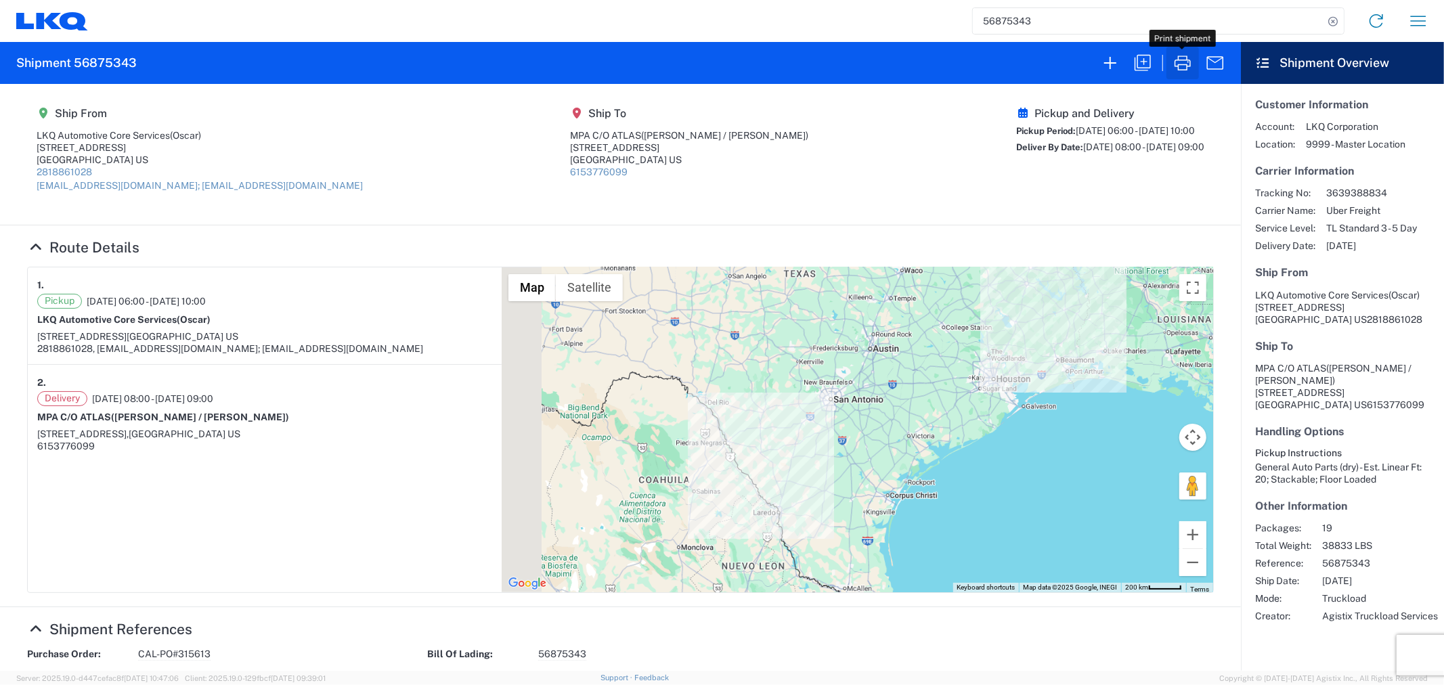
click at [1185, 68] on icon "button" at bounding box center [1183, 63] width 22 height 22
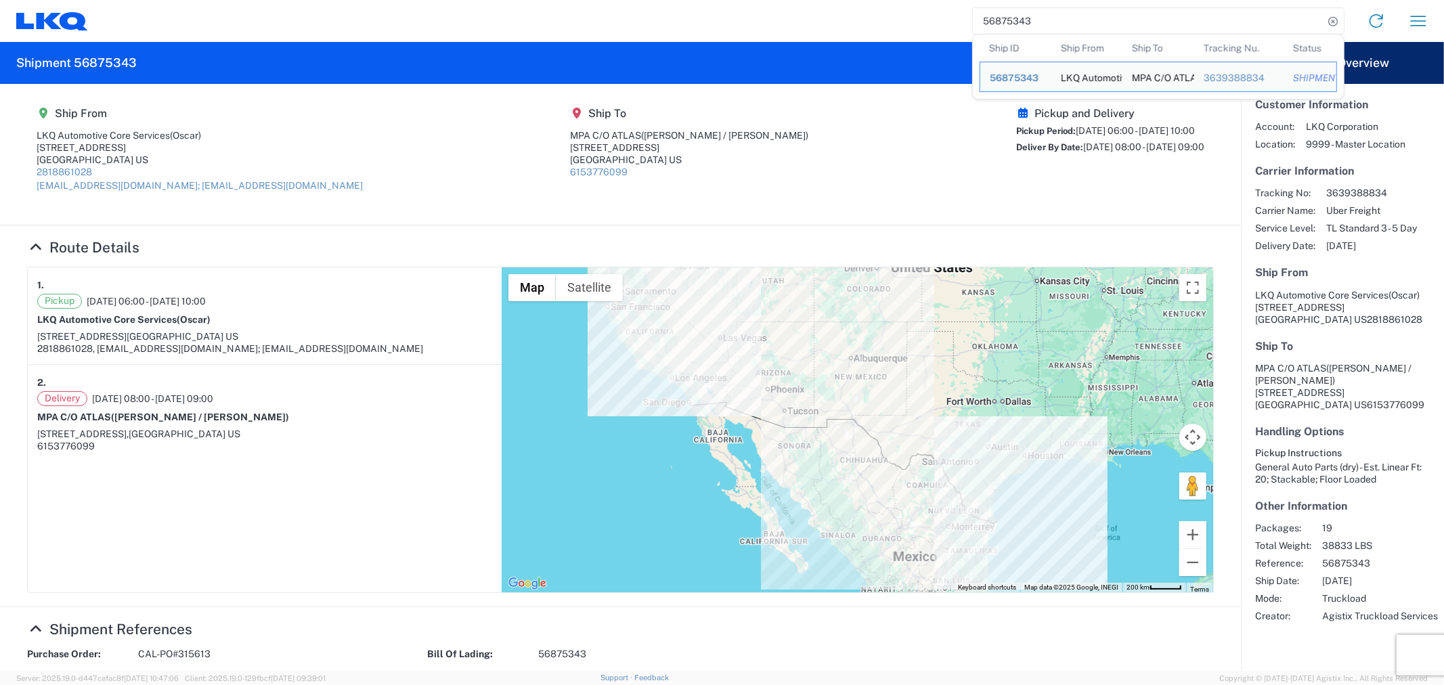
drag, startPoint x: 948, startPoint y: 23, endPoint x: 932, endPoint y: 23, distance: 15.6
click at [932, 23] on div "56875343 Ship ID Ship From Ship To Tracking Nu. Status Ship ID 56875343 Ship Fr…" at bounding box center [763, 21] width 1351 height 32
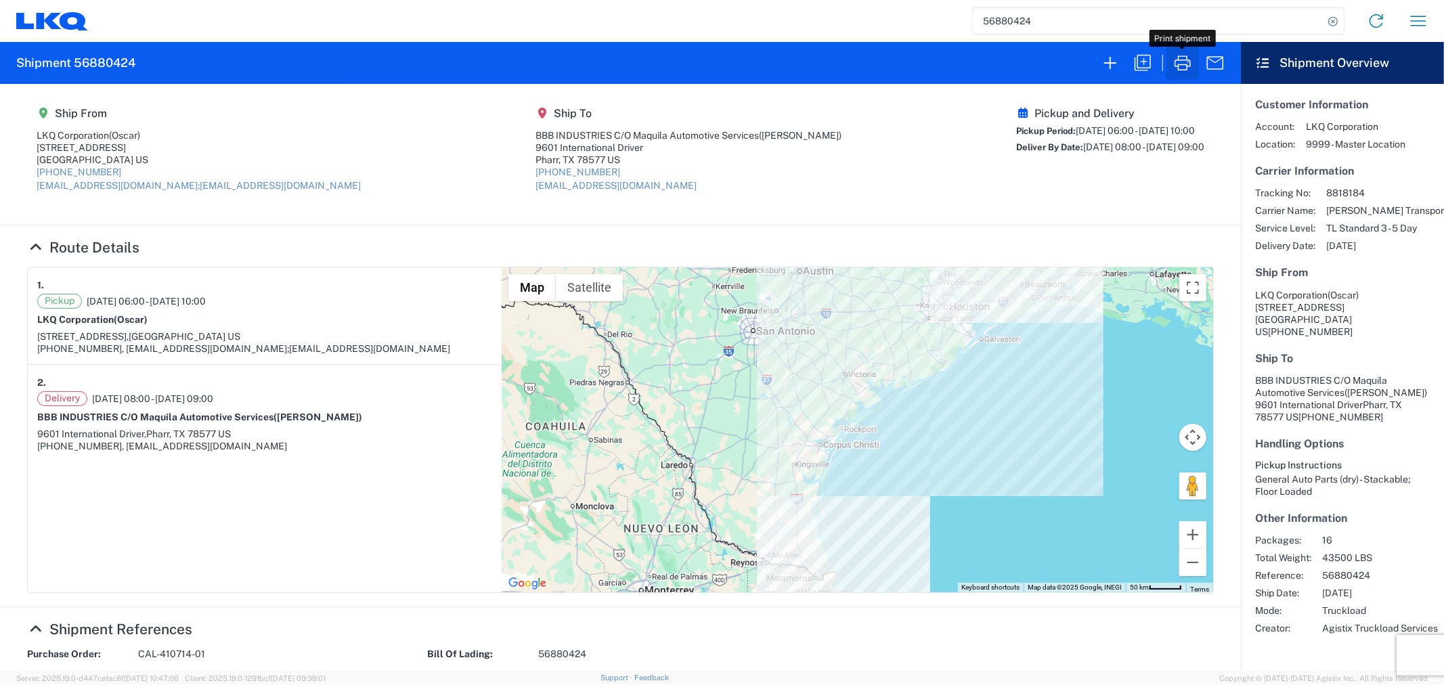
click at [1181, 66] on icon "button" at bounding box center [1183, 63] width 22 height 22
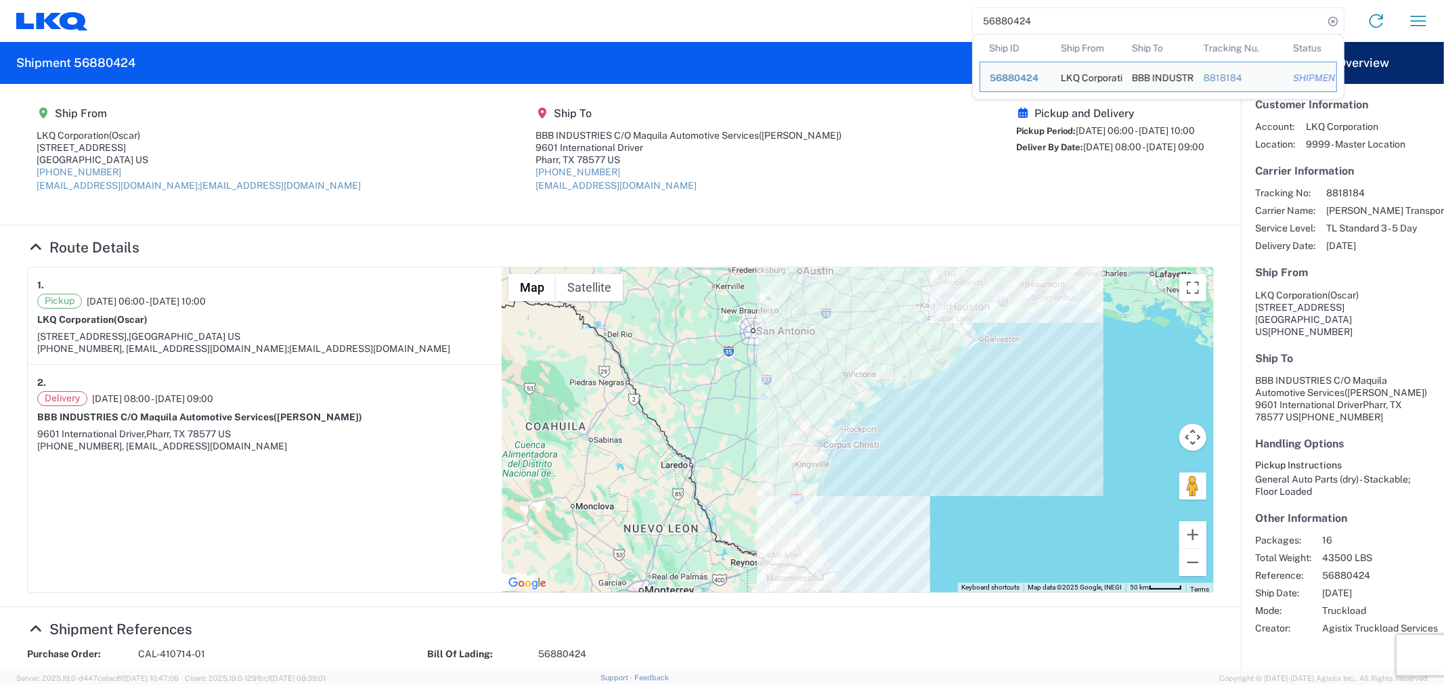
drag, startPoint x: 1033, startPoint y: 27, endPoint x: 944, endPoint y: 26, distance: 88.7
click at [944, 26] on div "56880424 Ship ID Ship From Ship To Tracking Nu. Status Ship ID 56880424 Ship Fr…" at bounding box center [763, 21] width 1351 height 32
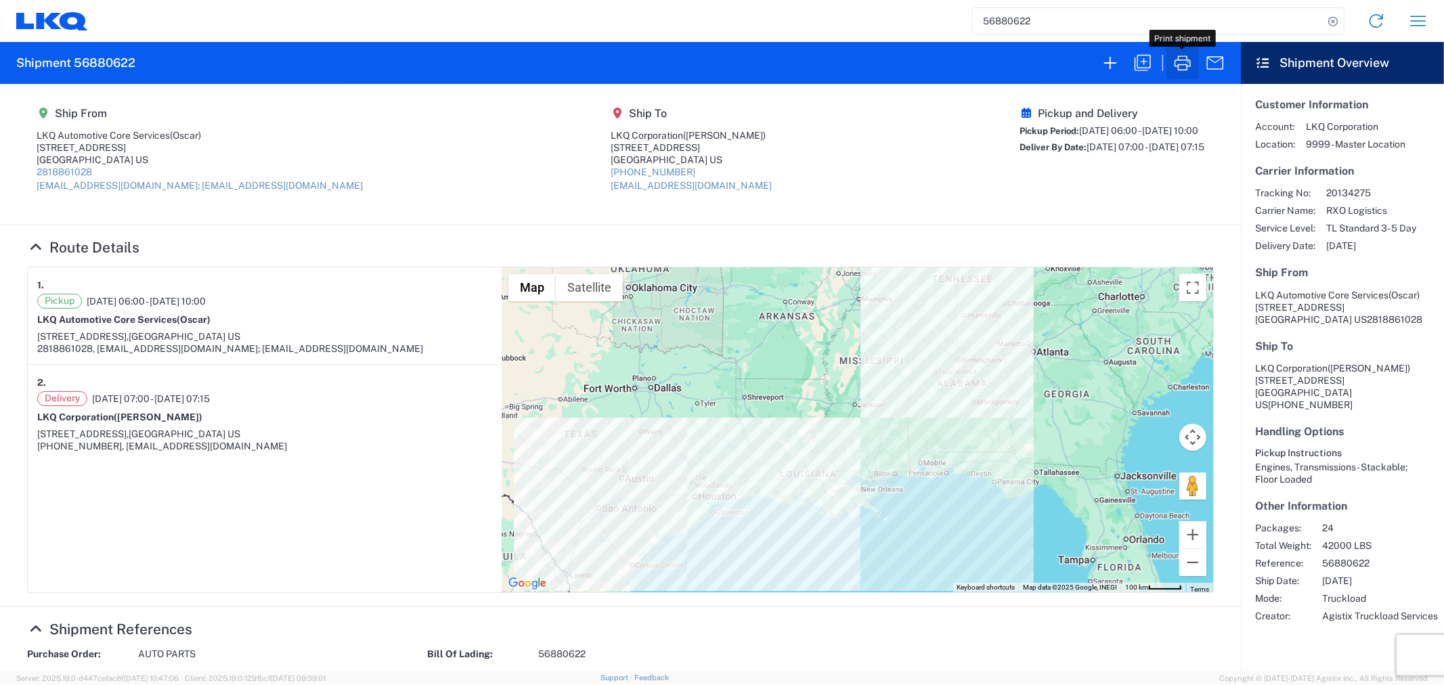
click at [1185, 58] on icon "button" at bounding box center [1183, 63] width 22 height 22
click at [1047, 24] on input "56880622" at bounding box center [1148, 21] width 351 height 26
type input "5"
click at [1085, 18] on input "search" at bounding box center [1148, 21] width 351 height 26
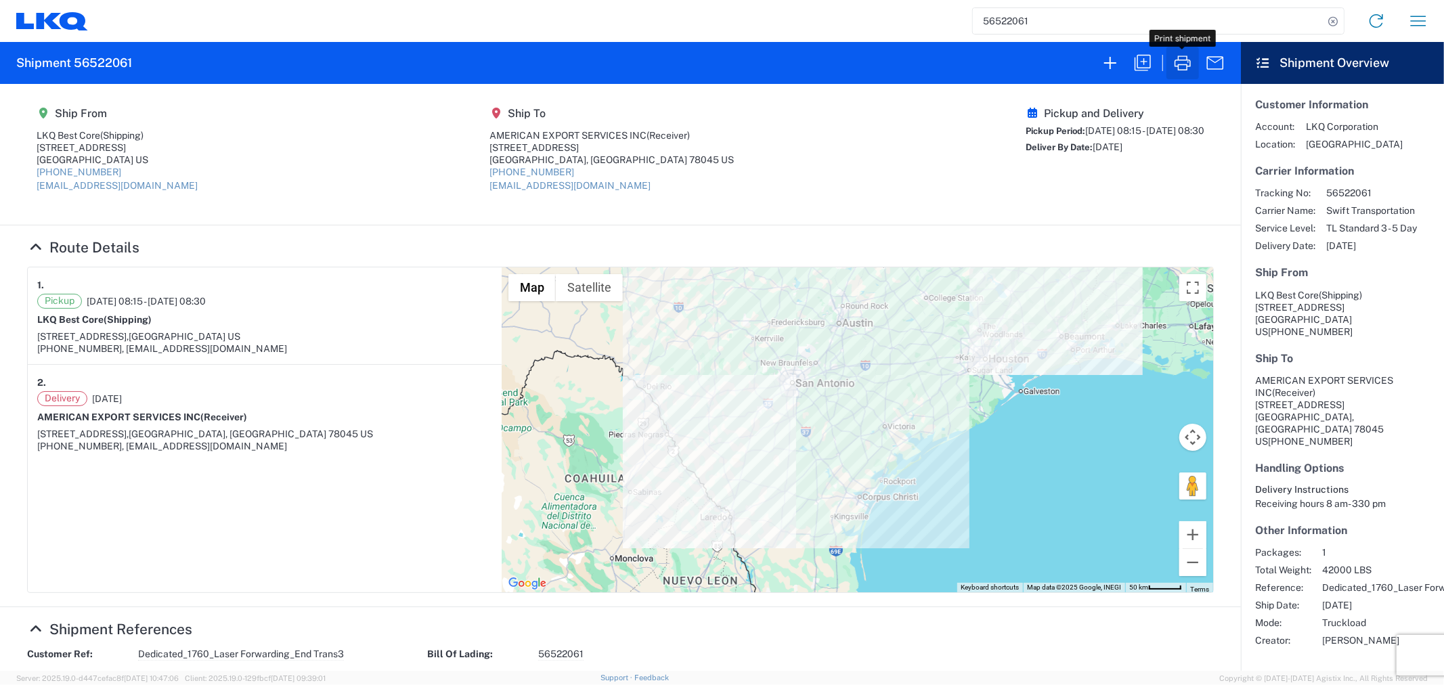
click at [1188, 66] on icon "button" at bounding box center [1183, 63] width 22 height 22
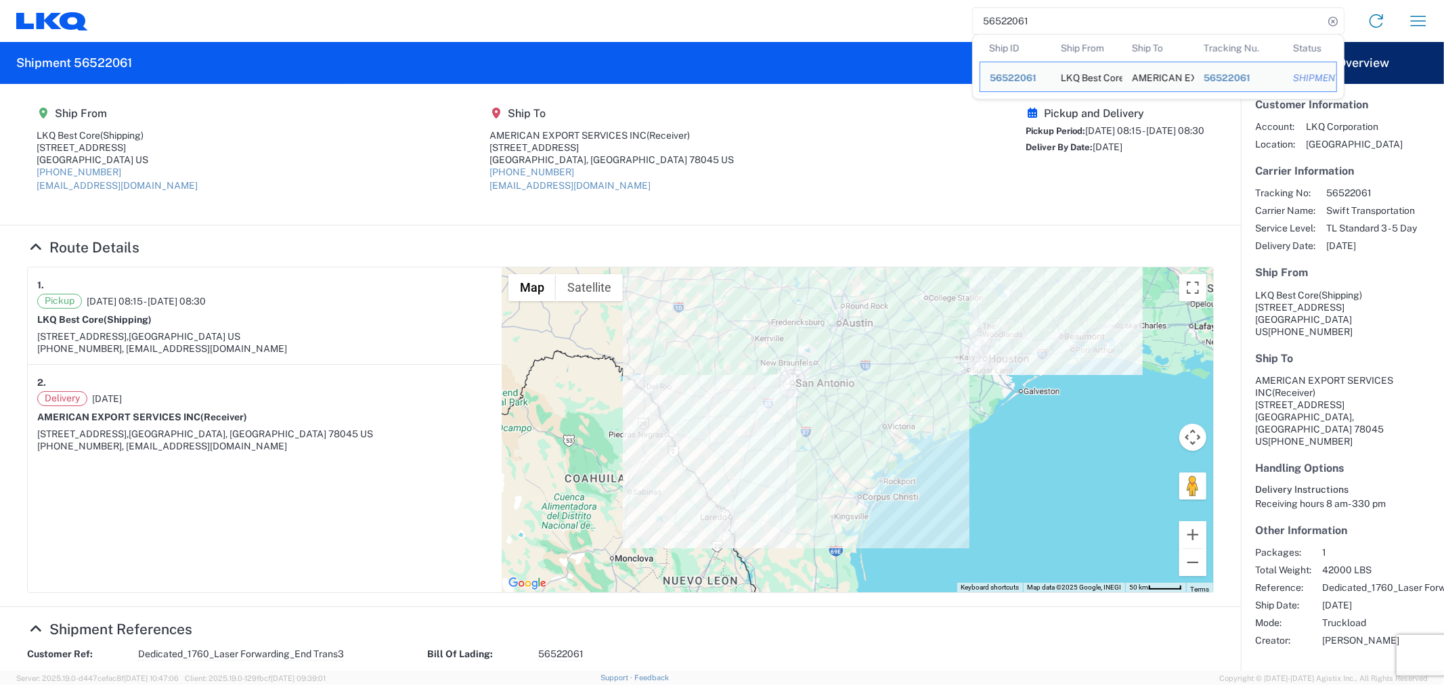
drag, startPoint x: 1041, startPoint y: 23, endPoint x: 958, endPoint y: 24, distance: 83.3
click at [958, 24] on div "56522061 Ship ID Ship From Ship To Tracking Nu. Status Ship ID 56522061 Ship Fr…" at bounding box center [763, 21] width 1351 height 32
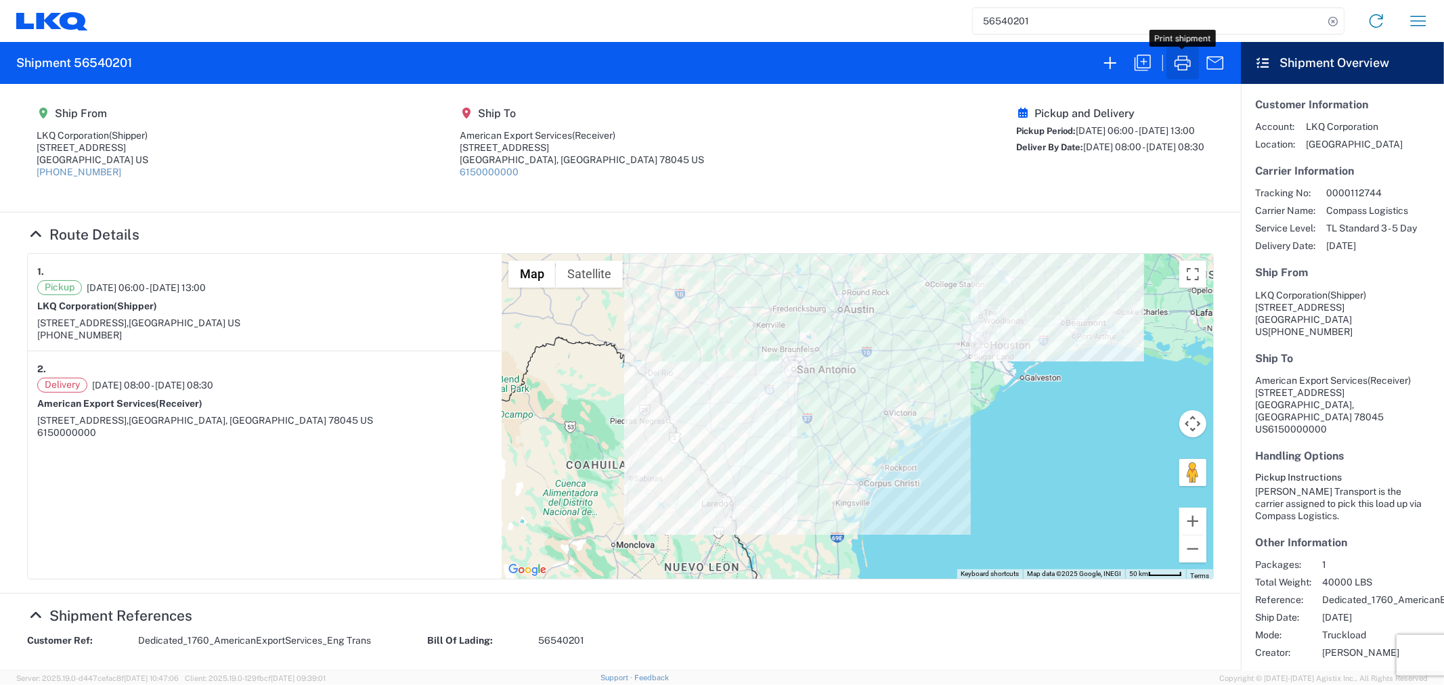
click at [1187, 72] on icon "button" at bounding box center [1183, 63] width 22 height 22
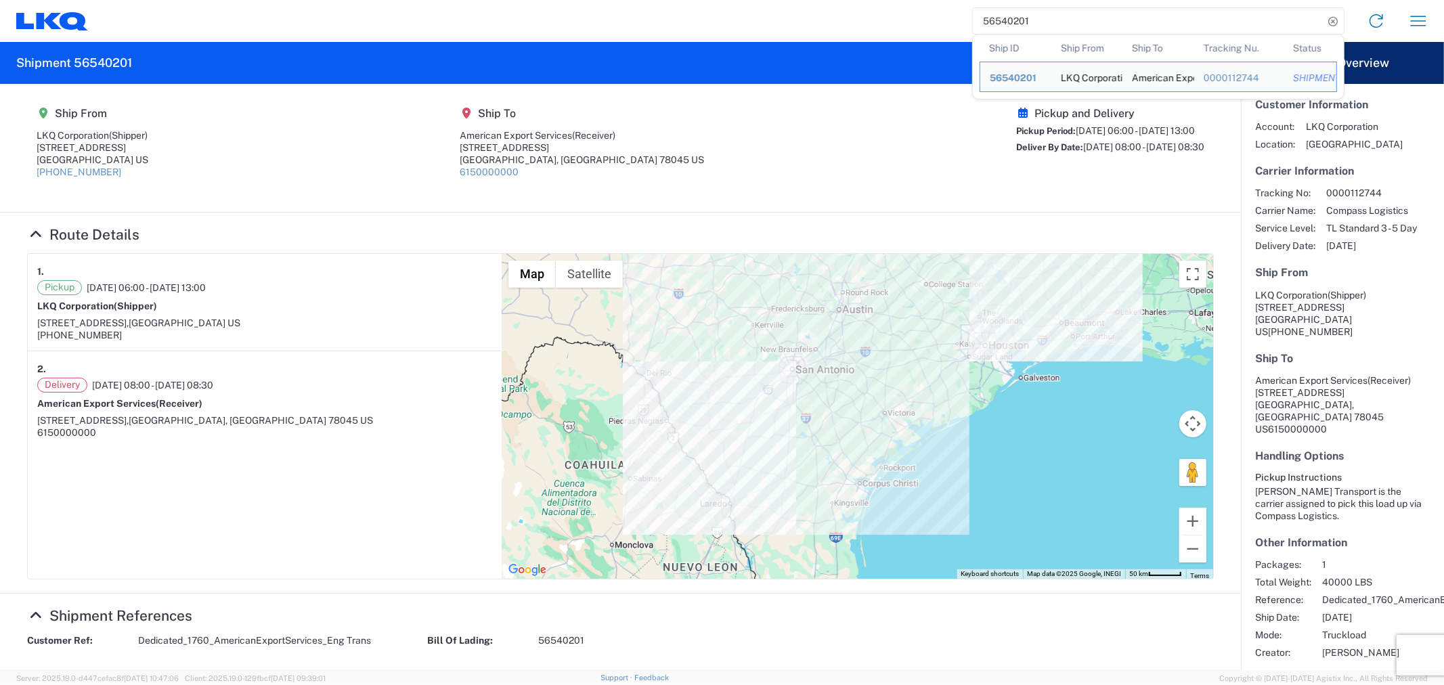
click at [1061, 18] on input "56540201" at bounding box center [1148, 21] width 351 height 26
drag, startPoint x: 1057, startPoint y: 18, endPoint x: 837, endPoint y: 22, distance: 219.4
click at [837, 22] on div "56540201 Ship ID Ship From Ship To Tracking Nu. Status Ship ID 56540201 Ship Fr…" at bounding box center [763, 21] width 1351 height 32
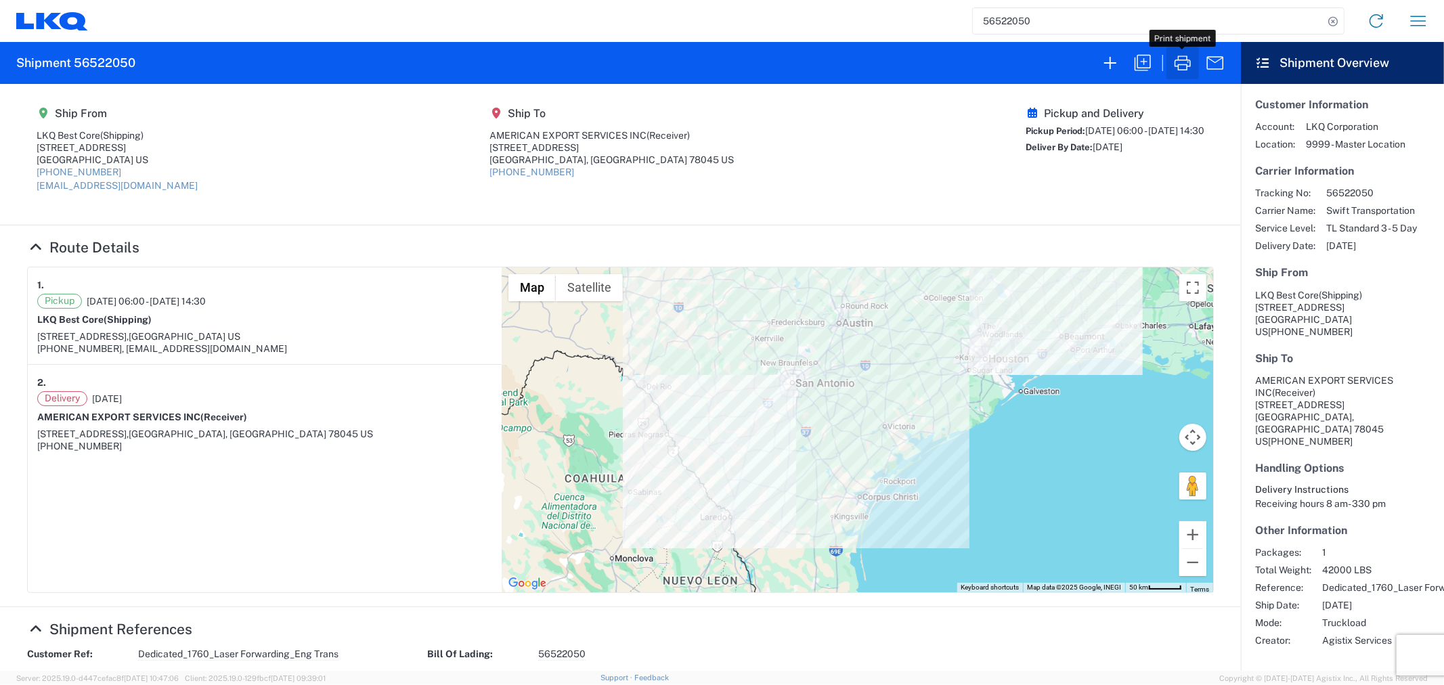
click at [1186, 68] on icon "button" at bounding box center [1183, 63] width 22 height 22
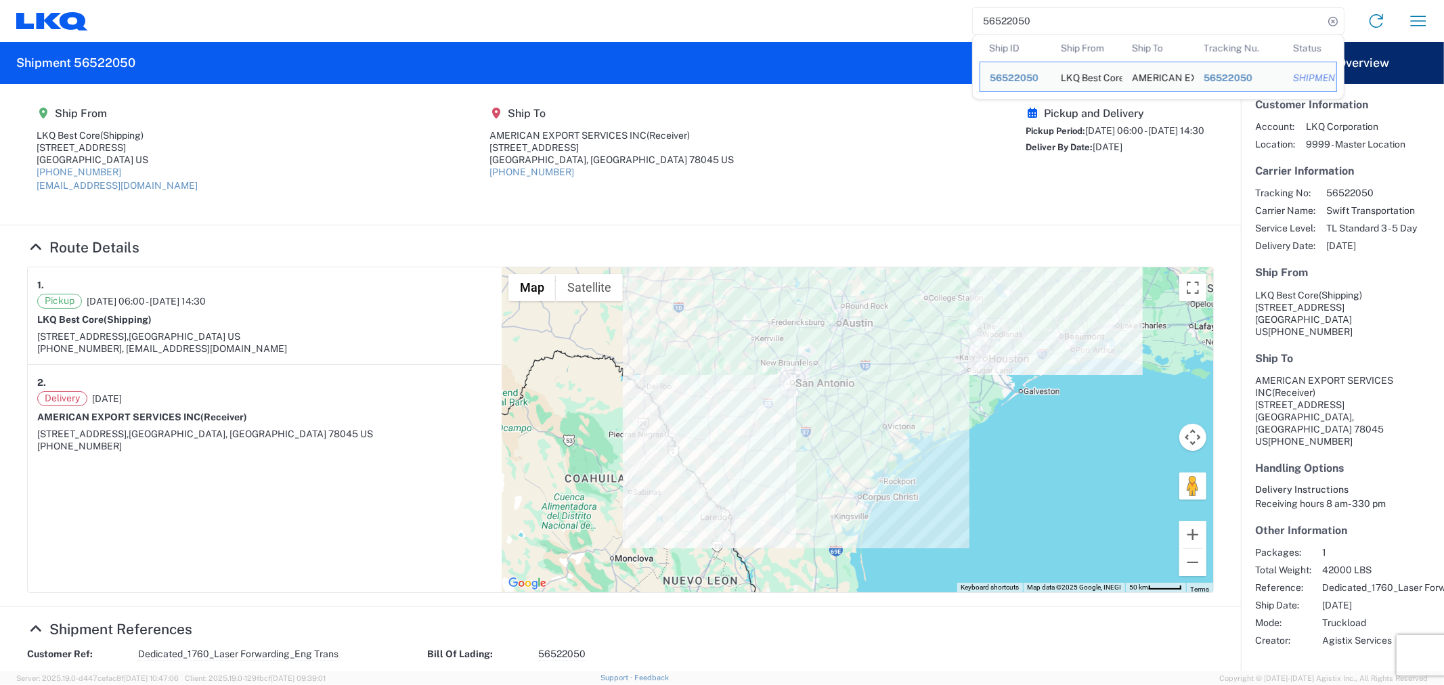
drag, startPoint x: 1084, startPoint y: 28, endPoint x: 928, endPoint y: 28, distance: 156.4
click at [919, 25] on div "56522050 Ship ID Ship From Ship To Tracking Nu. Status Ship ID 56522050 Ship Fr…" at bounding box center [763, 21] width 1351 height 32
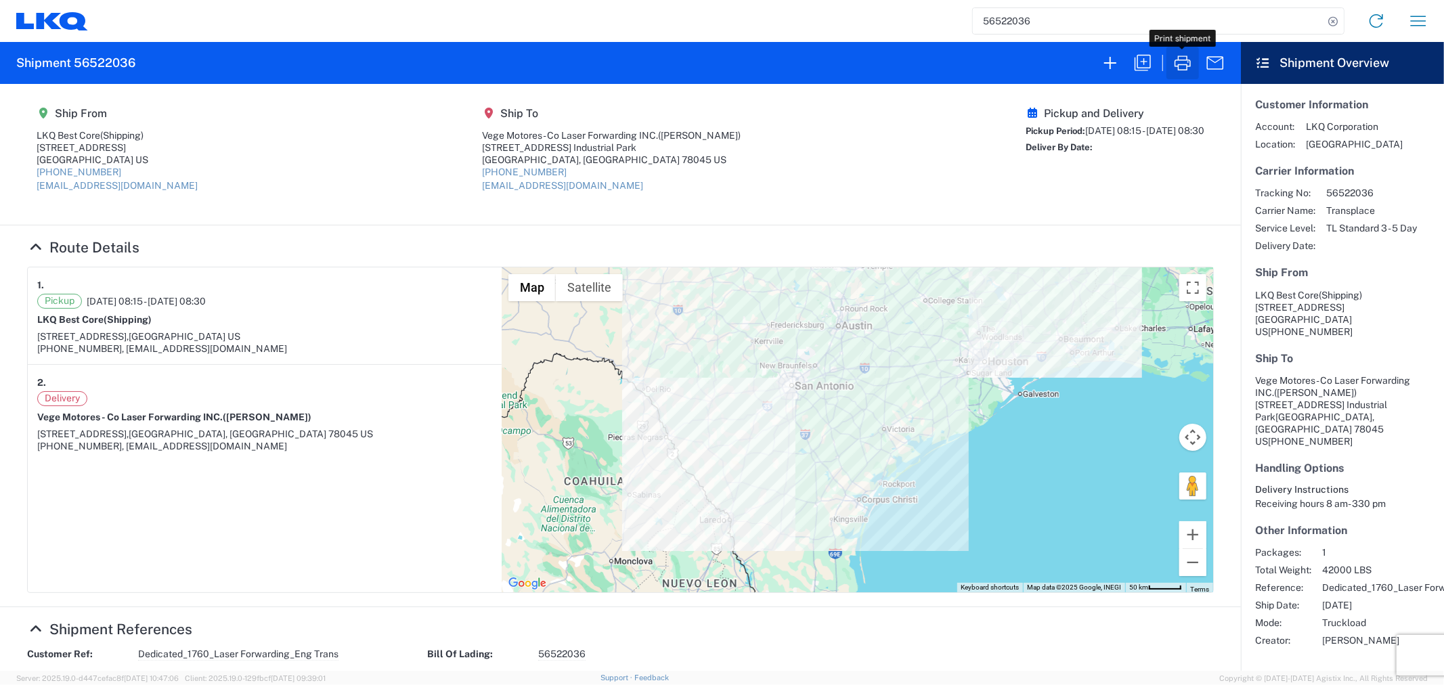
click at [1179, 68] on icon "button" at bounding box center [1183, 63] width 16 height 15
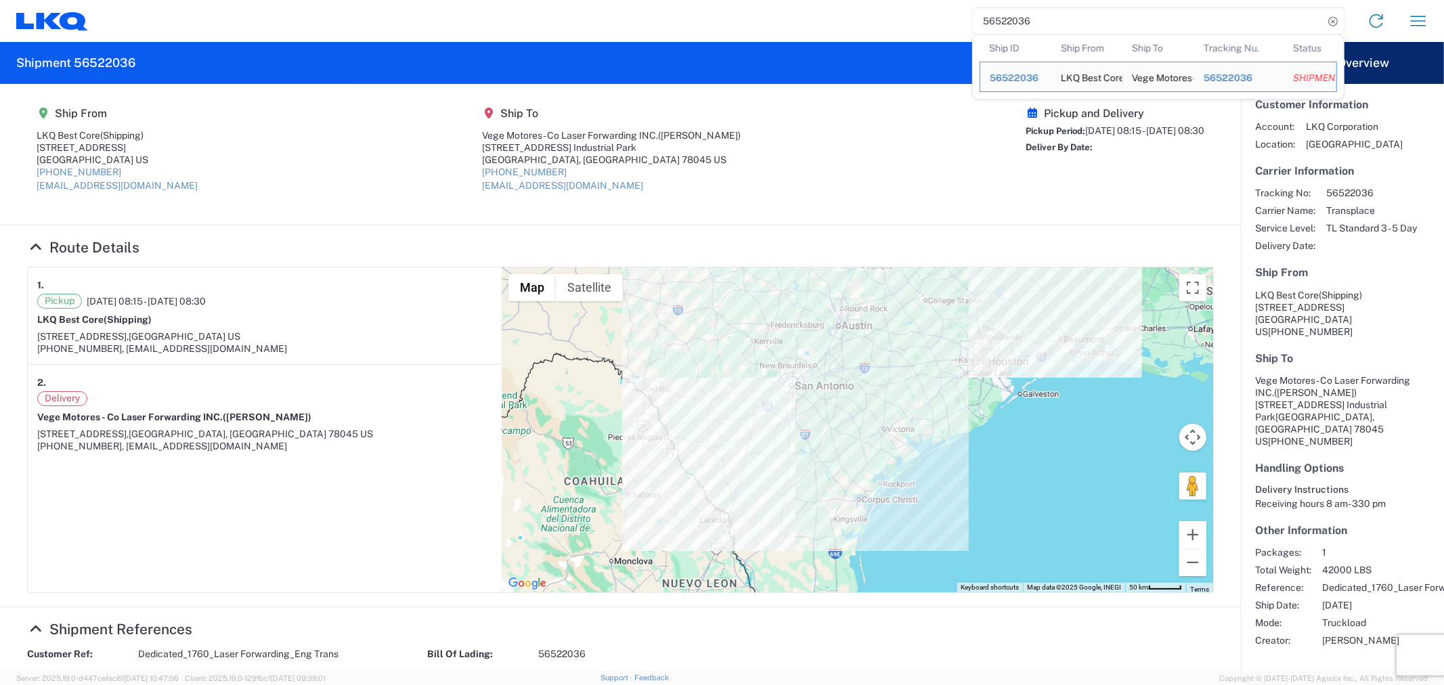
click at [1065, 24] on input "56522036" at bounding box center [1148, 21] width 351 height 26
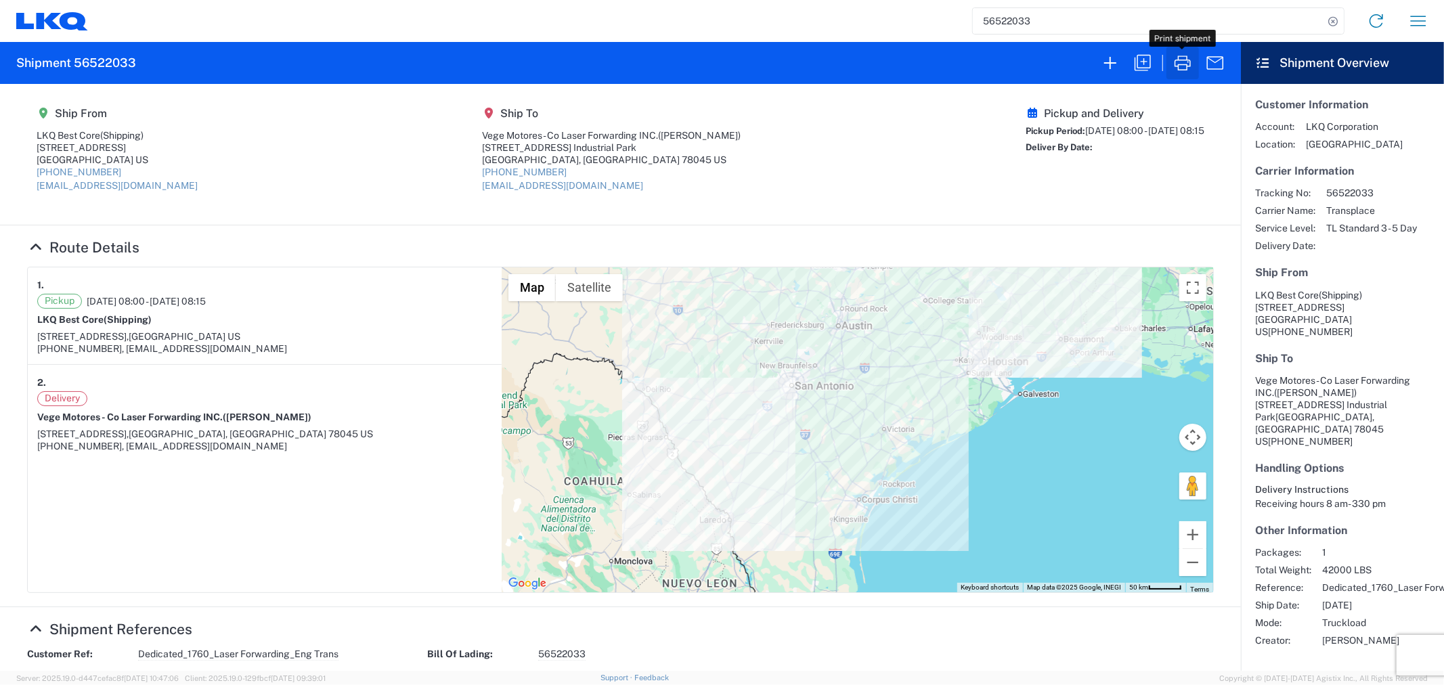
click at [1181, 62] on icon "button" at bounding box center [1183, 63] width 22 height 22
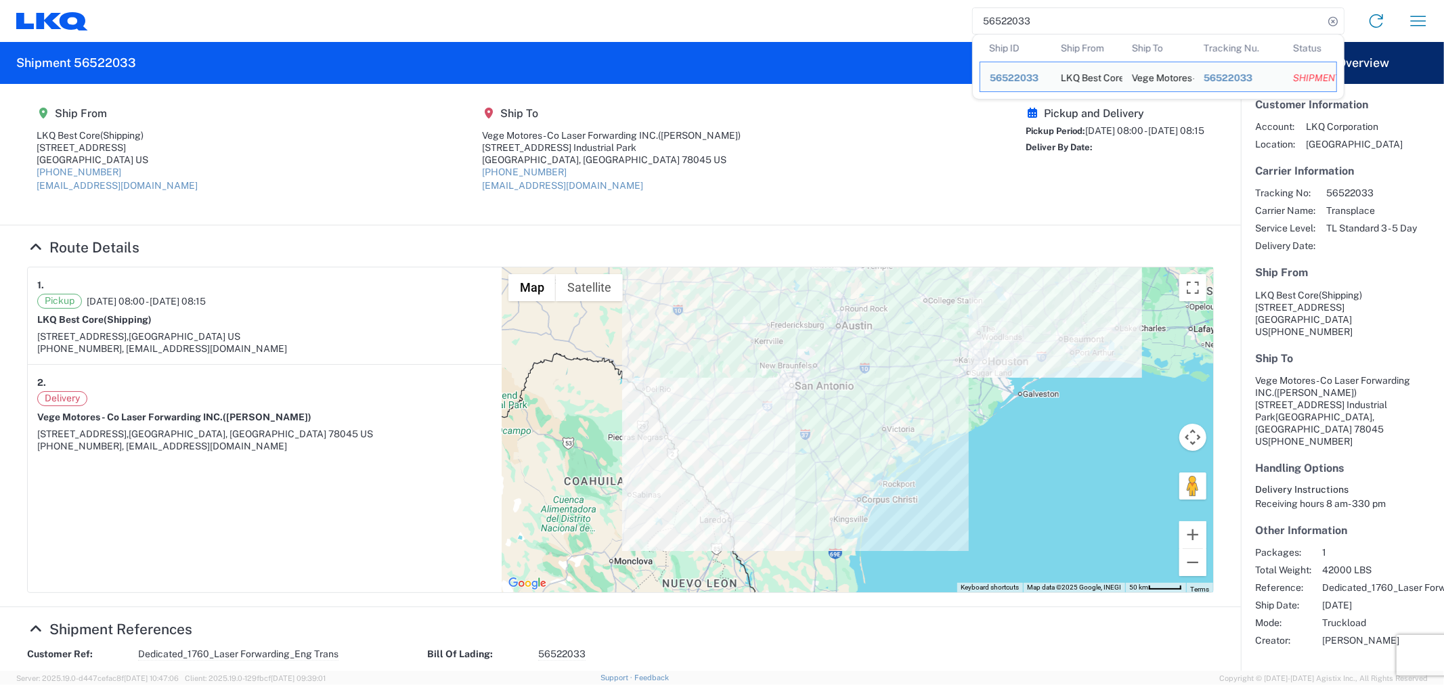
drag, startPoint x: 1060, startPoint y: 24, endPoint x: 963, endPoint y: 27, distance: 96.9
click at [963, 27] on div "56522033 Ship ID Ship From Ship To Tracking Nu. Status Ship ID 56522033 Ship Fr…" at bounding box center [763, 21] width 1351 height 32
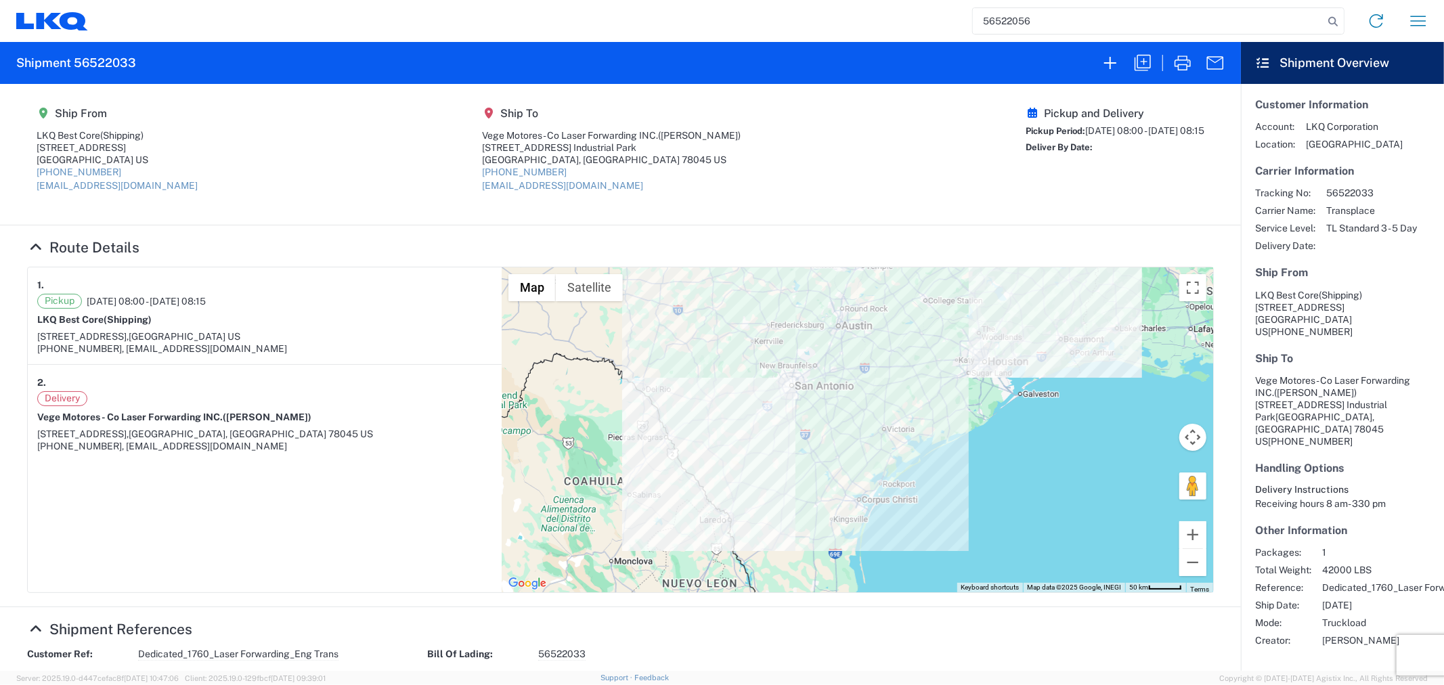
type input "56522056"
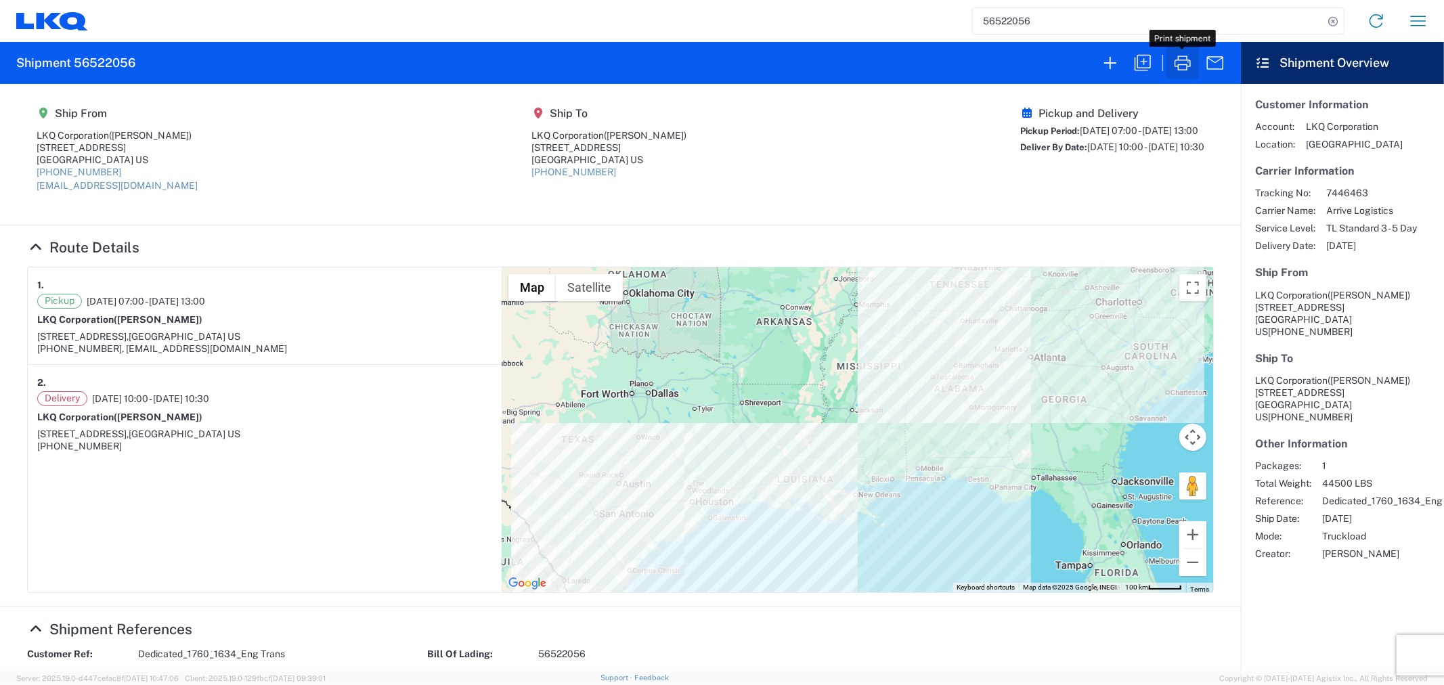
click at [1179, 63] on icon "button" at bounding box center [1183, 63] width 22 height 22
click at [1072, 24] on input "56522056" at bounding box center [1148, 21] width 351 height 26
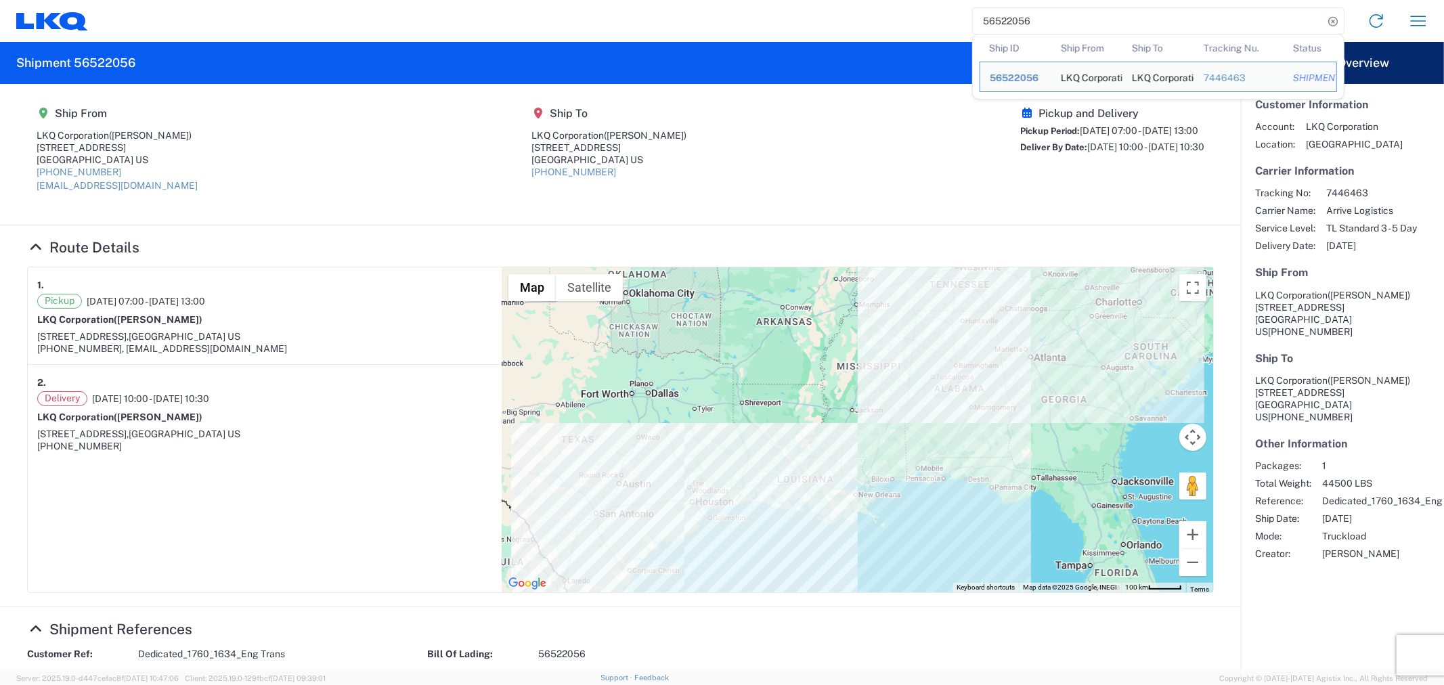
drag, startPoint x: 1044, startPoint y: 28, endPoint x: 935, endPoint y: 32, distance: 109.1
click at [937, 32] on div "56522056 Ship ID Ship From Ship To Tracking Nu. Status Ship ID 56522056 Ship Fr…" at bounding box center [763, 21] width 1351 height 32
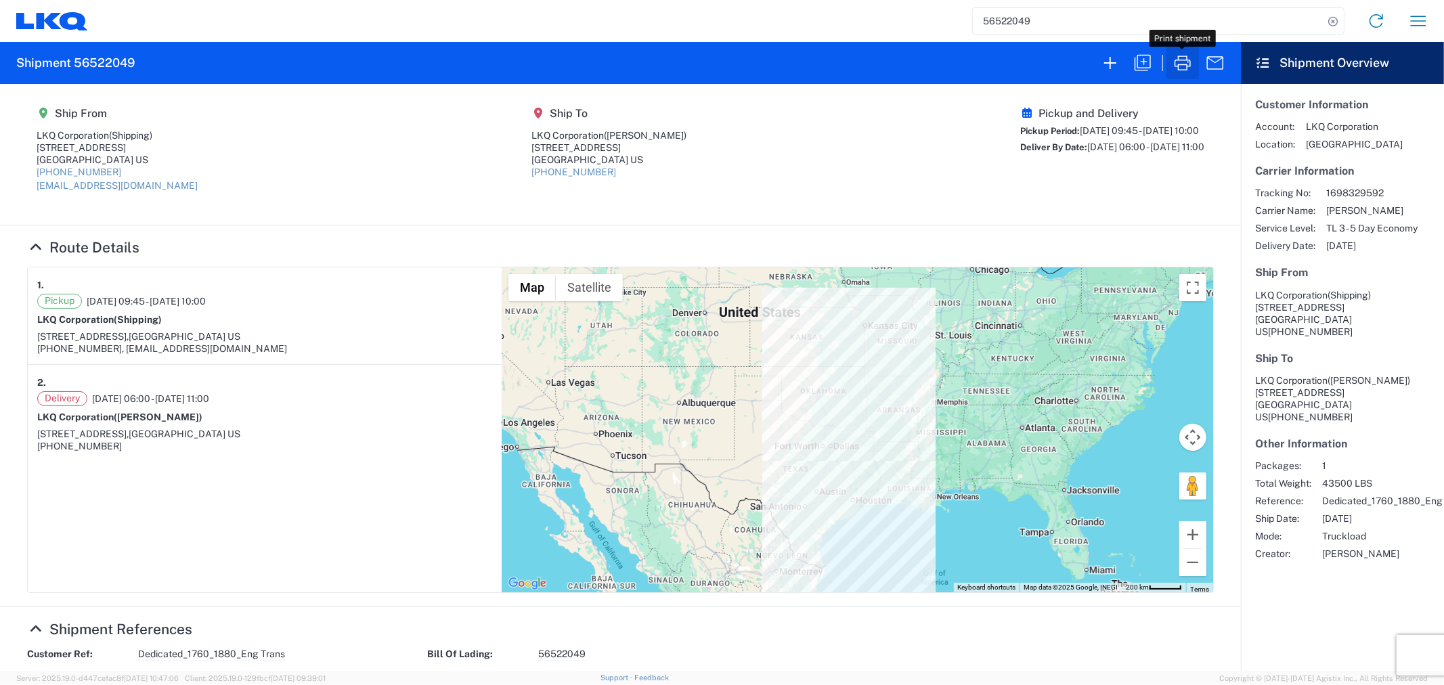
click at [1189, 57] on icon "button" at bounding box center [1183, 63] width 22 height 22
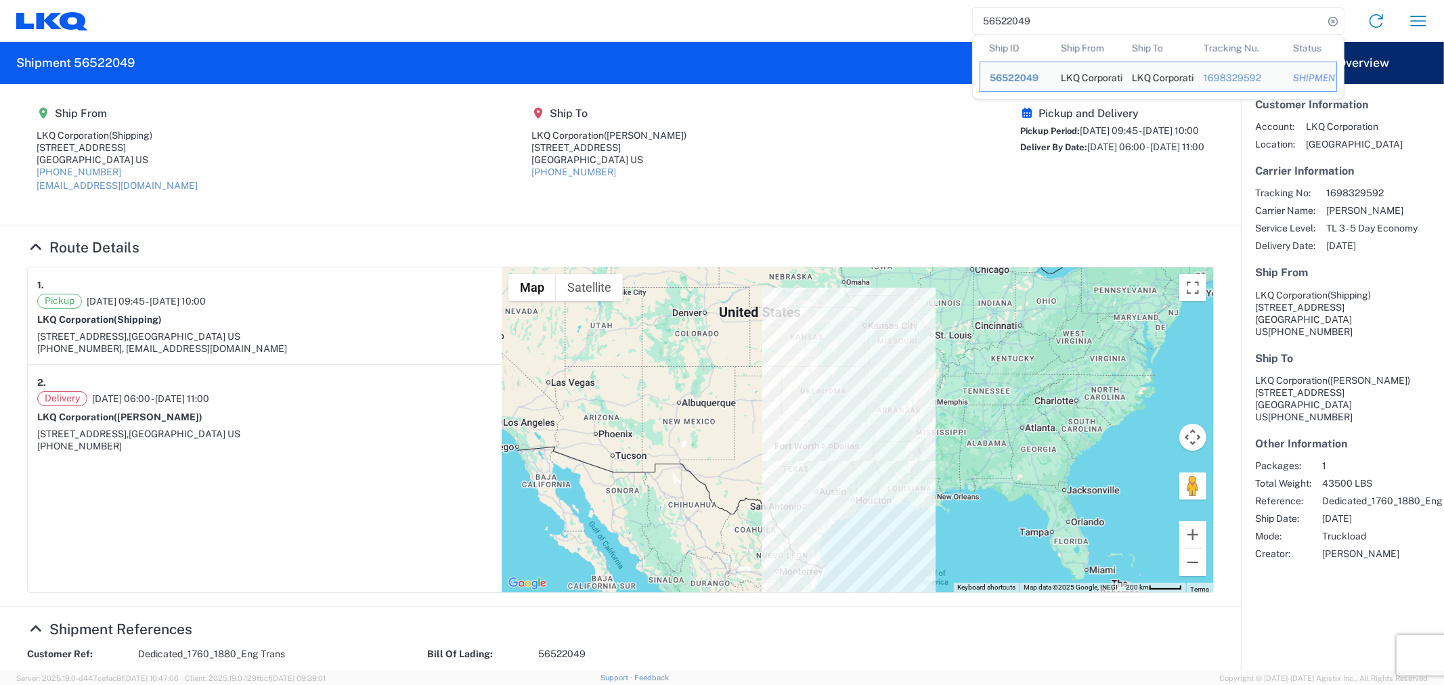
click at [1080, 28] on input "56522049" at bounding box center [1148, 21] width 351 height 26
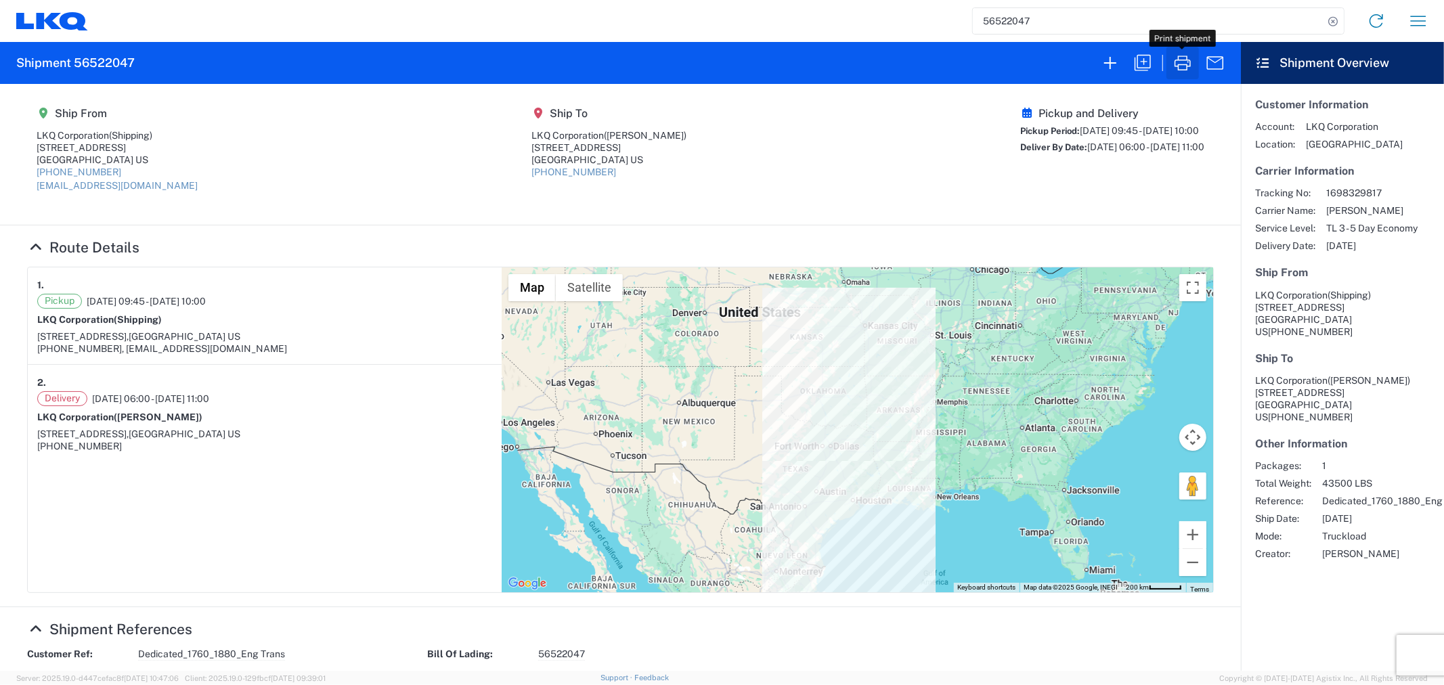
click at [1180, 60] on icon "button" at bounding box center [1183, 63] width 16 height 15
click at [1051, 22] on input "56522047" at bounding box center [1148, 21] width 351 height 26
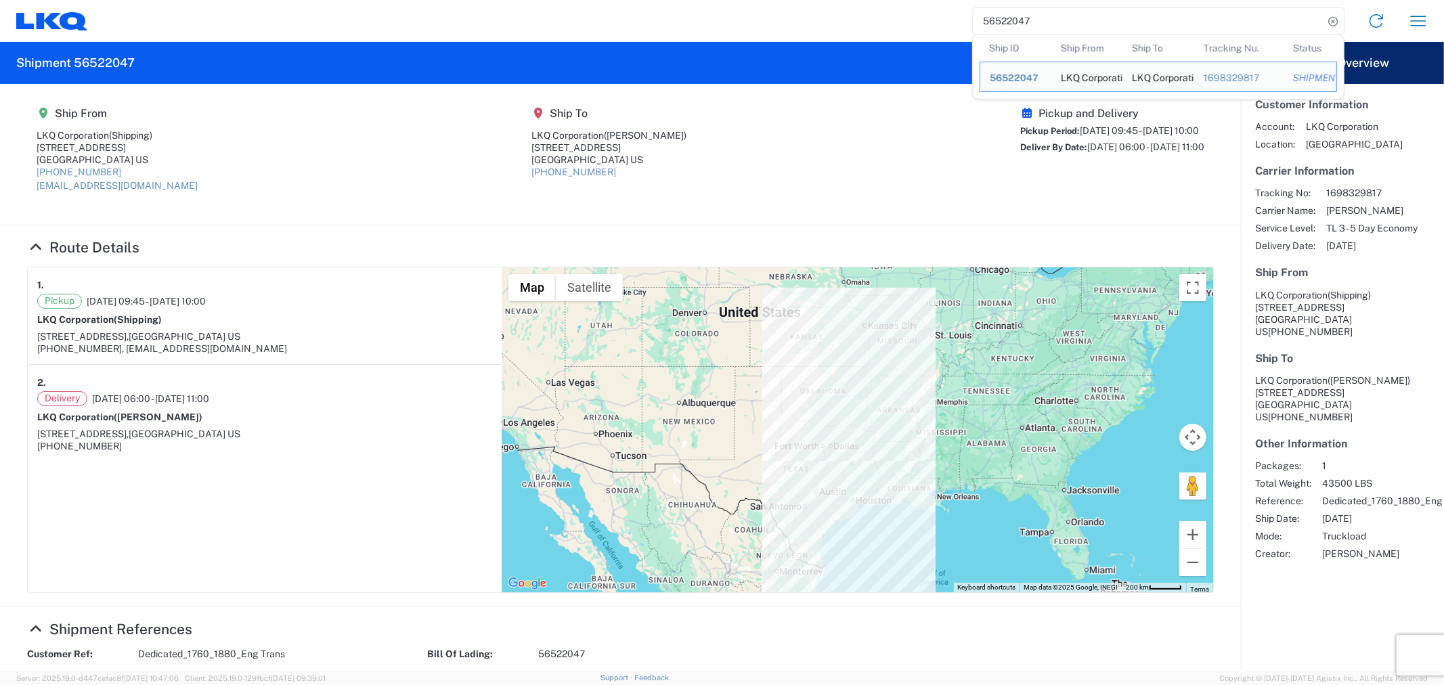
drag, startPoint x: 1060, startPoint y: 22, endPoint x: 936, endPoint y: 28, distance: 124.0
click at [936, 28] on div "56522047 Ship ID Ship From Ship To Tracking Nu. Status Ship ID 56522047 Ship Fr…" at bounding box center [763, 21] width 1351 height 32
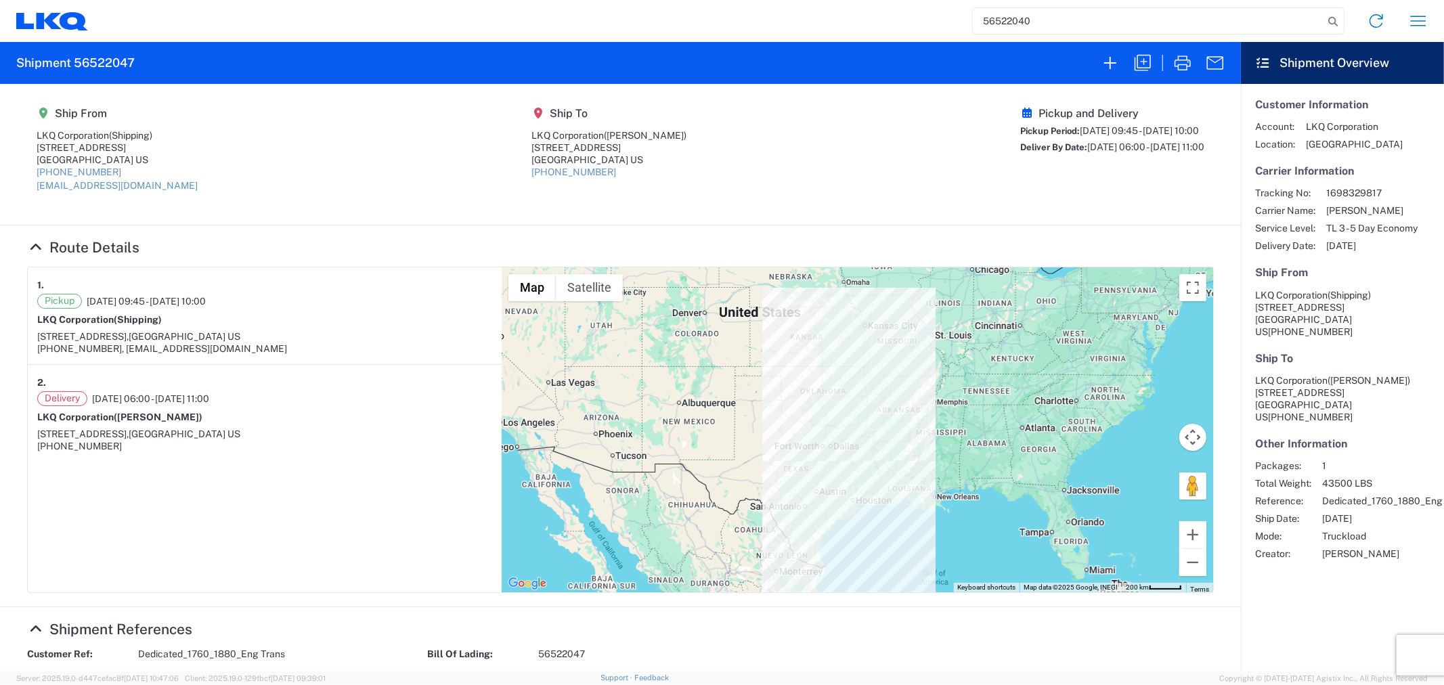
type input "56522040"
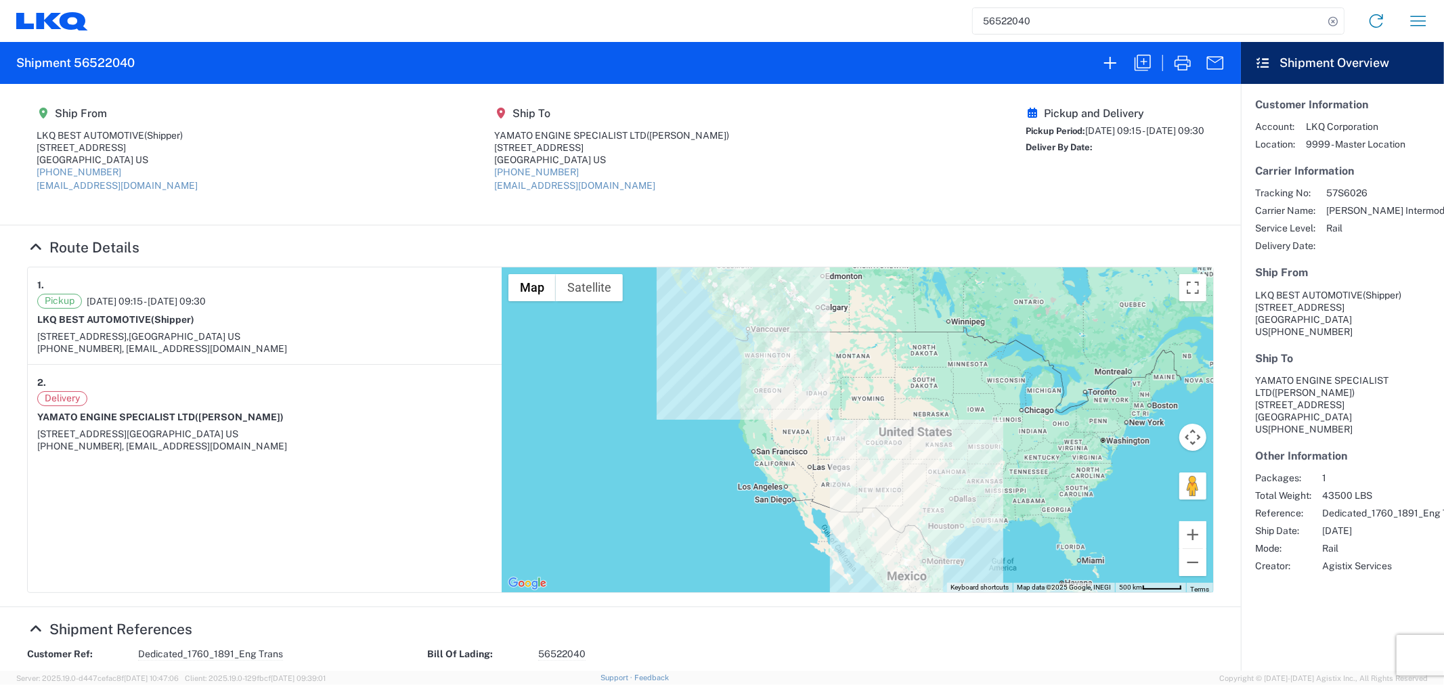
click at [1074, 18] on input "56522040" at bounding box center [1148, 21] width 351 height 26
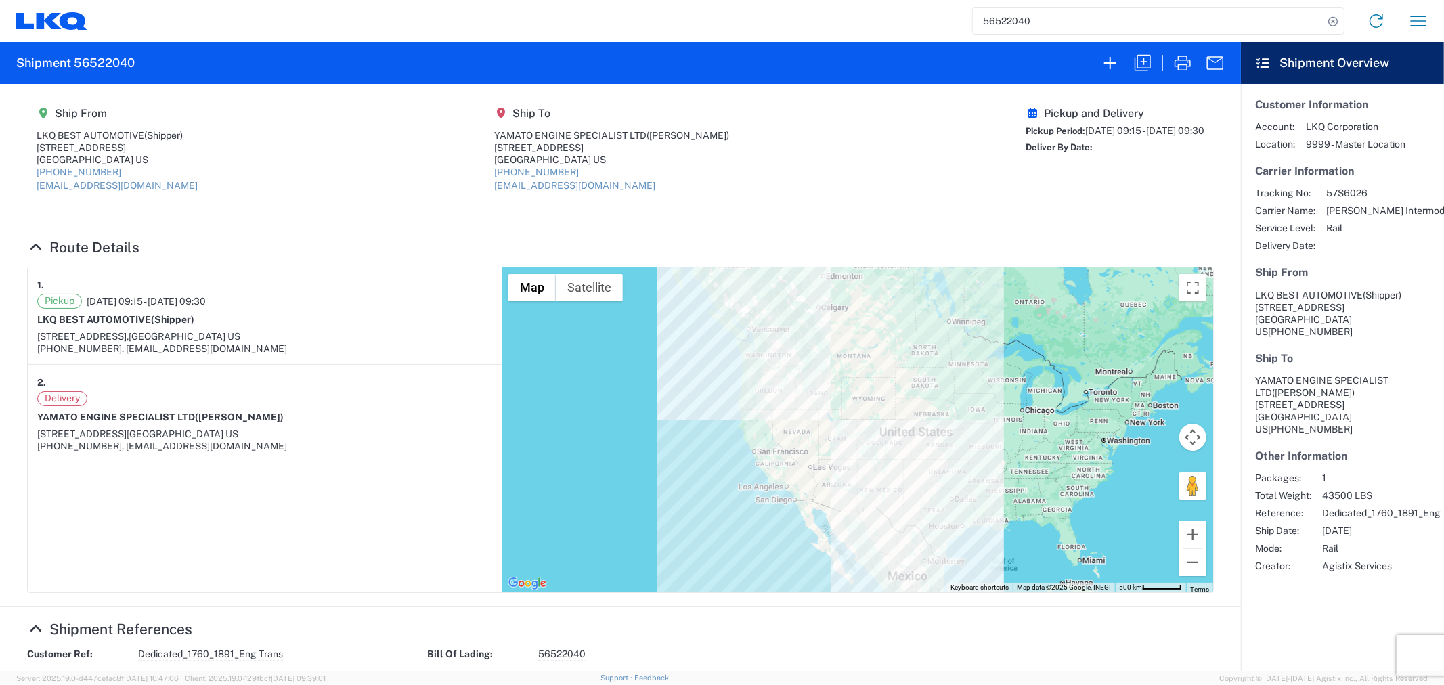
click at [914, 131] on agx-shipment-main-routing-info "Ship From LKQ BEST AUTOMOTIVE (Shipper) 1710 WEST MOUNT HOUSTON RD Houston, TX …" at bounding box center [620, 154] width 1187 height 114
click at [1067, 27] on input "56522040" at bounding box center [1148, 21] width 351 height 26
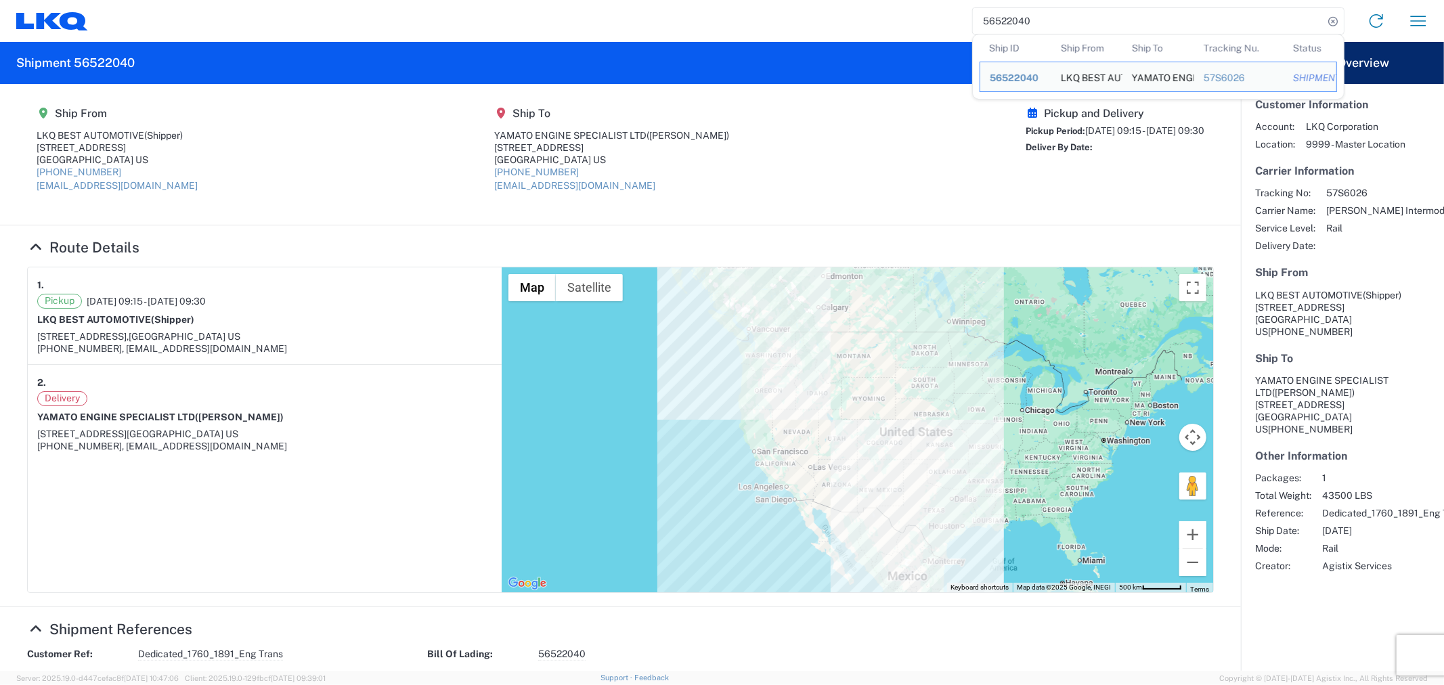
click at [1087, 175] on div "Pickup and Delivery Pickup Period: 09/22/2025 09:15 - 09/22/2025 09:30 Deliver …" at bounding box center [1115, 154] width 179 height 95
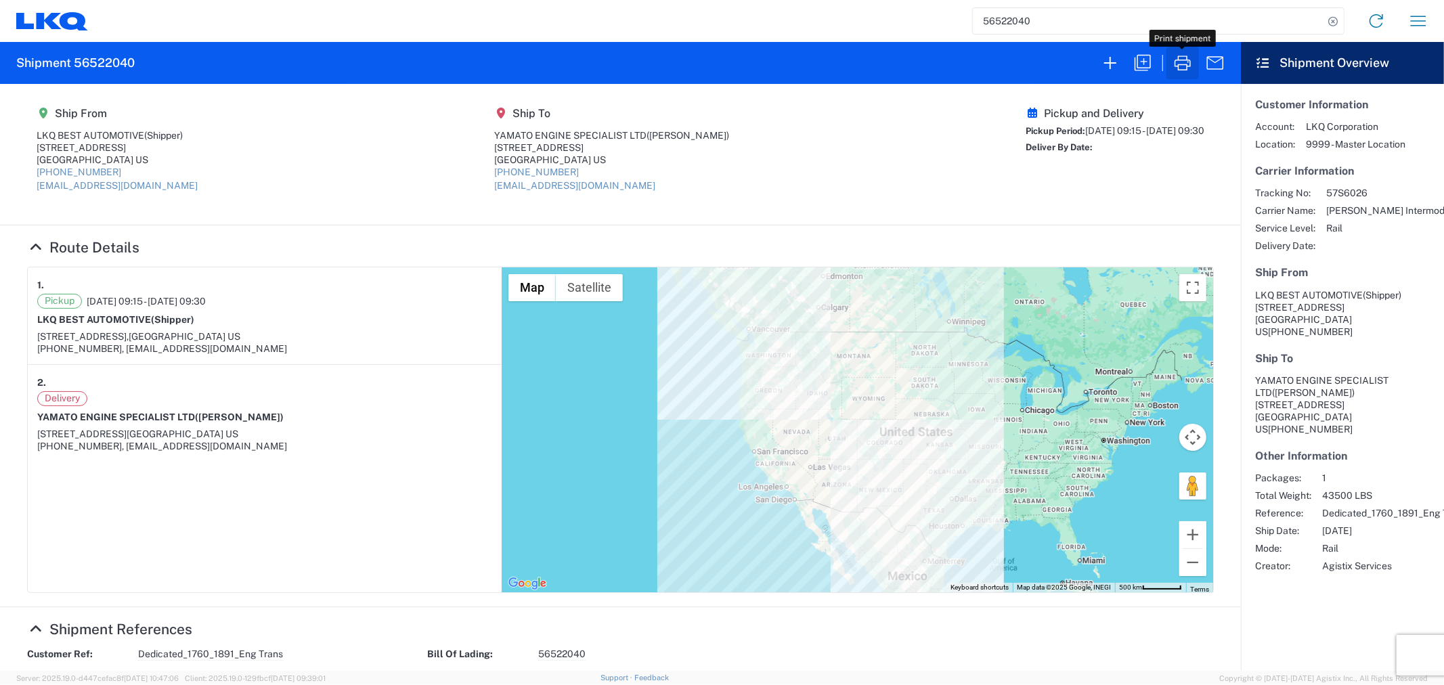
click at [1190, 64] on icon "button" at bounding box center [1183, 63] width 16 height 15
